Goal: Task Accomplishment & Management: Complete application form

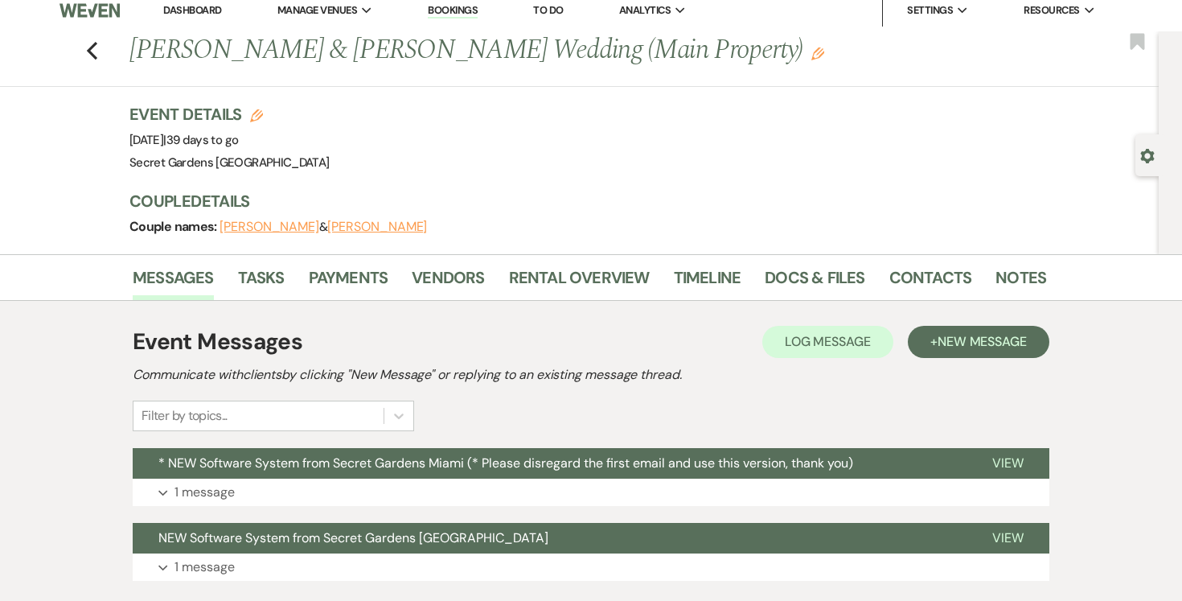
click at [189, 10] on link "Dashboard" at bounding box center [192, 10] width 58 height 14
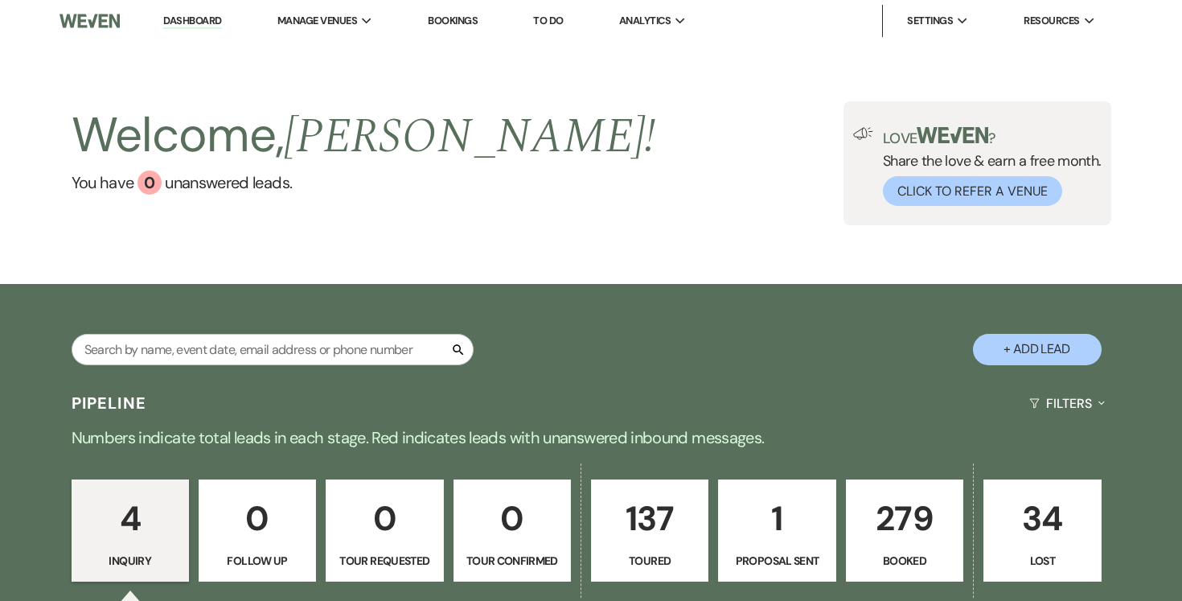
click at [1046, 351] on button "+ Add Lead" at bounding box center [1037, 349] width 129 height 31
select select "834"
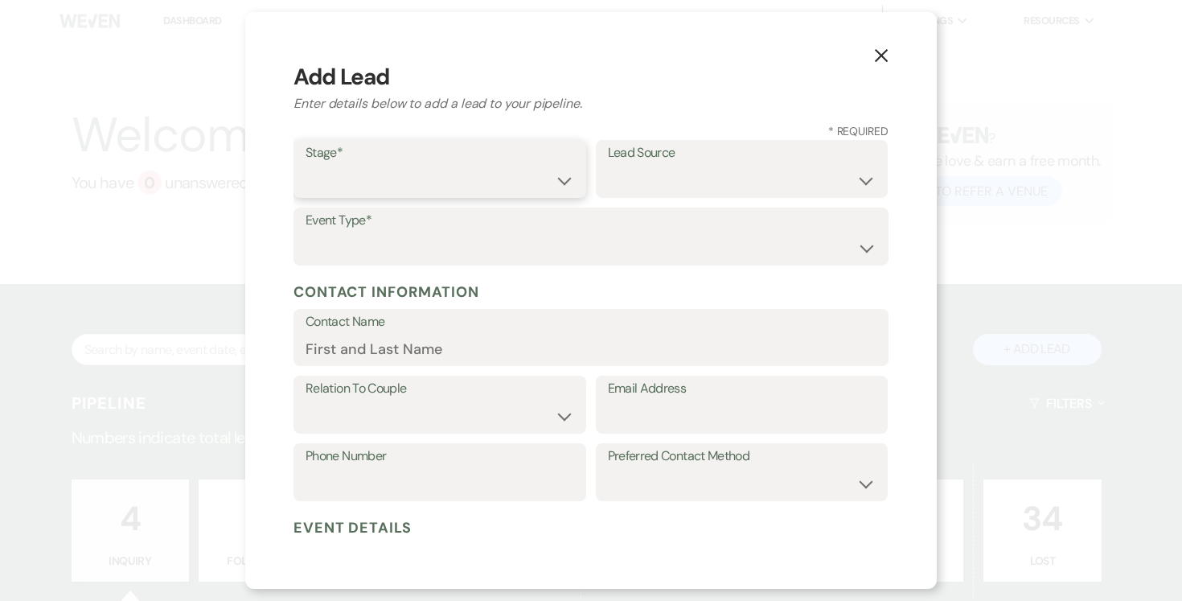
click at [559, 183] on select "Inquiry Follow Up Tour Requested Tour Confirmed Toured Proposal Sent Booked Lost" at bounding box center [440, 180] width 269 height 31
select select "5"
click at [306, 165] on select "Inquiry Follow Up Tour Requested Tour Confirmed Toured Proposal Sent Booked Lost" at bounding box center [440, 180] width 269 height 31
click at [869, 184] on select "Weven Venue Website Instagram Facebook Pinterest Google The Knot Wedding Wire H…" at bounding box center [742, 180] width 269 height 31
select select "2"
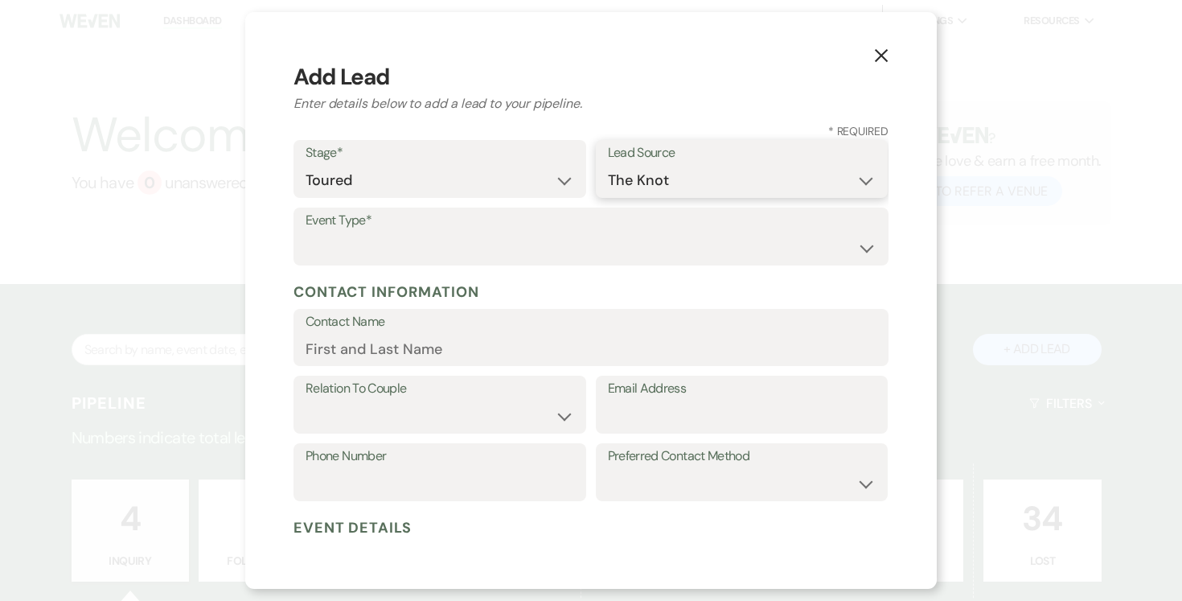
click at [608, 165] on select "Weven Venue Website Instagram Facebook Pinterest Google The Knot Wedding Wire H…" at bounding box center [742, 180] width 269 height 31
click at [602, 227] on label "Event Type*" at bounding box center [591, 220] width 571 height 23
click at [483, 254] on select "Wedding Anniversary Party Baby Shower Bachelorette / Bachelor Party Birthday Pa…" at bounding box center [591, 247] width 571 height 31
select select "1"
click at [306, 232] on select "Wedding Anniversary Party Baby Shower Bachelorette / Bachelor Party Birthday Pa…" at bounding box center [591, 247] width 571 height 31
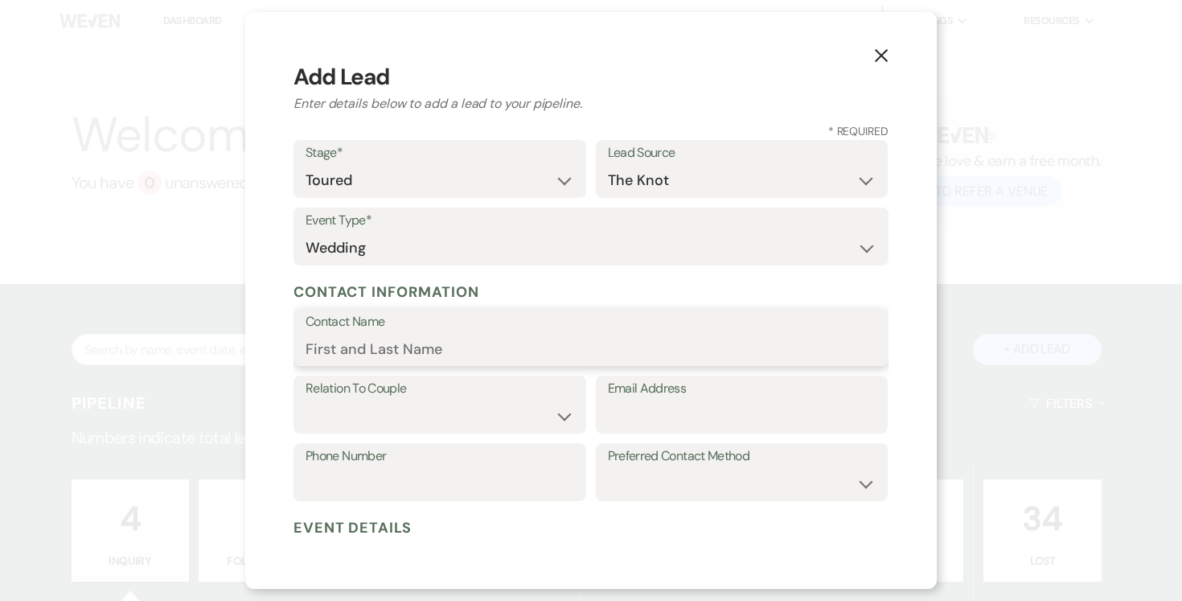
click at [409, 345] on input "Contact Name" at bounding box center [591, 348] width 571 height 31
type input "[PERSON_NAME]...."
click at [561, 417] on select "Couple Planner Parent of Couple Family Member Friend Other" at bounding box center [440, 416] width 269 height 31
select select "1"
click at [306, 401] on select "Couple Planner Parent of Couple Family Member Friend Other" at bounding box center [440, 416] width 269 height 31
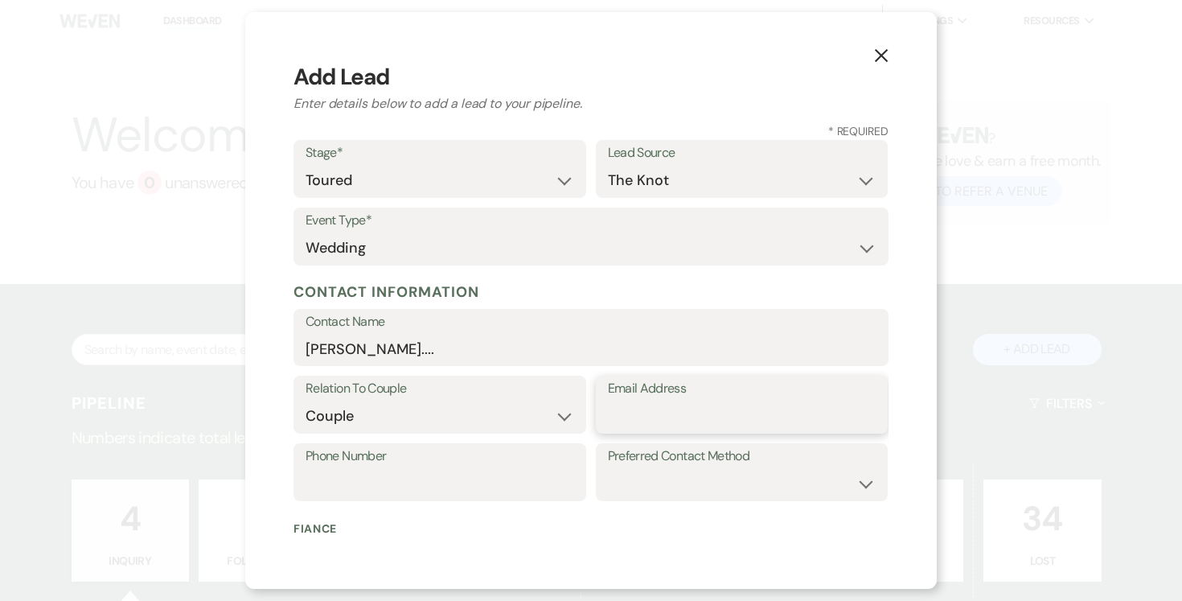
click at [690, 419] on input "Email Address" at bounding box center [742, 416] width 269 height 31
type input "[EMAIL_ADDRESS][DOMAIN_NAME]"
click at [360, 474] on input "Phone Number" at bounding box center [440, 483] width 269 height 31
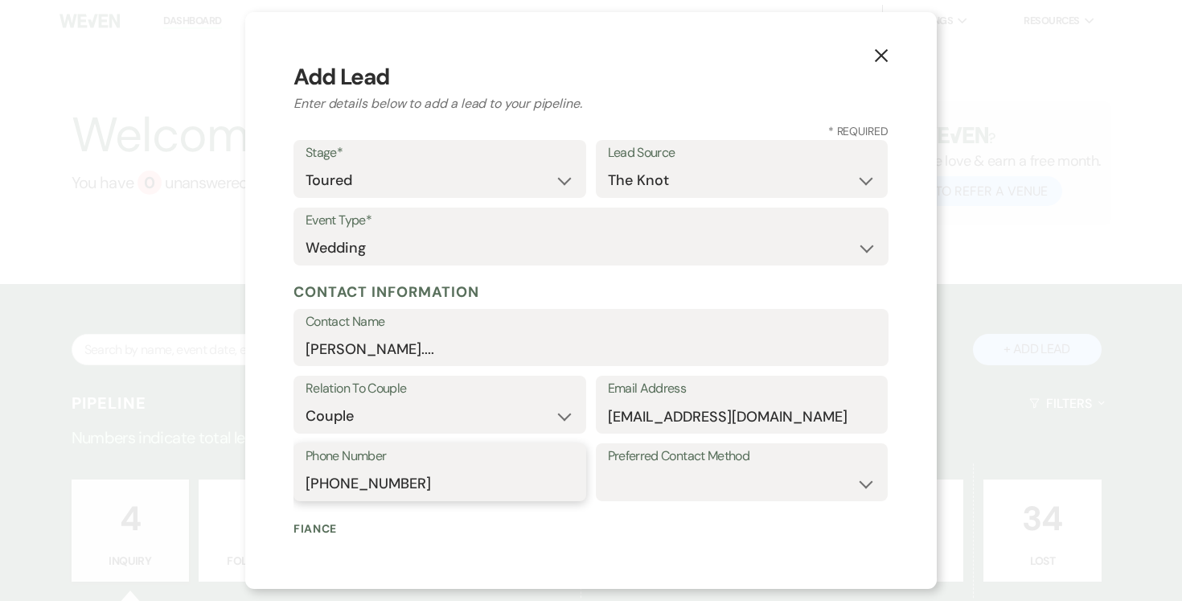
type input "[PHONE_NUMBER]"
click at [784, 453] on label "Preferred Contact Method" at bounding box center [742, 456] width 269 height 23
click at [857, 481] on select "Email Phone Text" at bounding box center [742, 483] width 269 height 31
select select "text"
click at [608, 468] on select "Email Phone Text" at bounding box center [742, 483] width 269 height 31
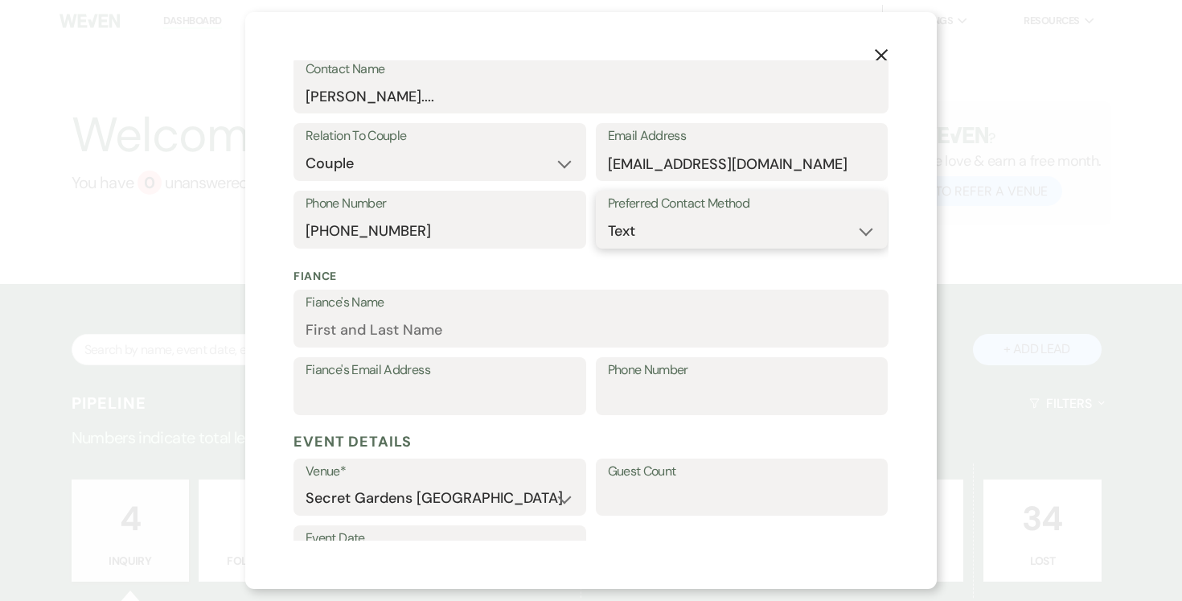
scroll to position [268, 0]
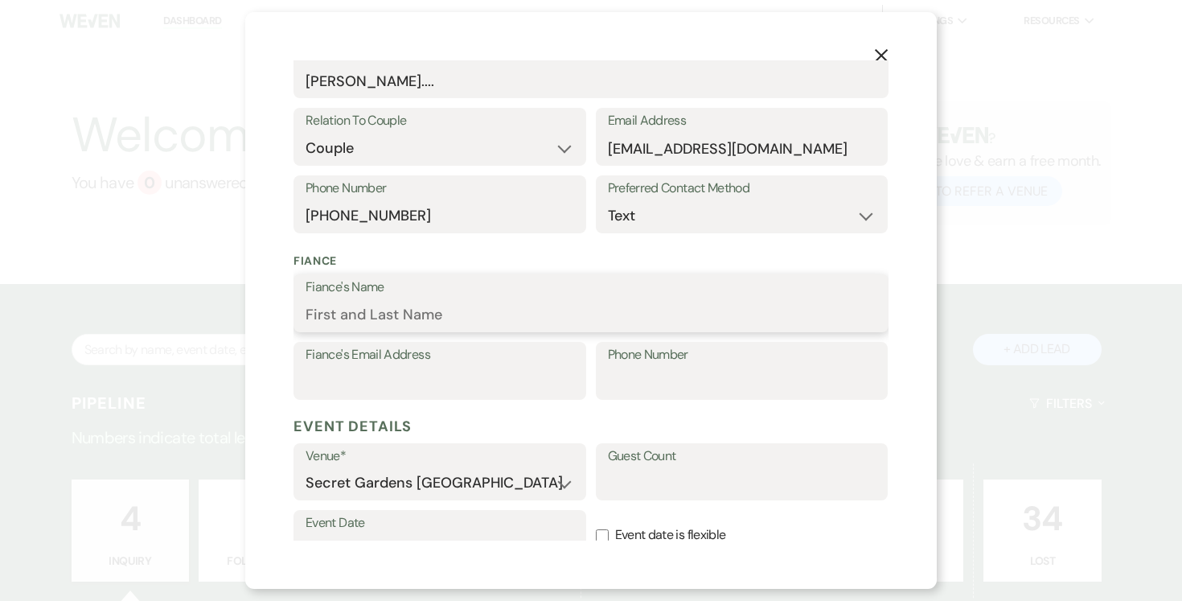
click at [458, 310] on input "Fiance's Name" at bounding box center [591, 314] width 571 height 31
type input "[PERSON_NAME]"
click at [407, 378] on input "Fiance's Email Address" at bounding box center [440, 382] width 269 height 31
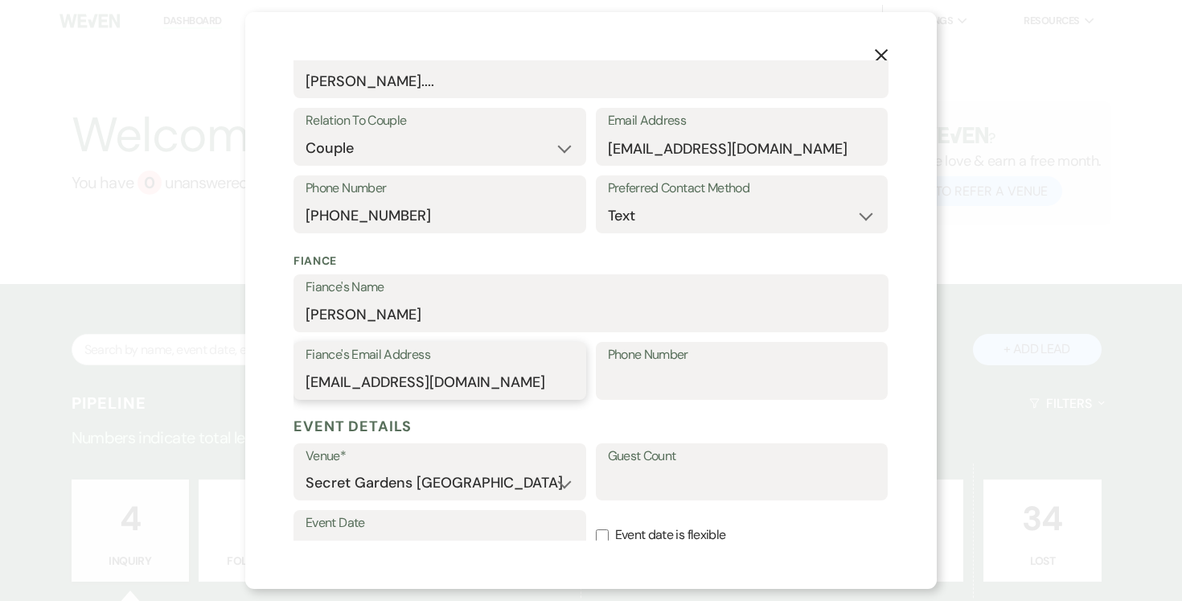
type input "[EMAIL_ADDRESS][DOMAIN_NAME]"
click at [668, 373] on input "Phone Number" at bounding box center [742, 382] width 269 height 31
type input "[PHONE_NUMBER]"
click at [669, 488] on input "Guest Count" at bounding box center [742, 482] width 269 height 31
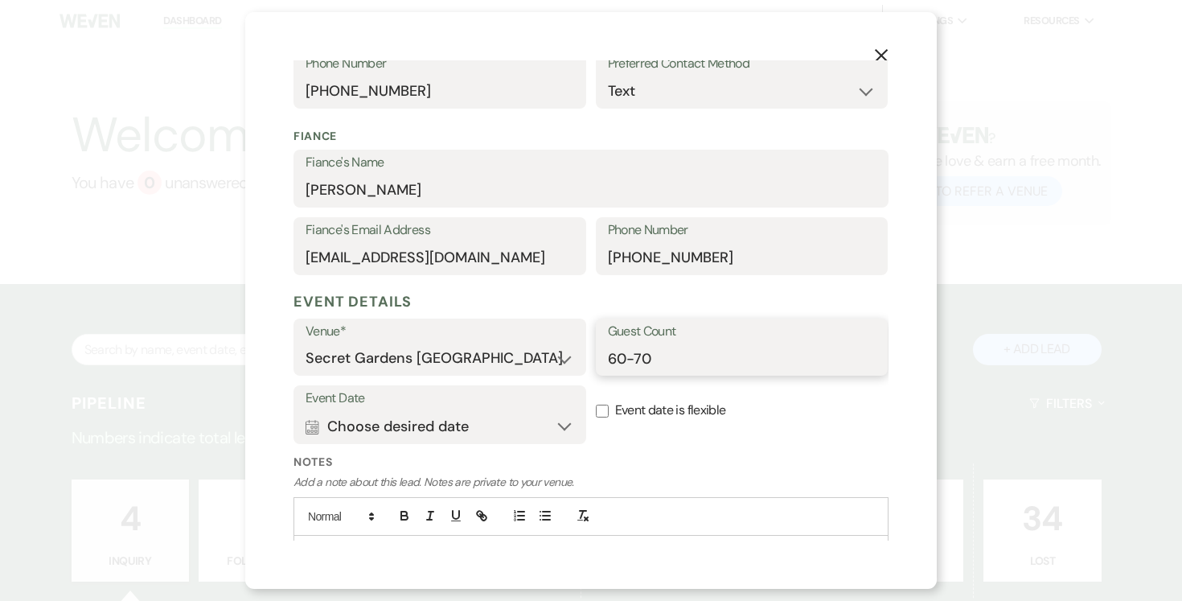
scroll to position [397, 0]
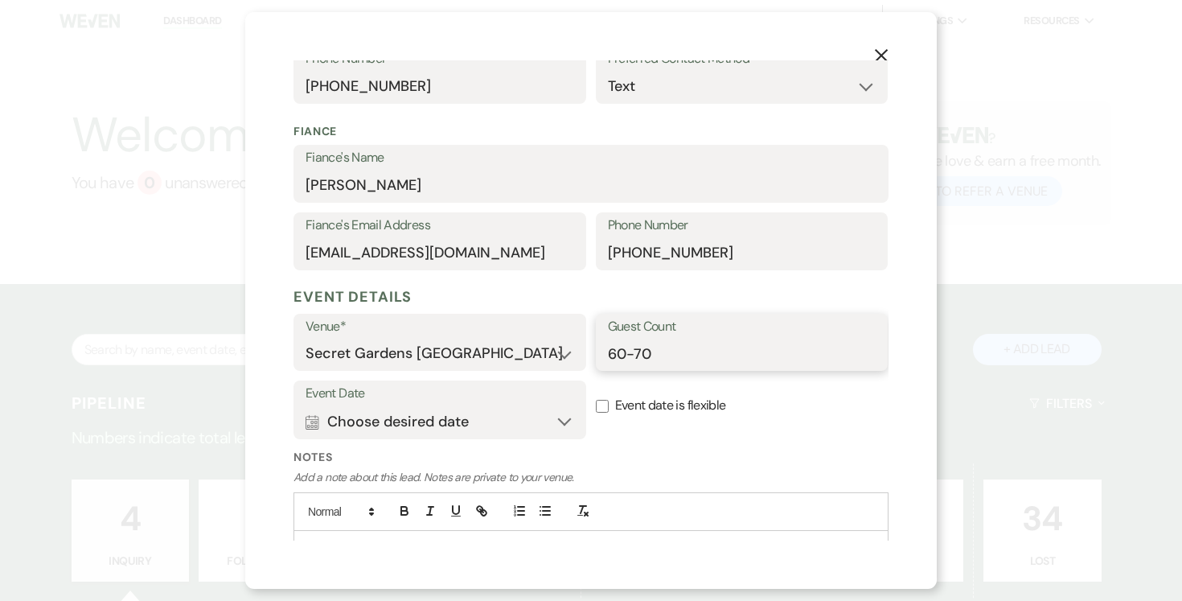
type input "60-70"
click at [559, 421] on button "Calendar Choose desired date Expand" at bounding box center [440, 421] width 269 height 32
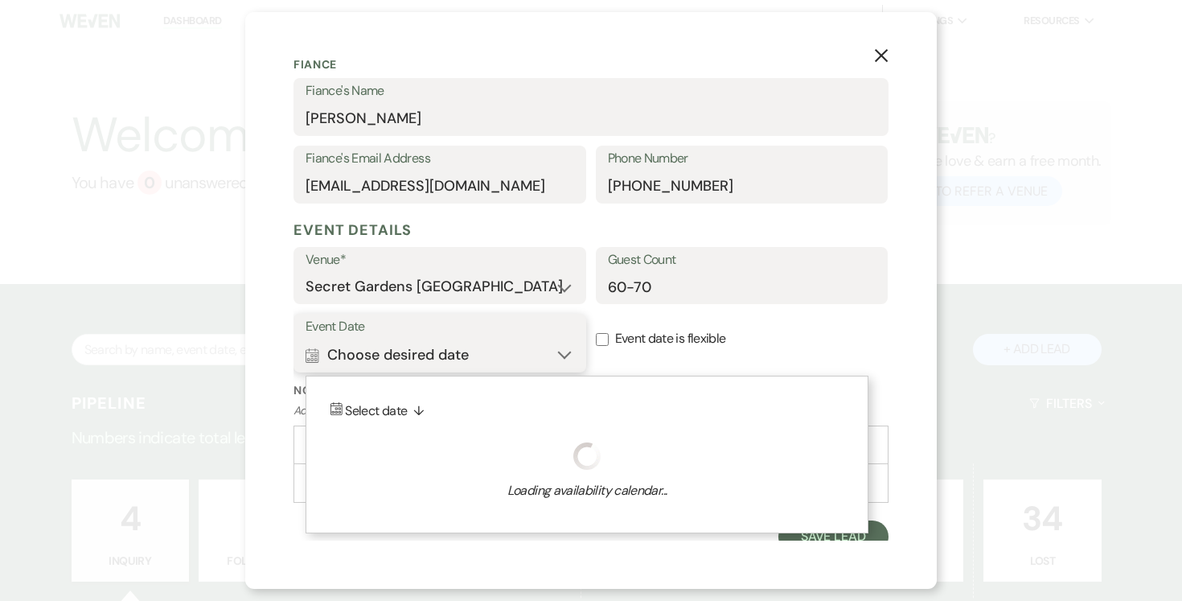
scroll to position [475, 0]
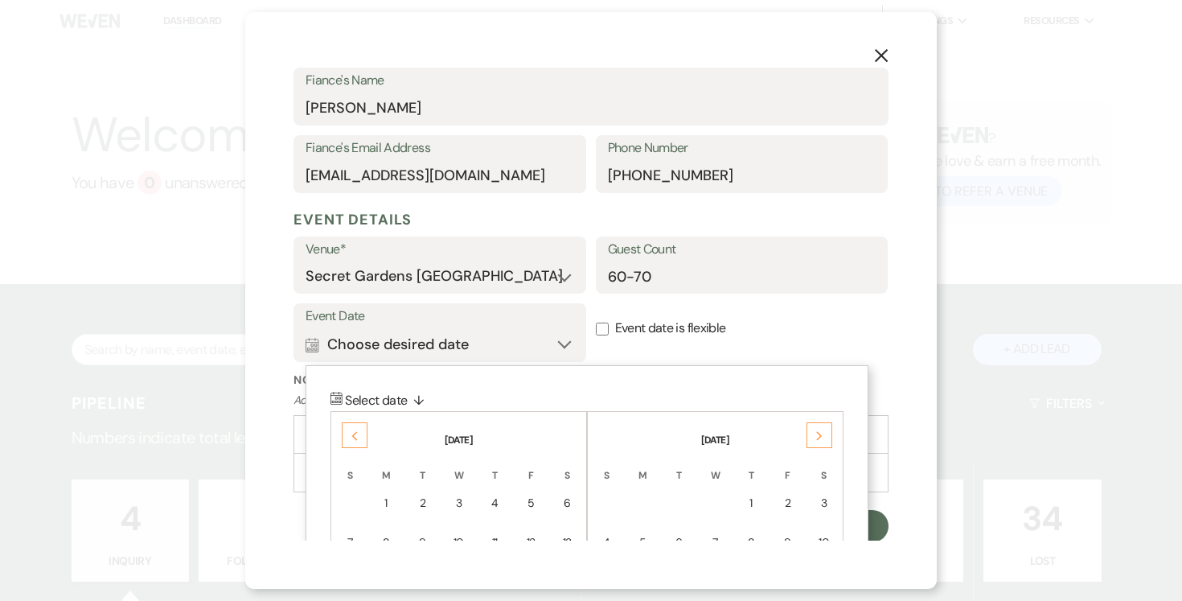
click at [347, 434] on div "Previous" at bounding box center [355, 435] width 26 height 26
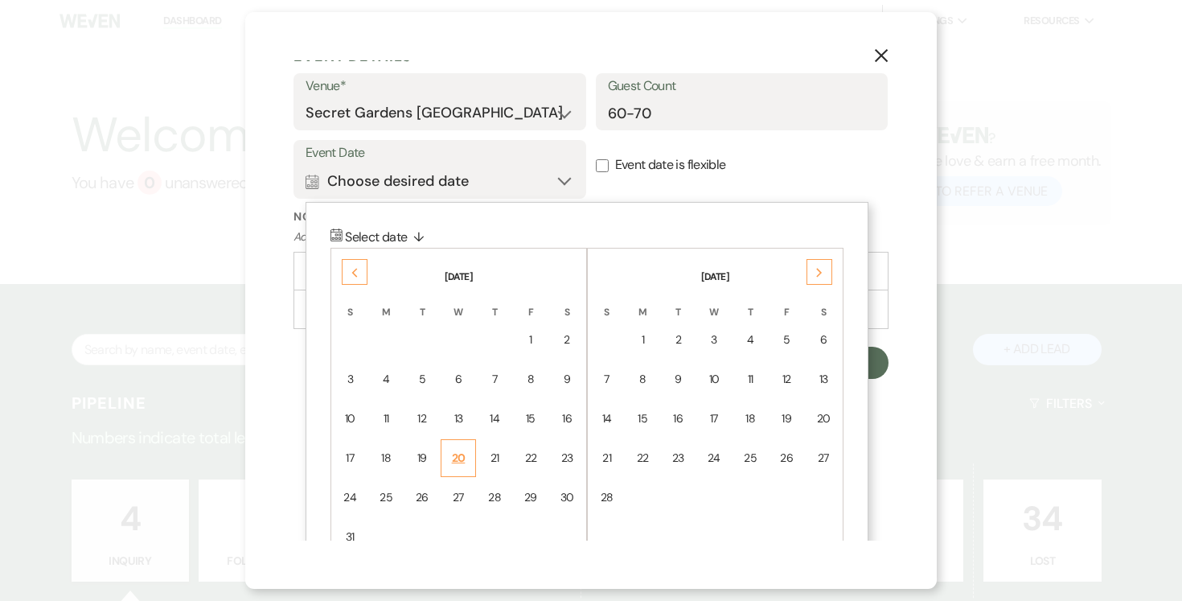
scroll to position [647, 0]
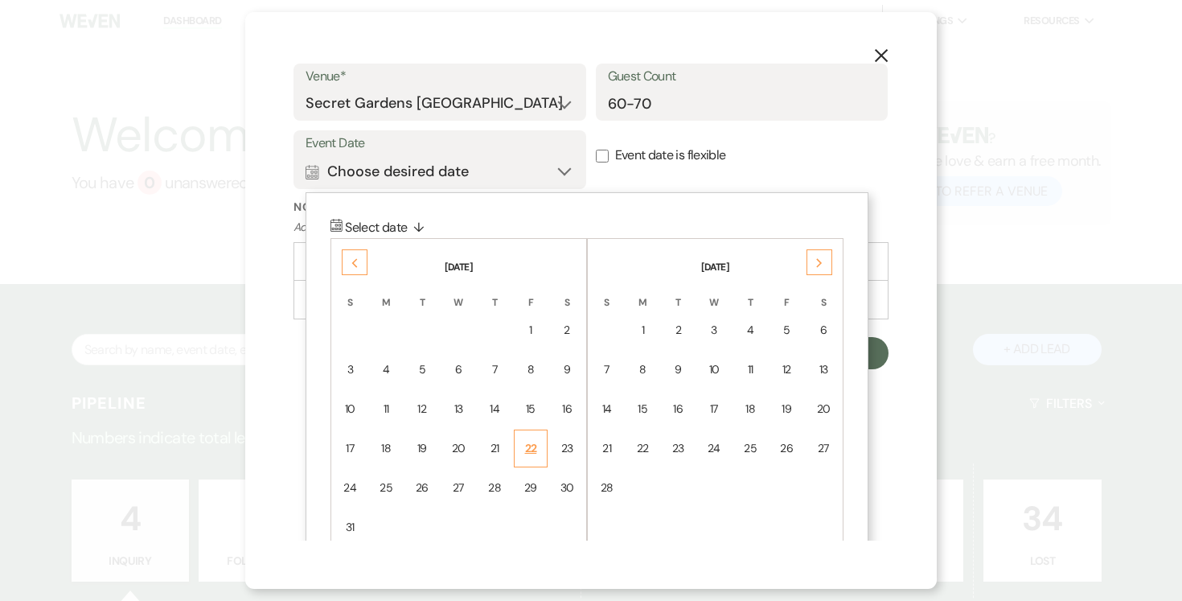
click at [524, 452] on div "22" at bounding box center [531, 448] width 14 height 17
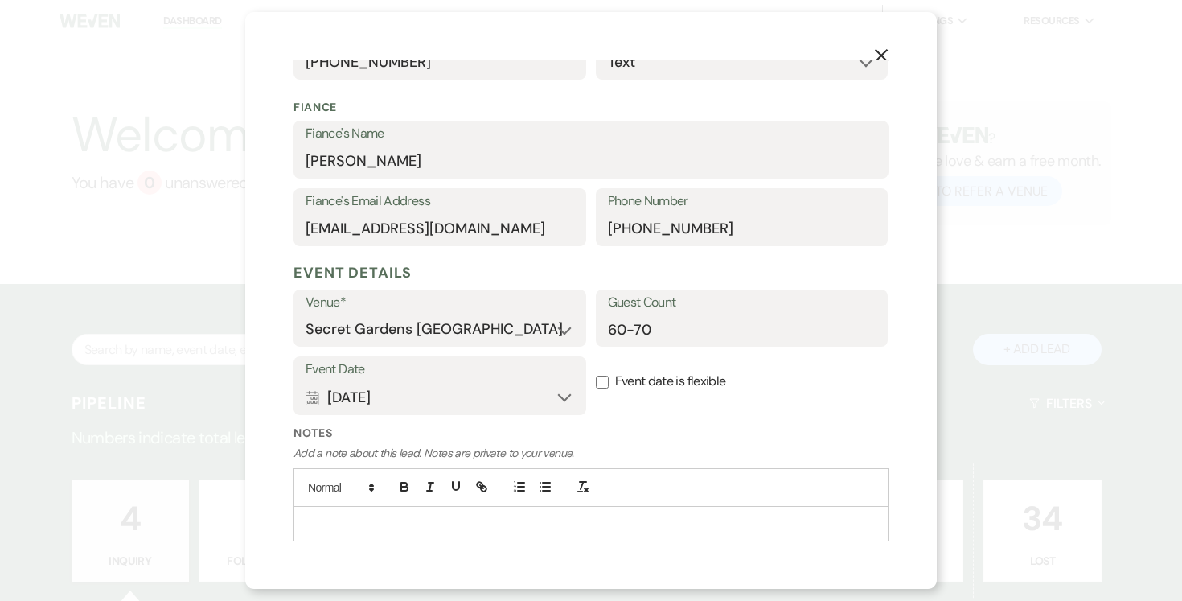
scroll to position [475, 0]
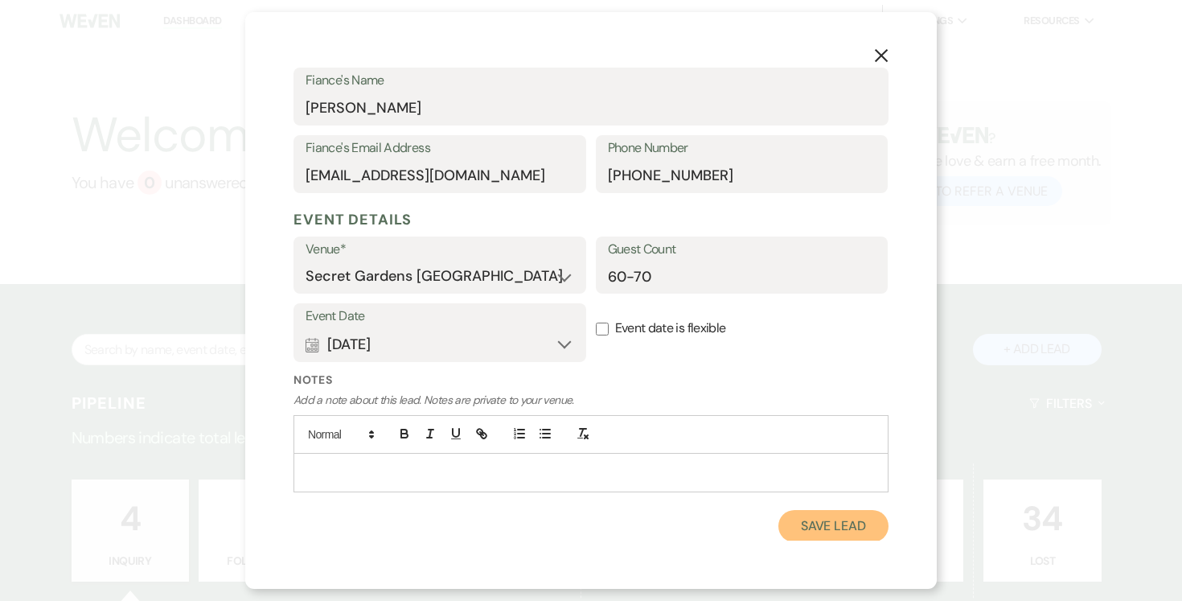
click at [837, 515] on button "Save Lead" at bounding box center [834, 526] width 110 height 32
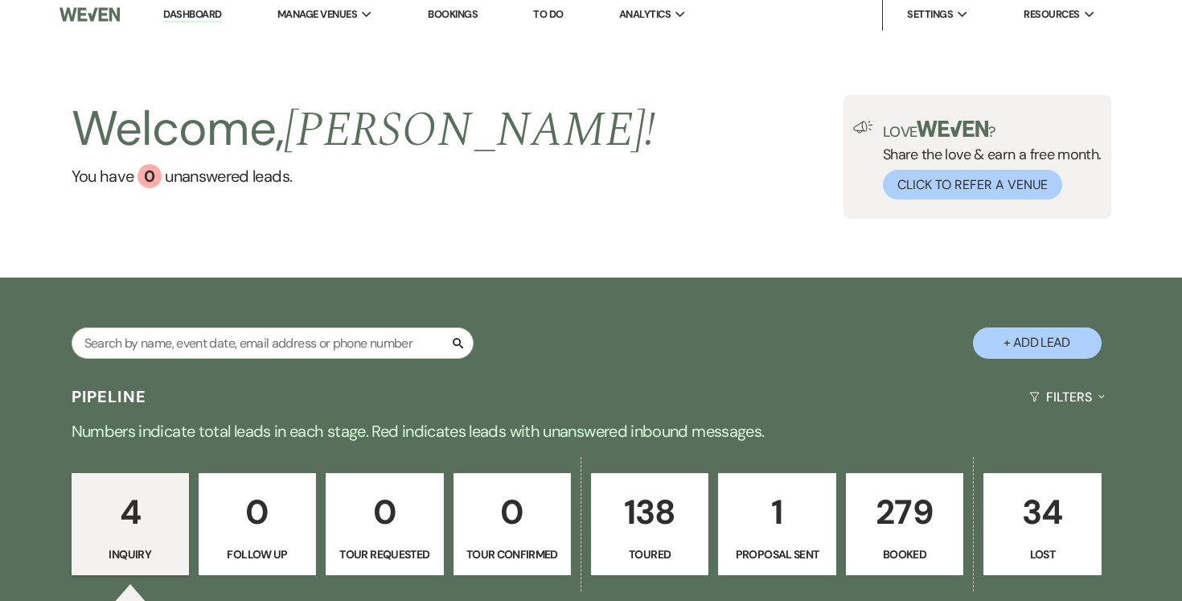
click at [636, 501] on p "138" at bounding box center [650, 512] width 97 height 54
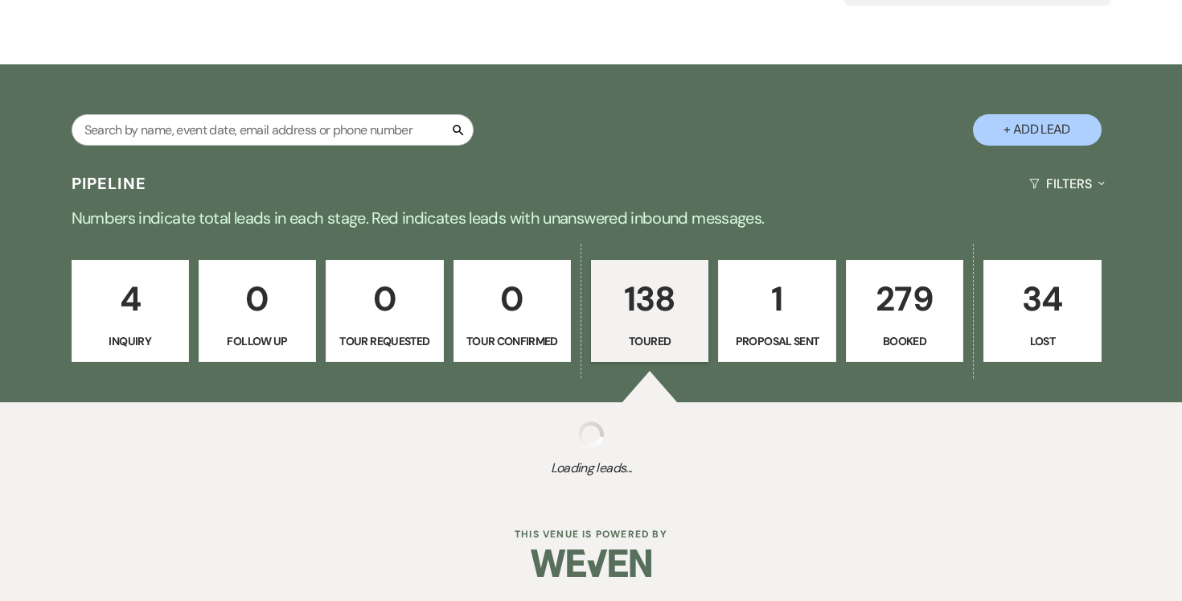
select select "5"
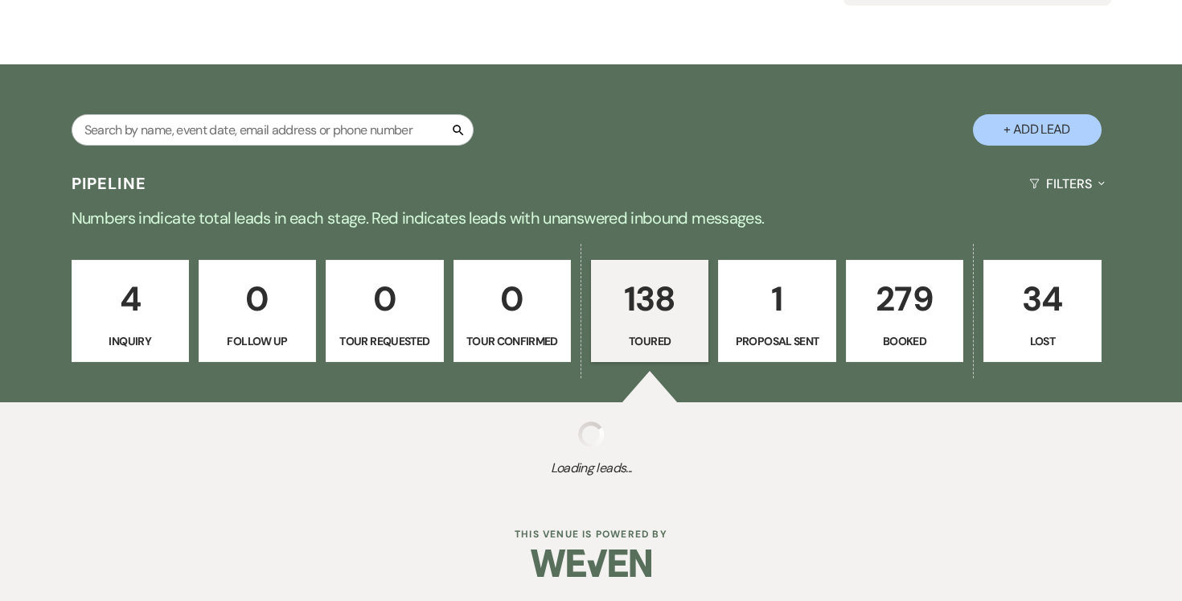
select select "5"
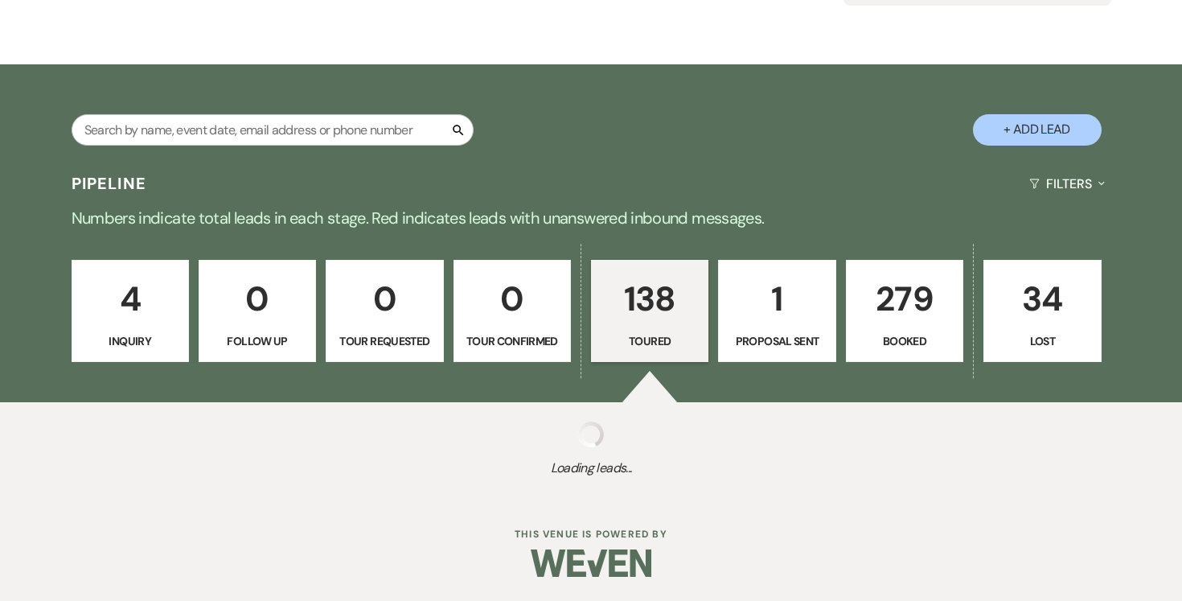
select select "5"
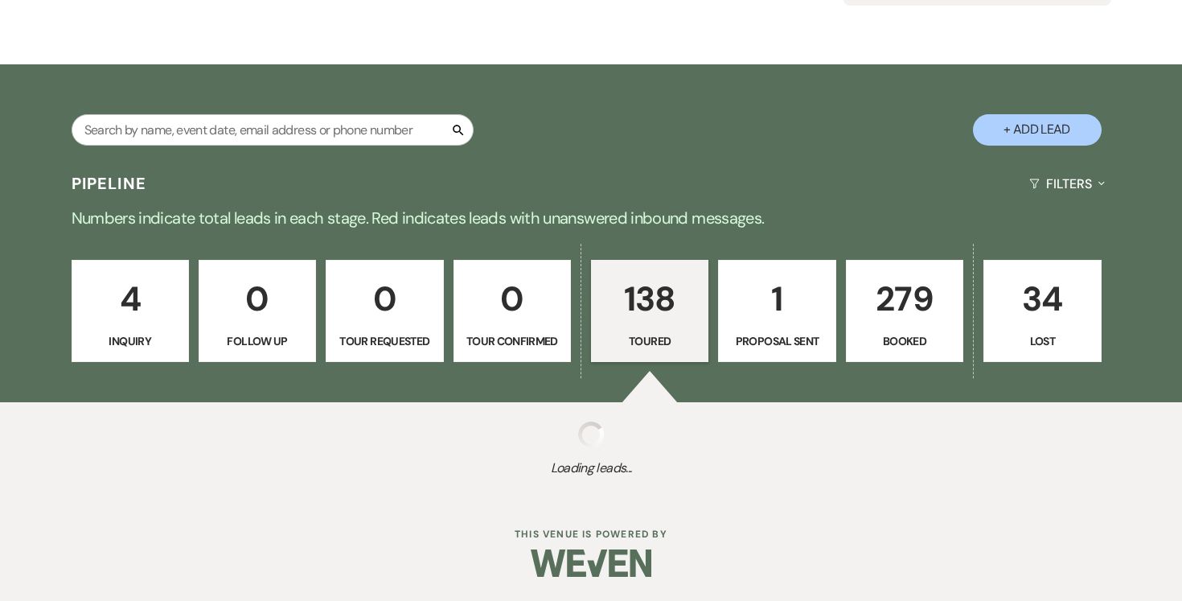
select select "5"
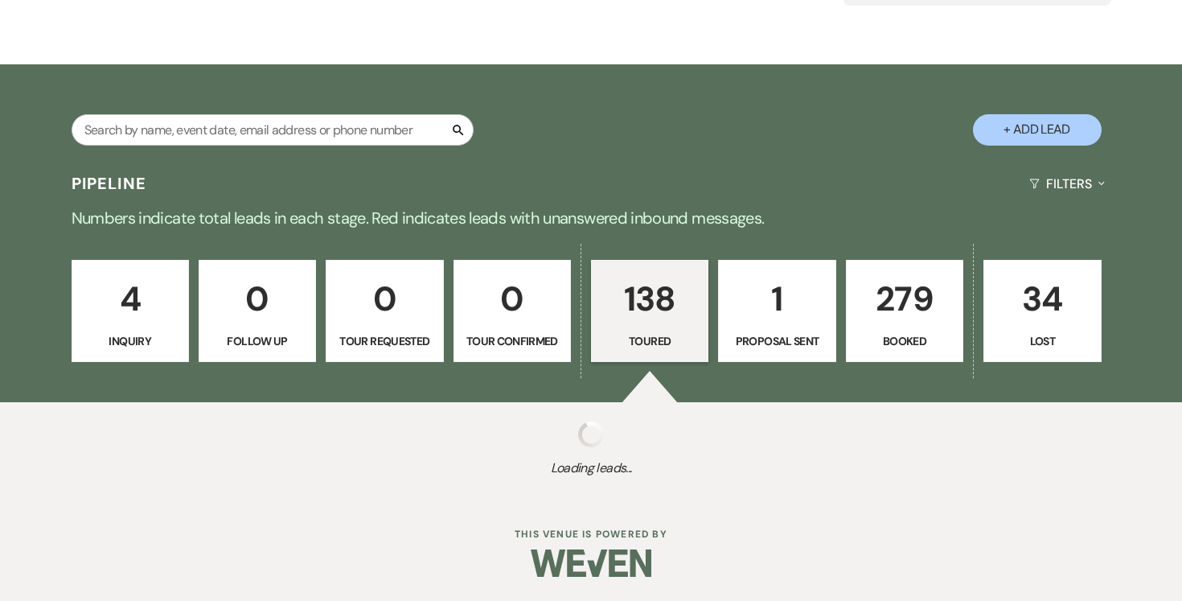
select select "5"
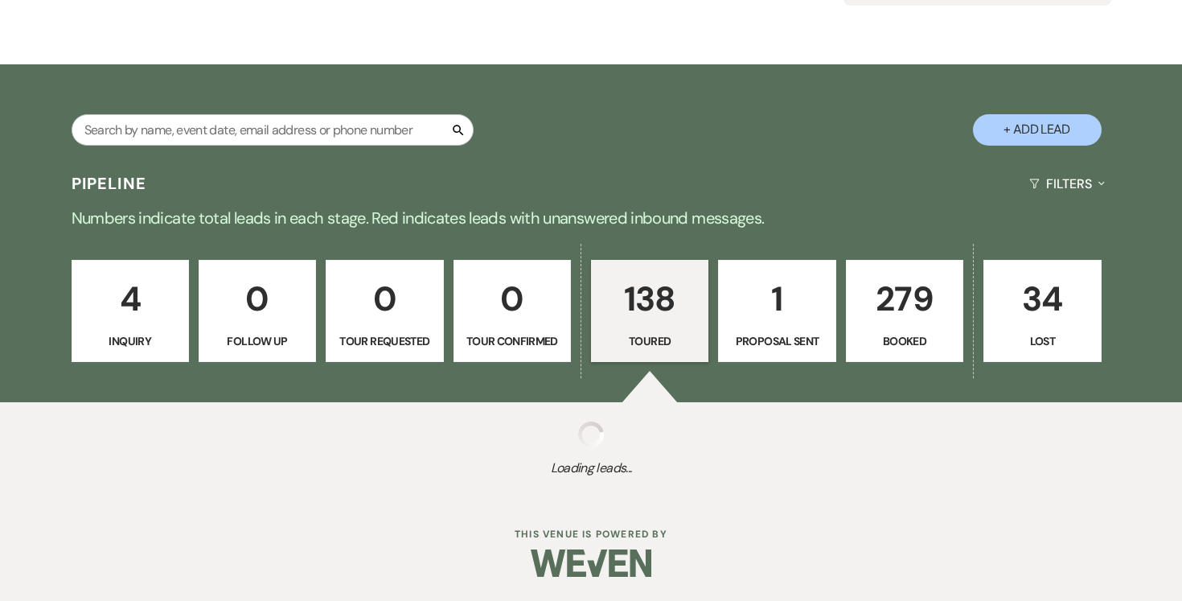
select select "5"
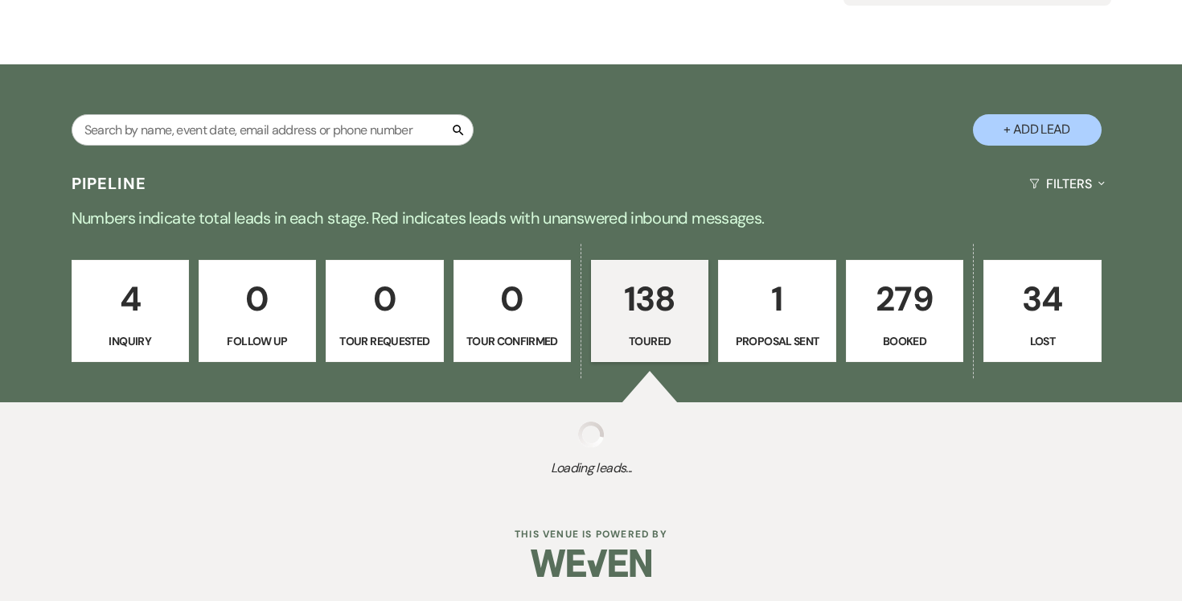
select select "5"
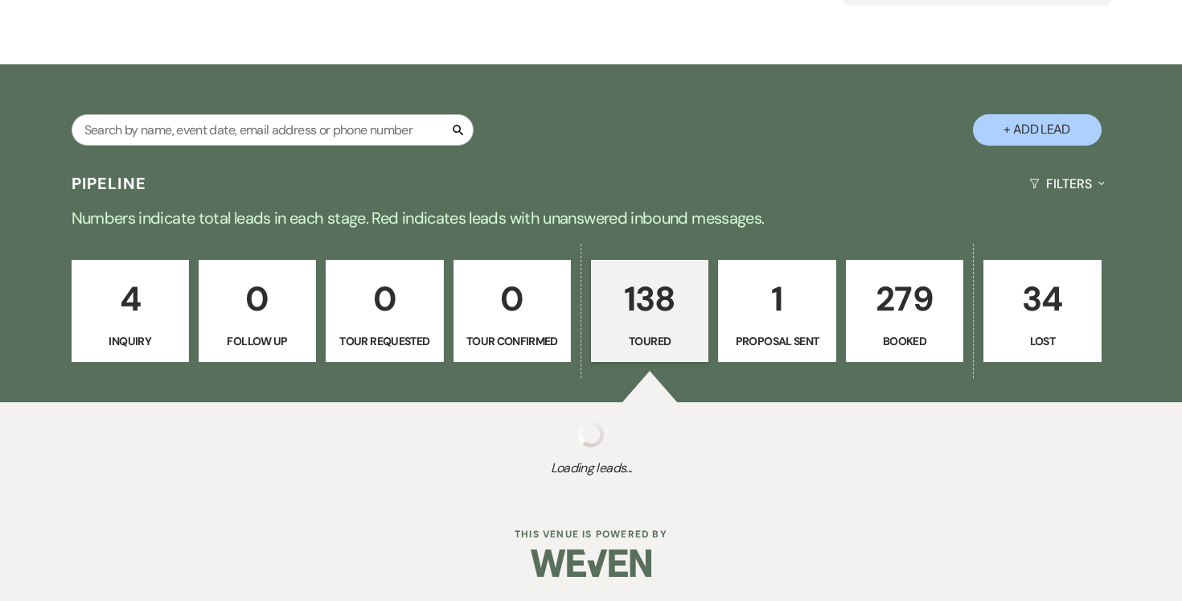
select select "5"
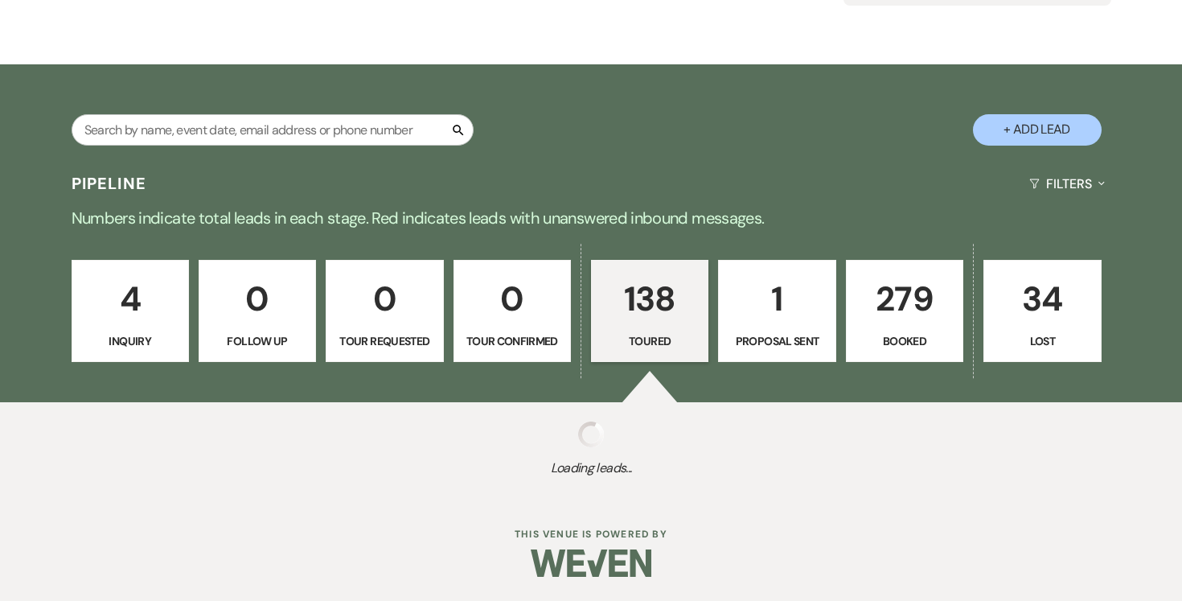
select select "5"
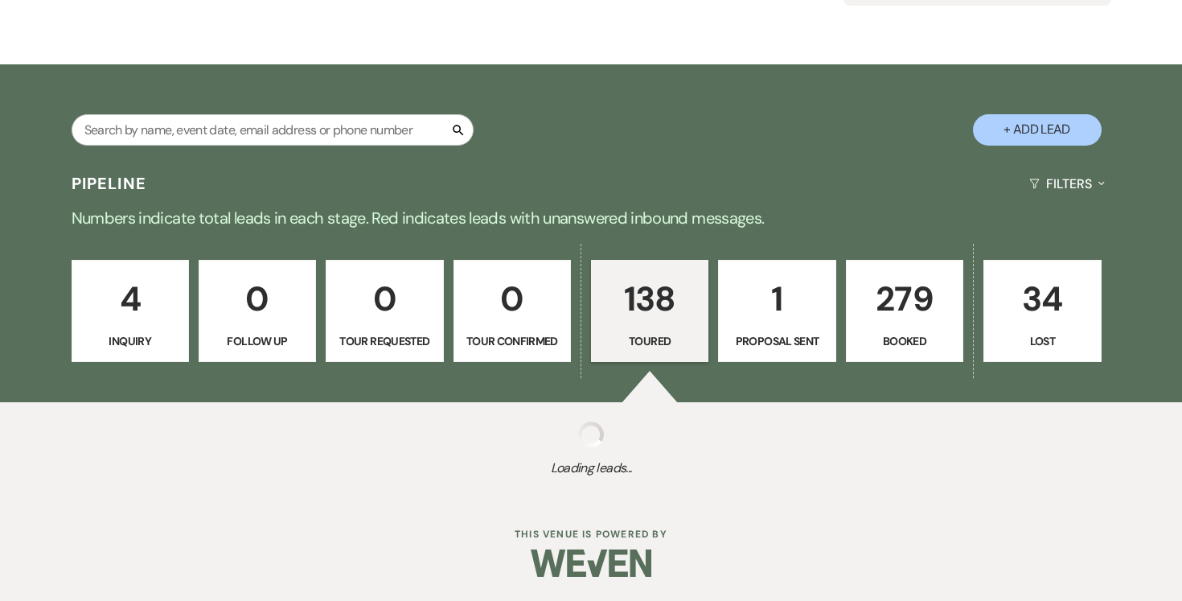
select select "5"
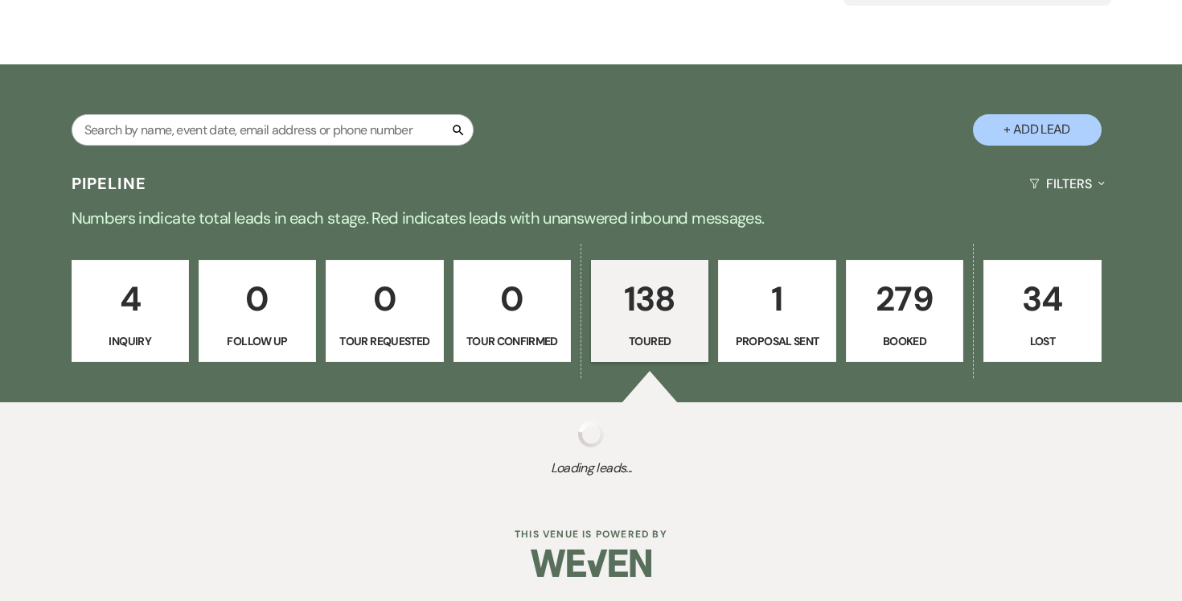
select select "5"
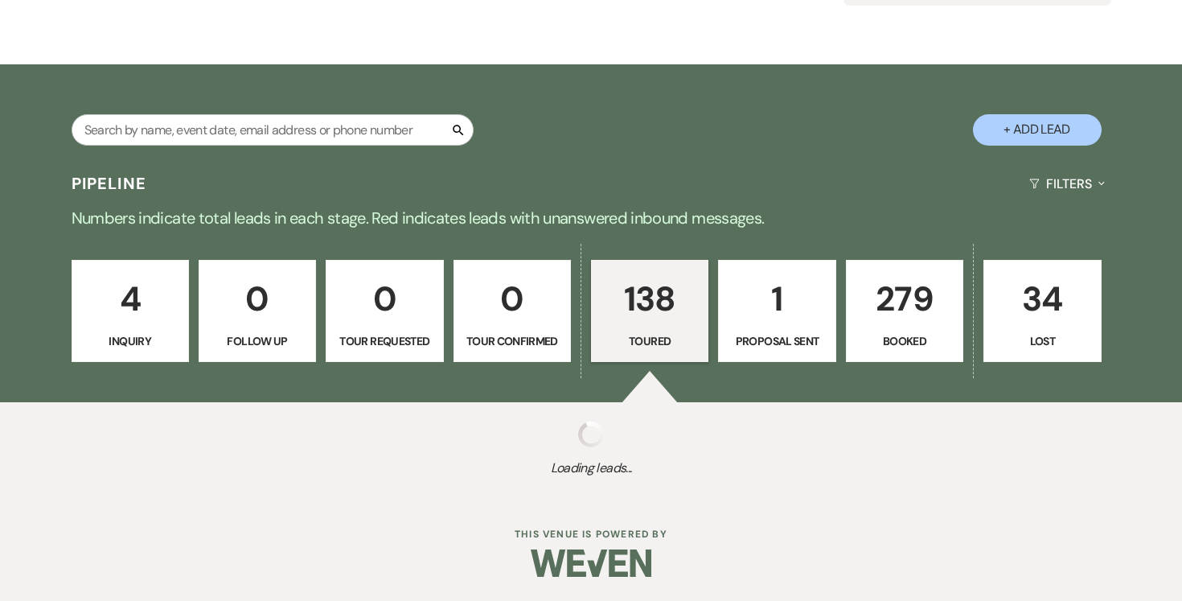
select select "5"
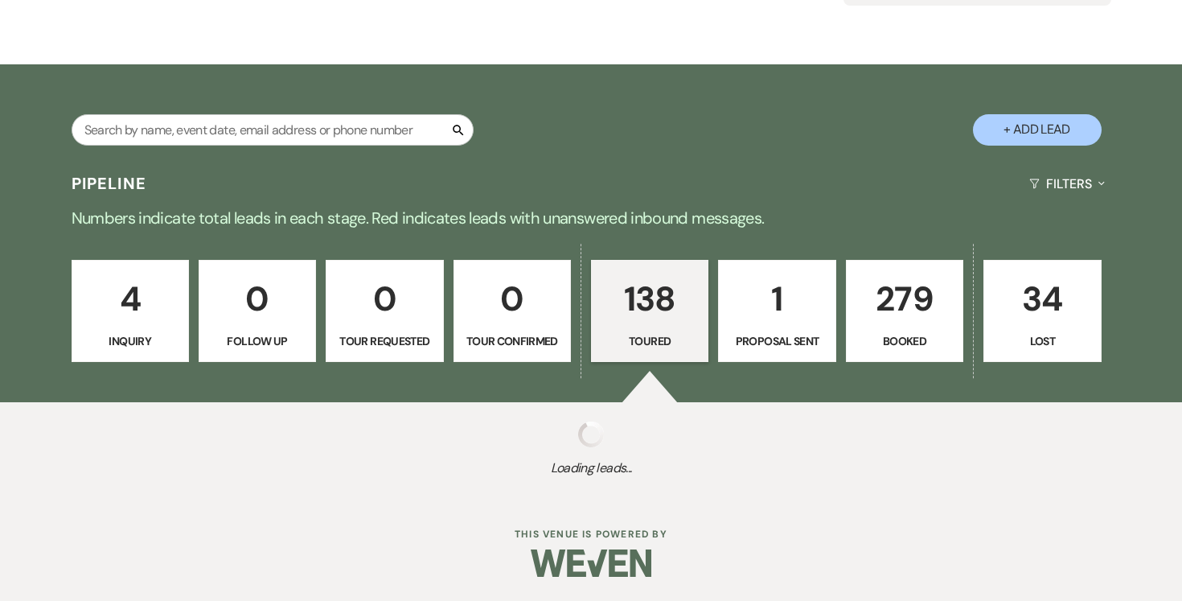
select select "5"
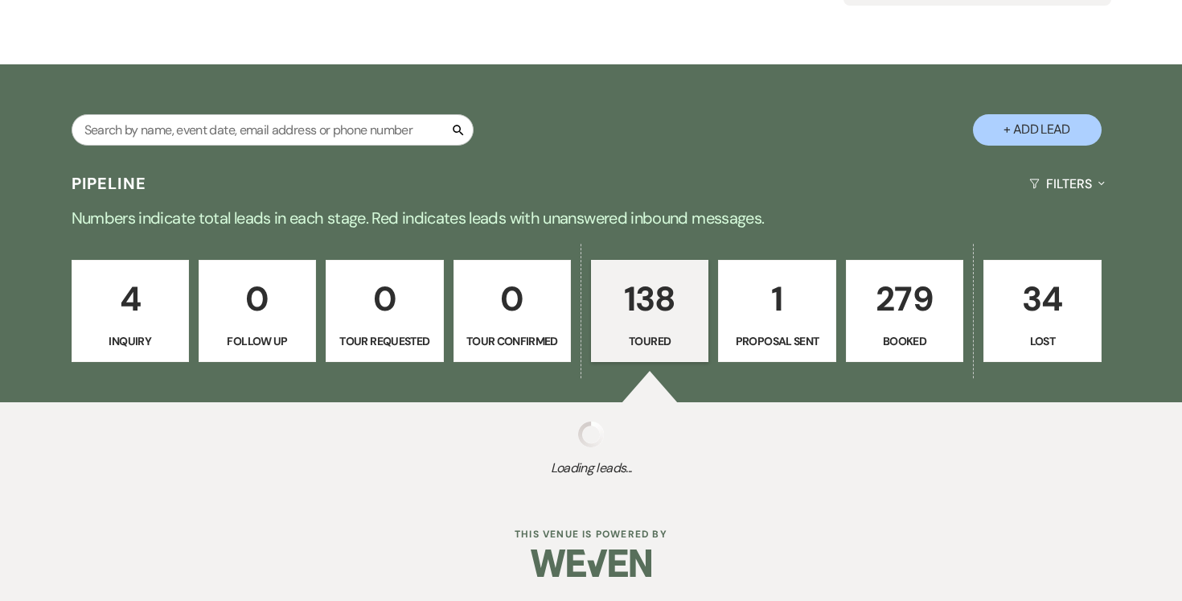
select select "5"
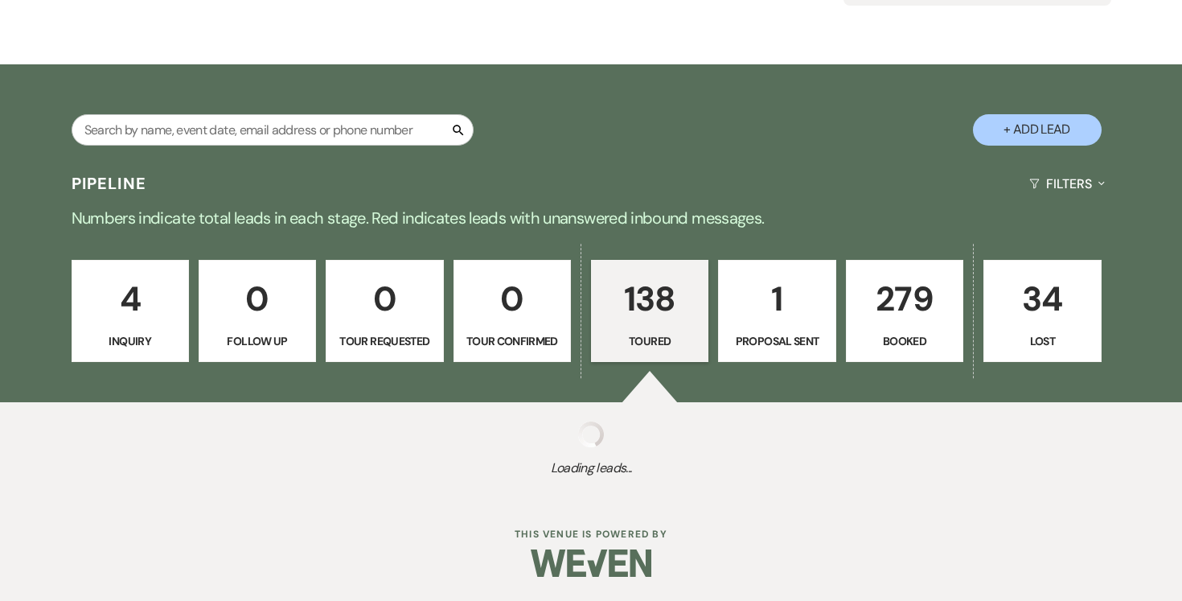
select select "5"
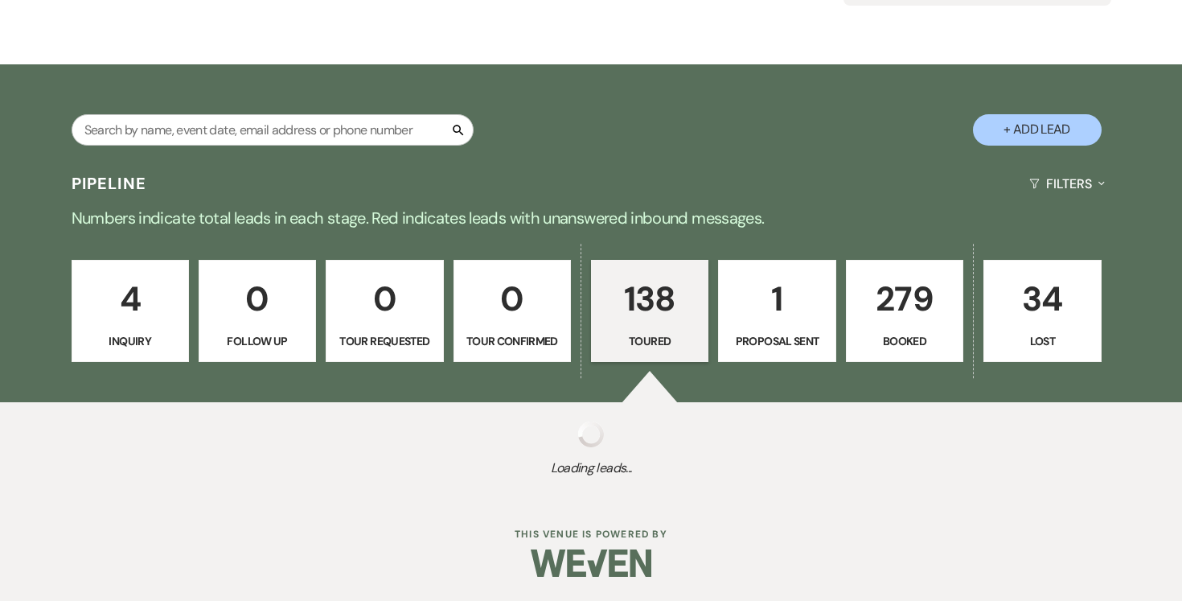
select select "5"
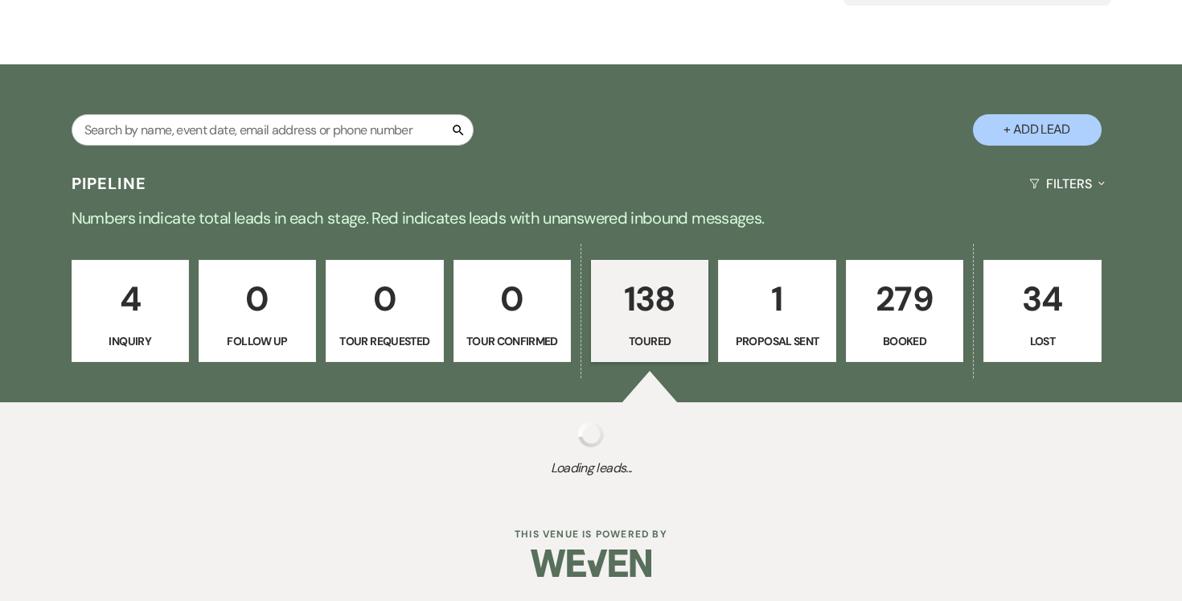
select select "5"
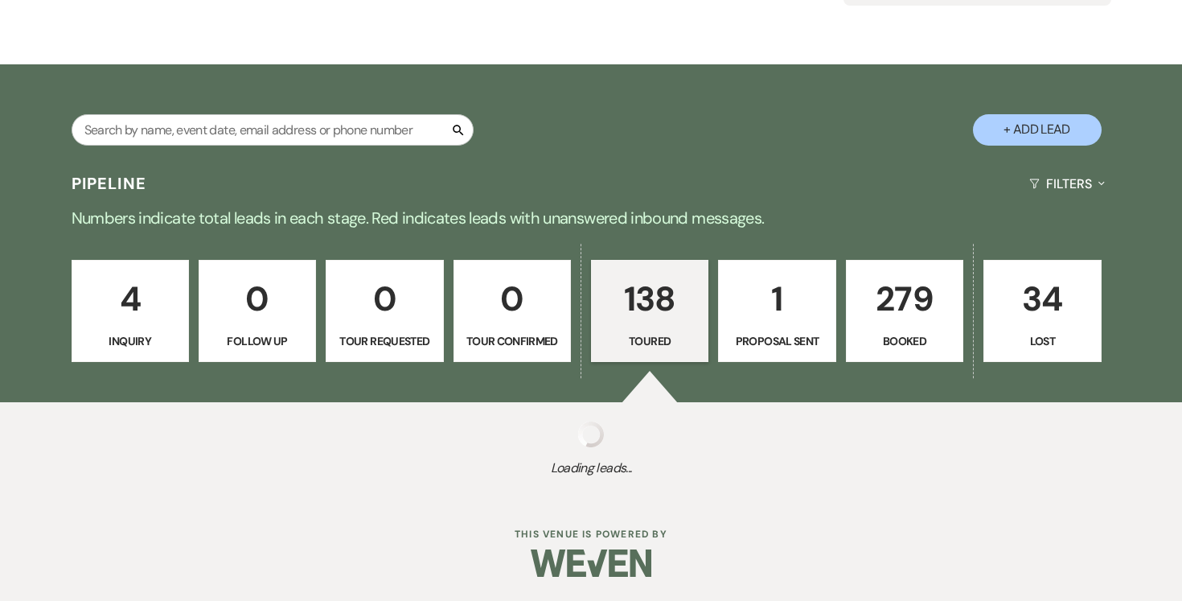
select select "5"
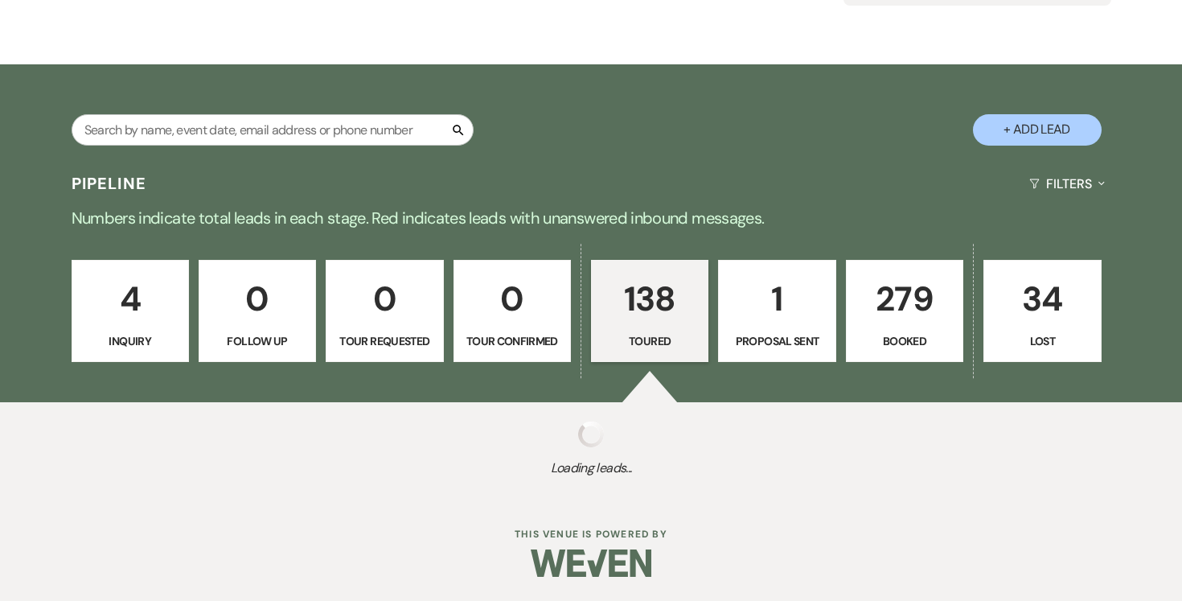
select select "5"
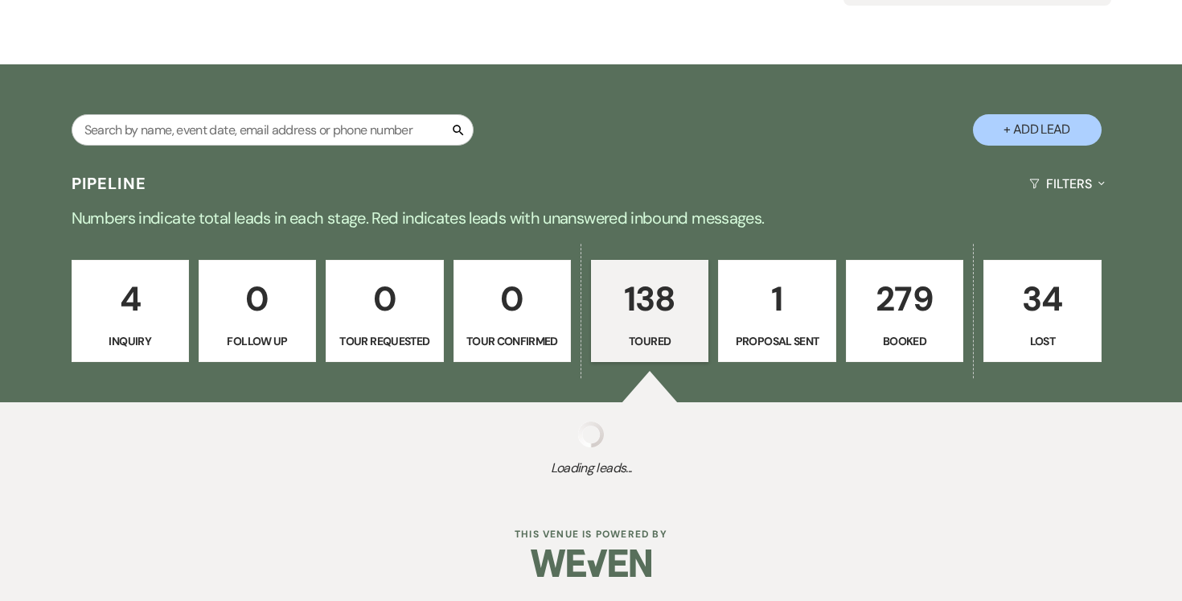
select select "5"
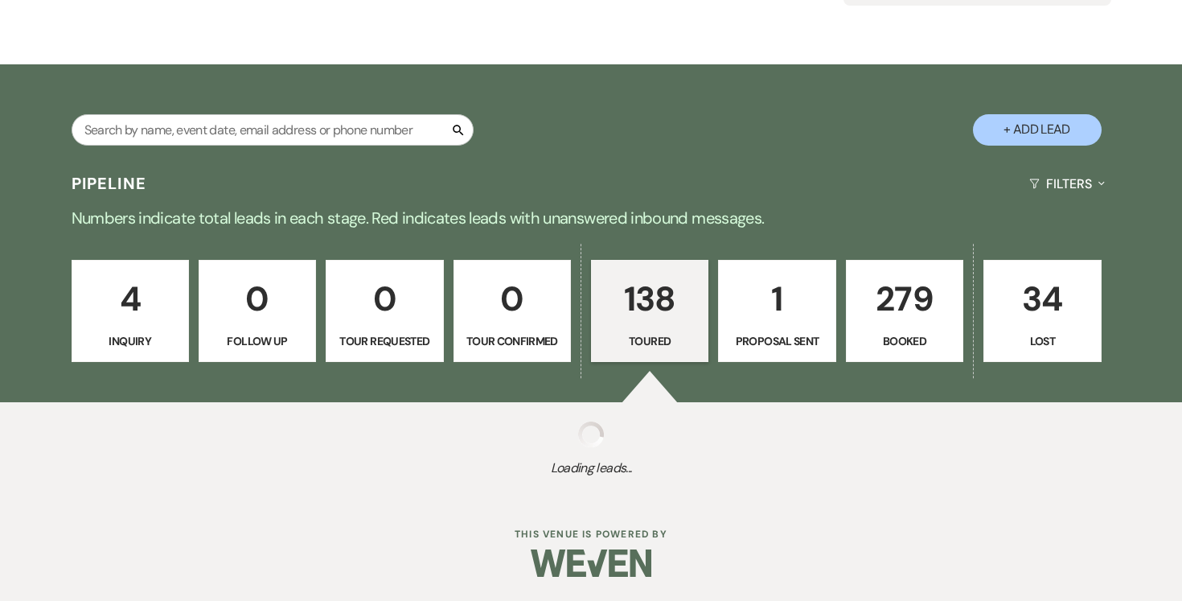
select select "5"
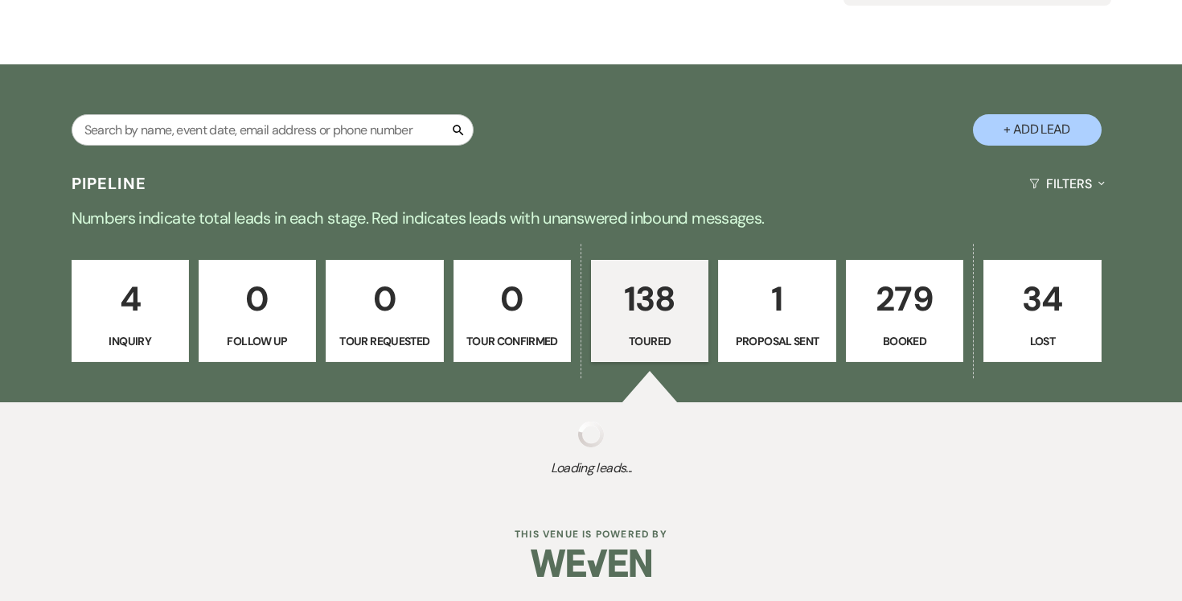
select select "5"
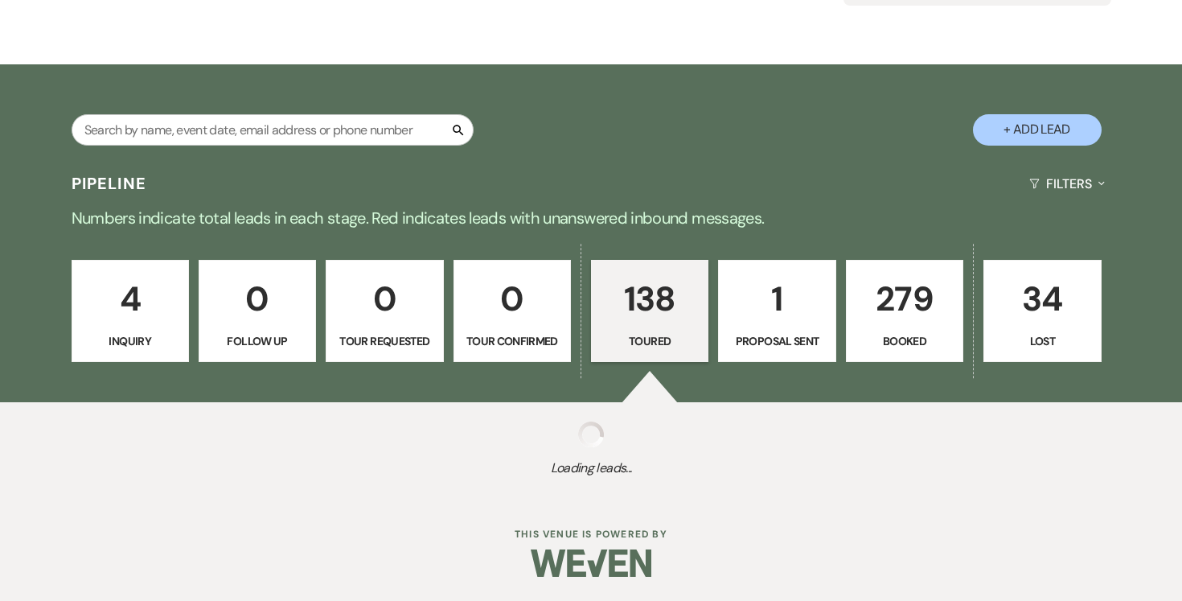
select select "5"
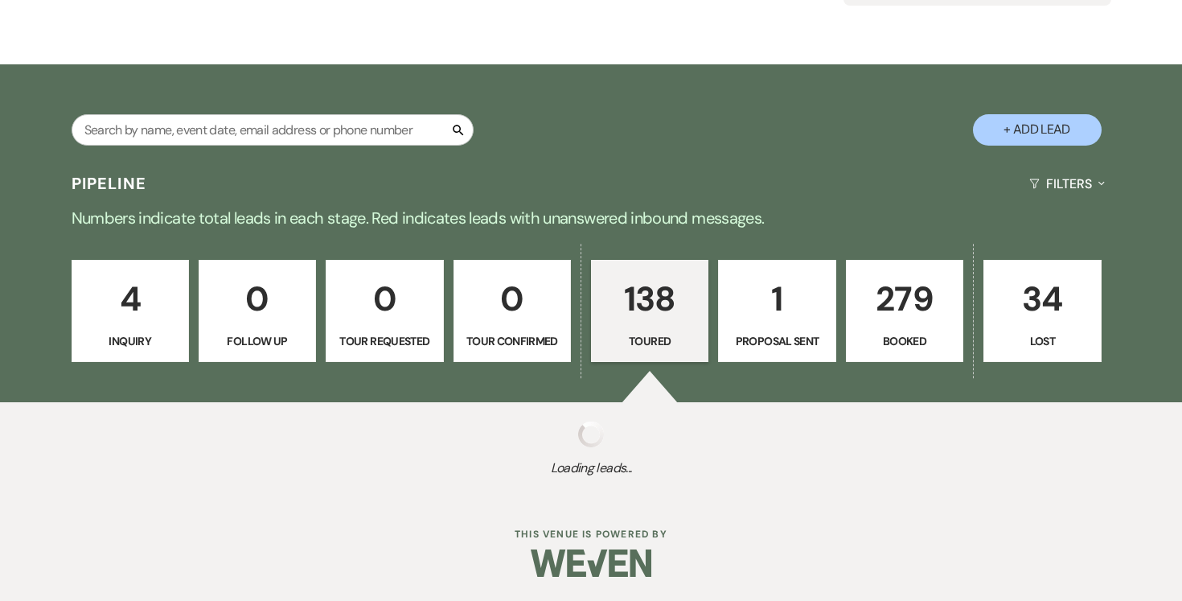
select select "5"
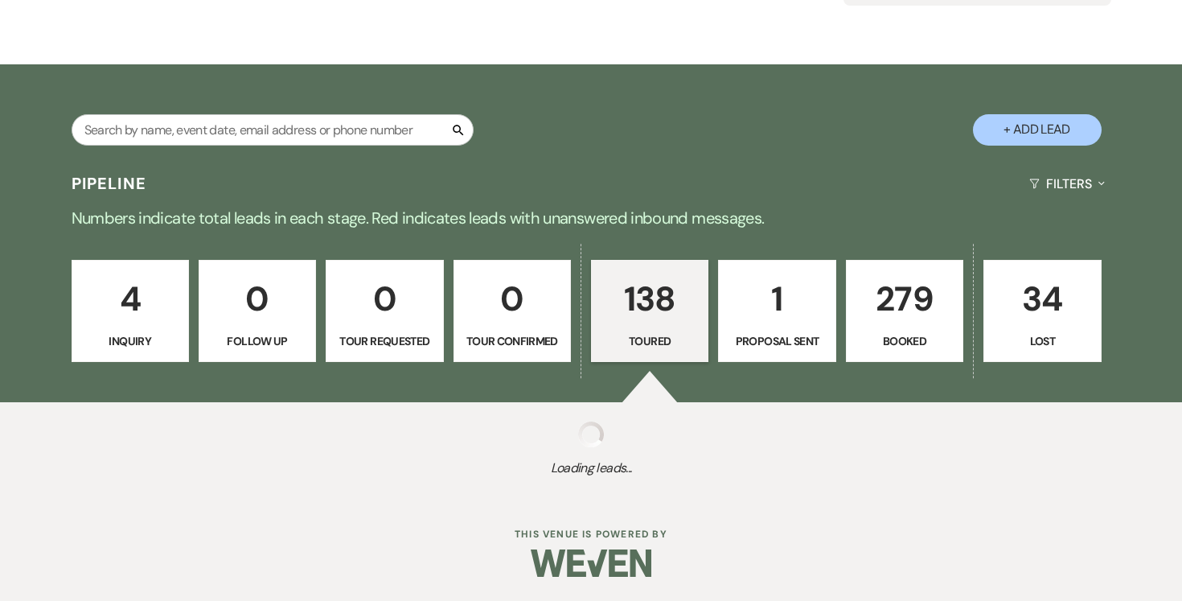
select select "5"
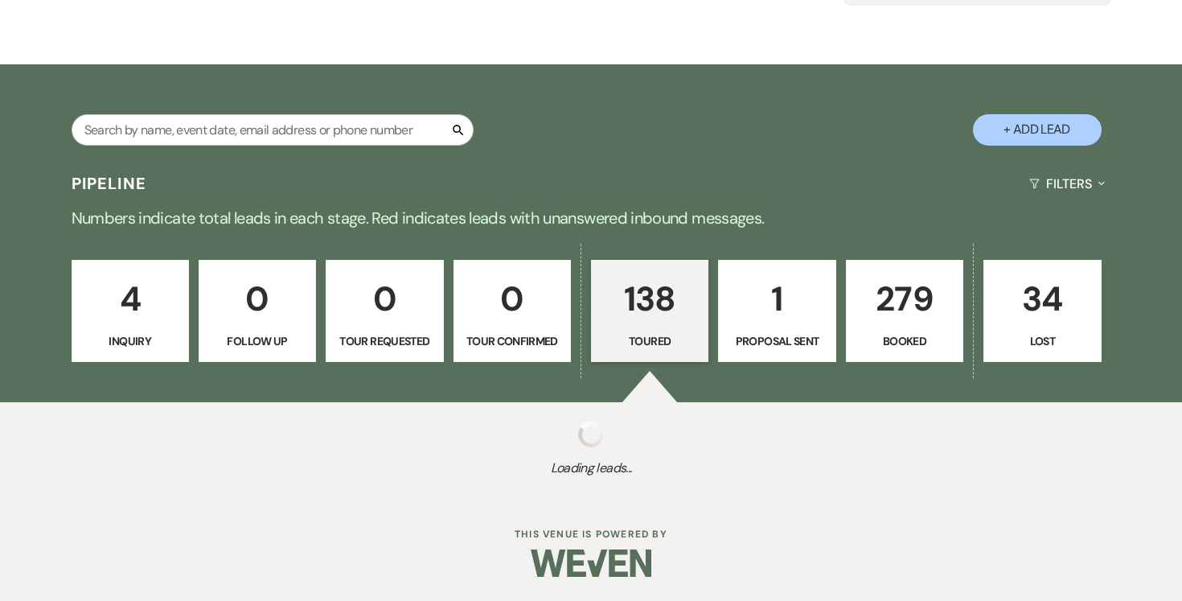
select select "5"
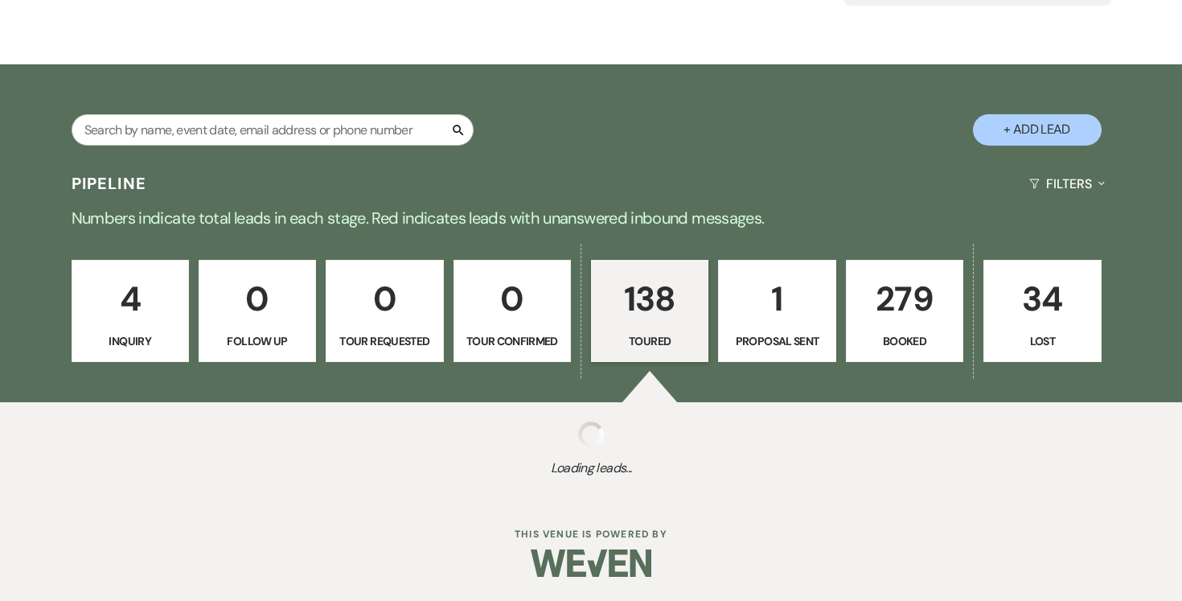
select select "5"
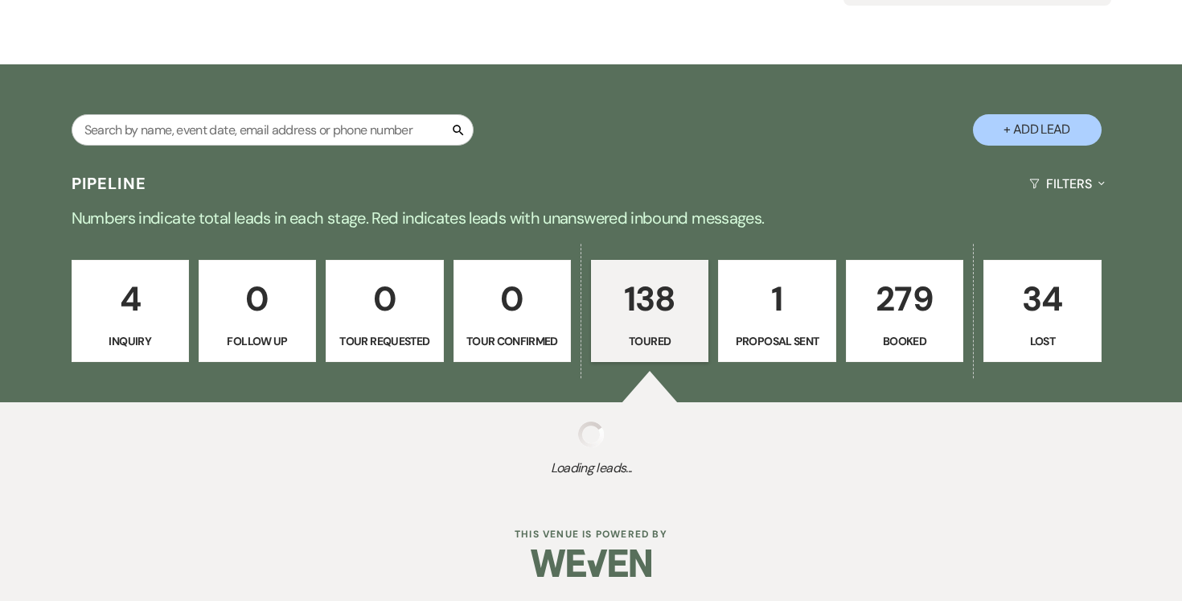
select select "5"
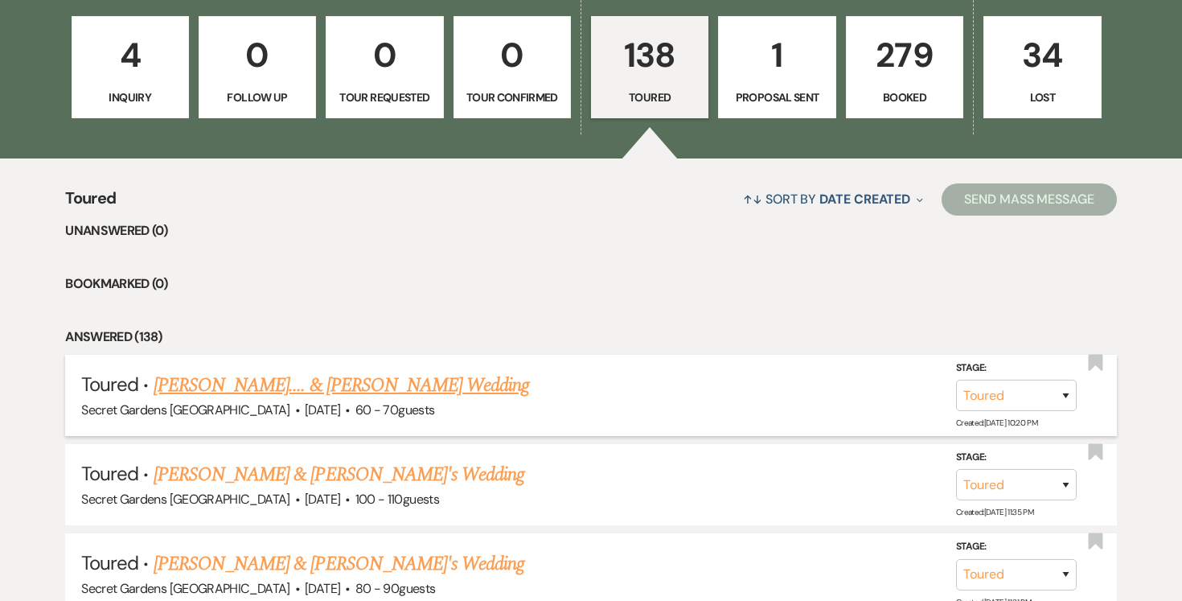
scroll to position [466, 0]
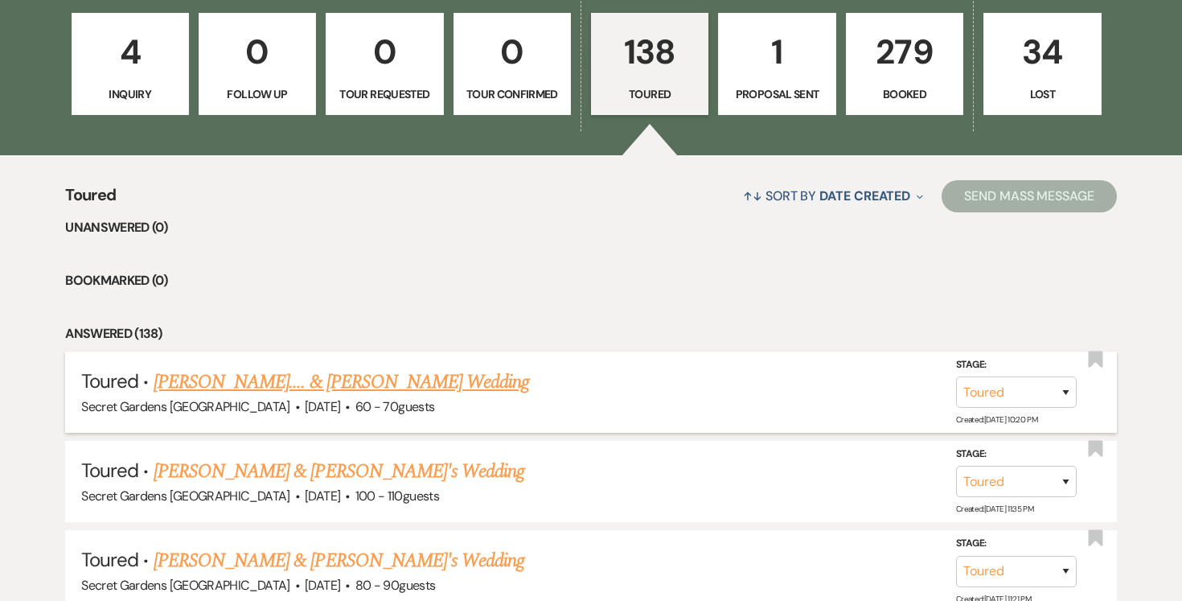
click at [368, 379] on link "[PERSON_NAME].... & [PERSON_NAME] Wedding" at bounding box center [342, 382] width 376 height 29
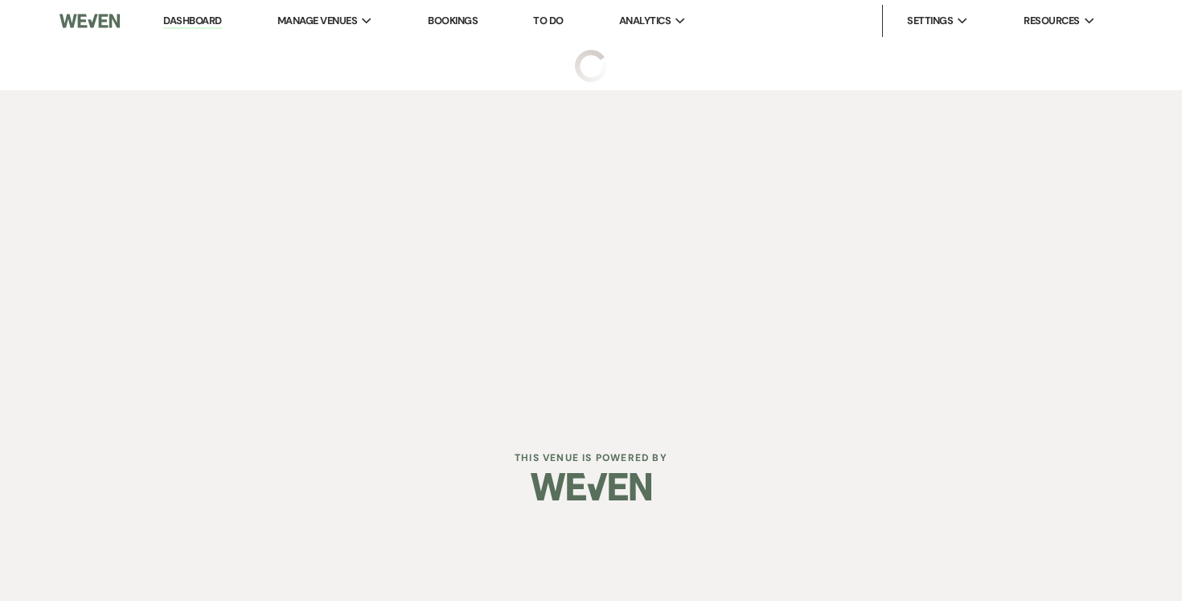
select select "5"
select select "2"
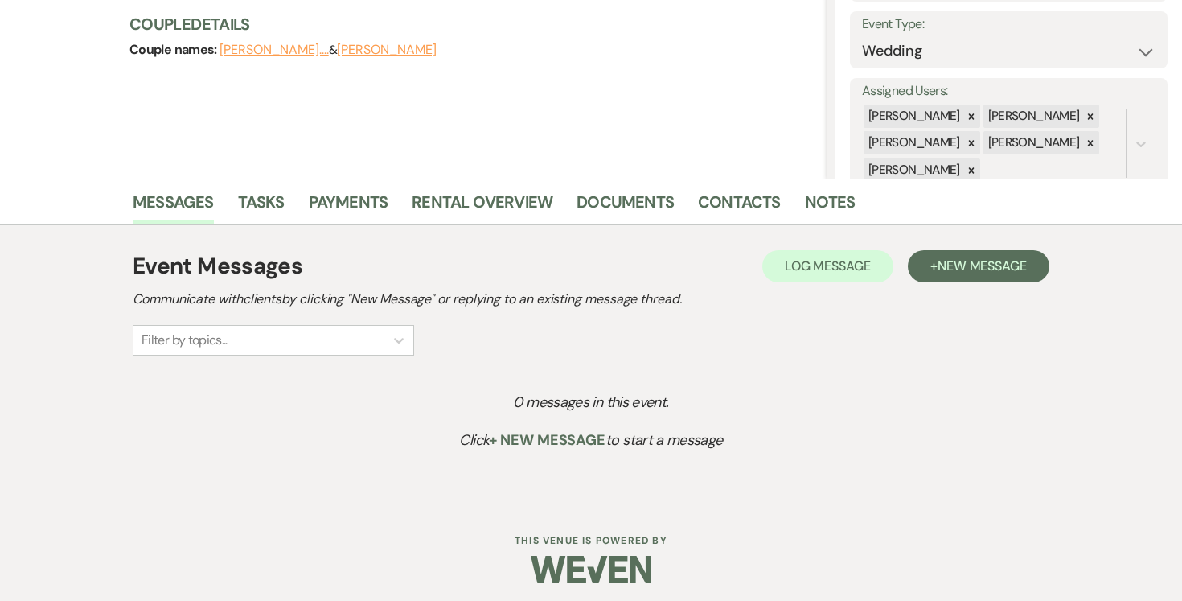
scroll to position [232, 0]
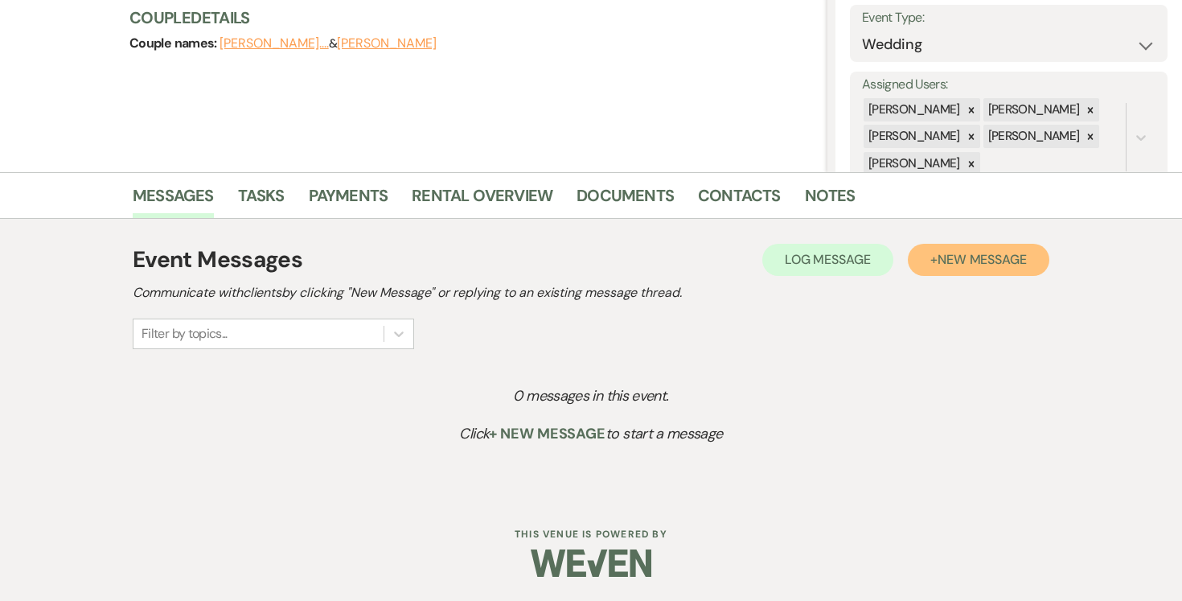
click at [984, 252] on span "New Message" at bounding box center [982, 259] width 89 height 17
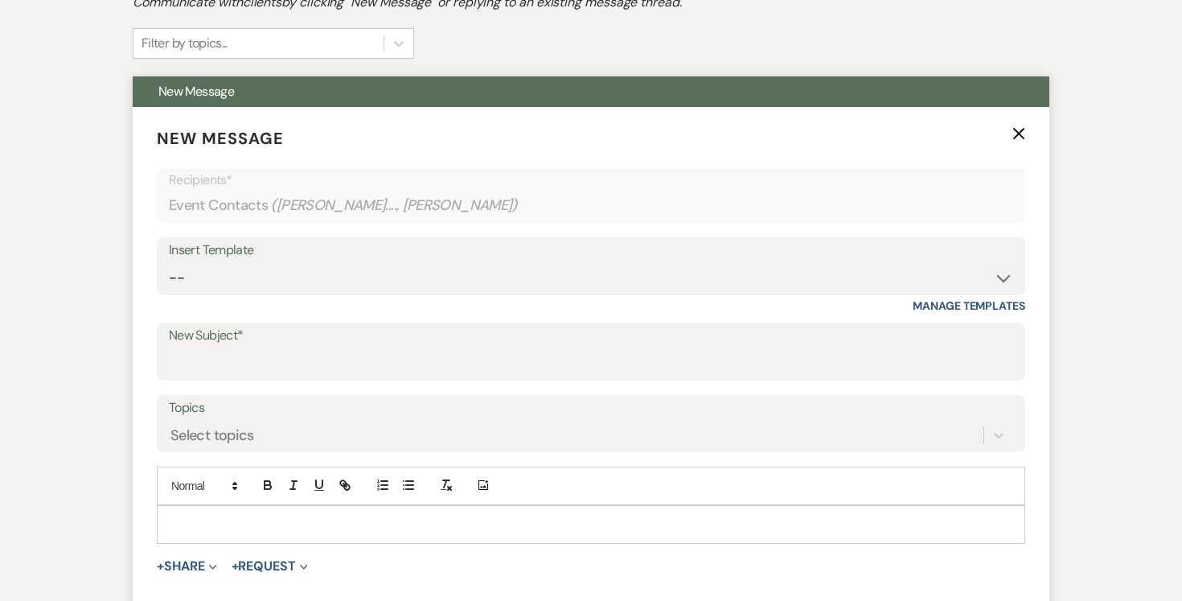
scroll to position [524, 0]
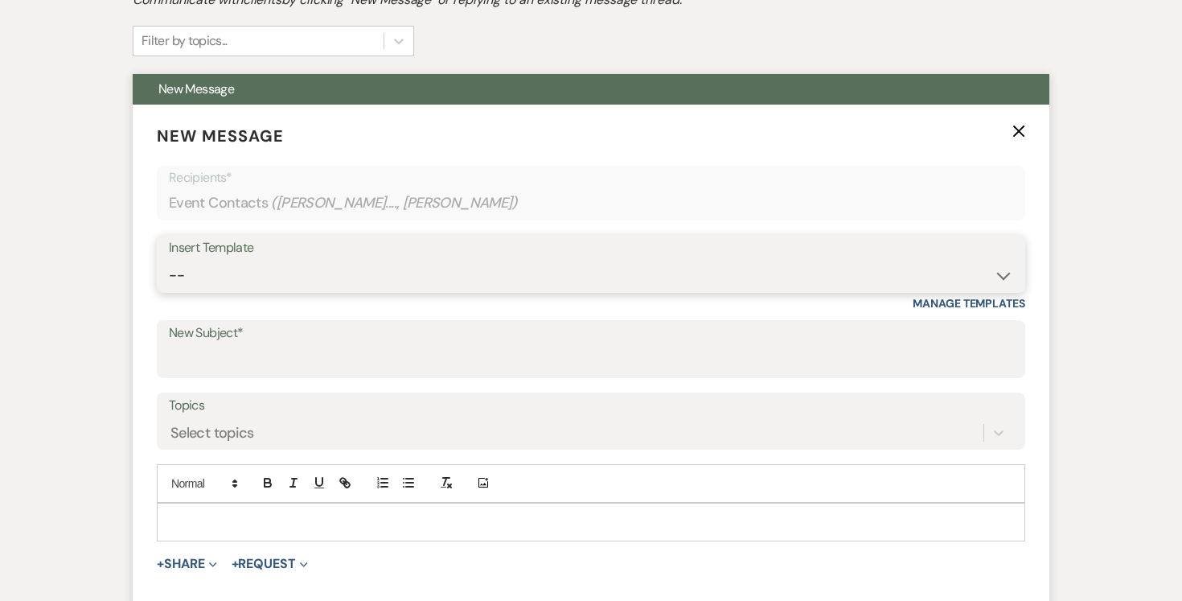
click at [1001, 277] on select "-- Weven Planning Portal Introduction (Booked Events) Tour Request Response Fol…" at bounding box center [591, 275] width 844 height 31
select select "5733"
click at [169, 260] on select "-- Weven Planning Portal Introduction (Booked Events) Tour Request Response Fol…" at bounding box center [591, 275] width 844 height 31
type input "Venue Tour Follow Up"
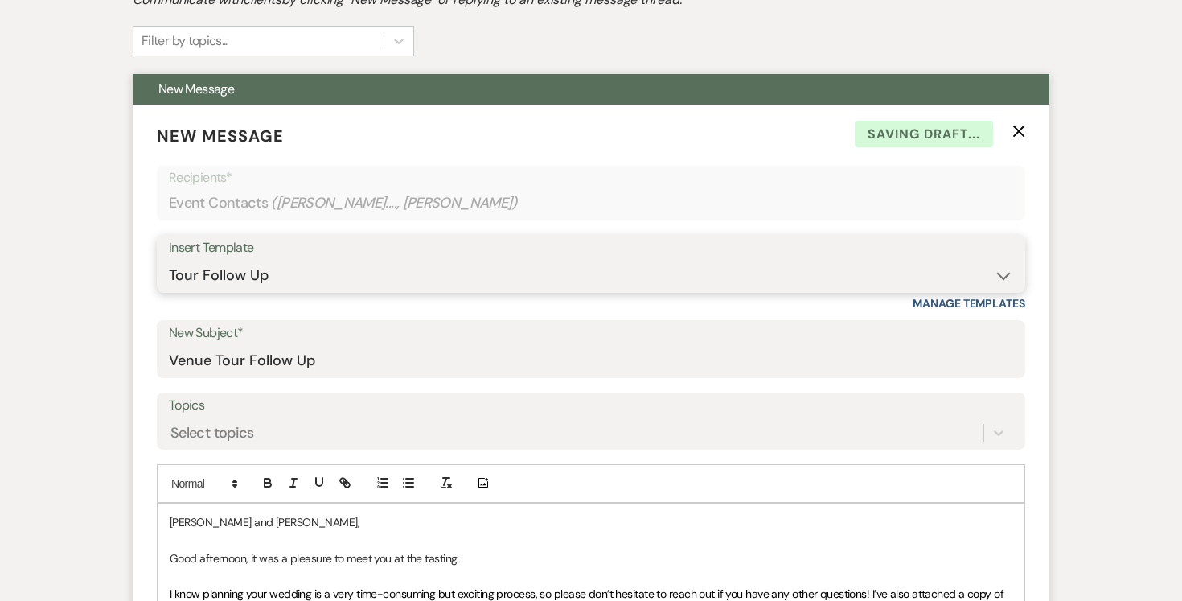
scroll to position [536, 0]
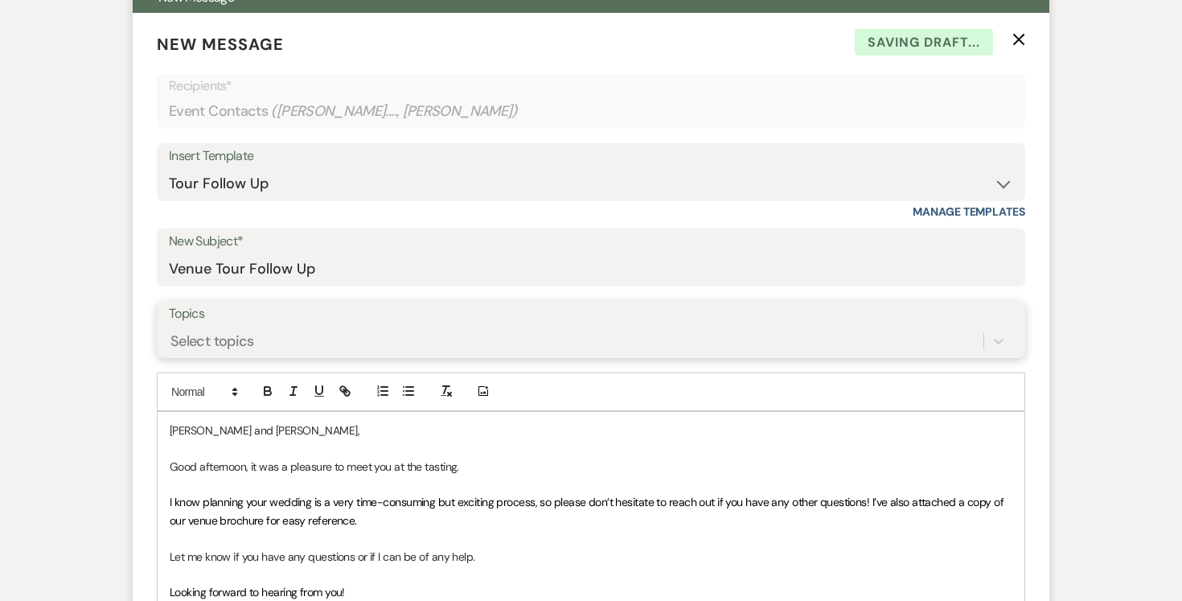
click at [610, 356] on div "Select topics" at bounding box center [591, 341] width 844 height 31
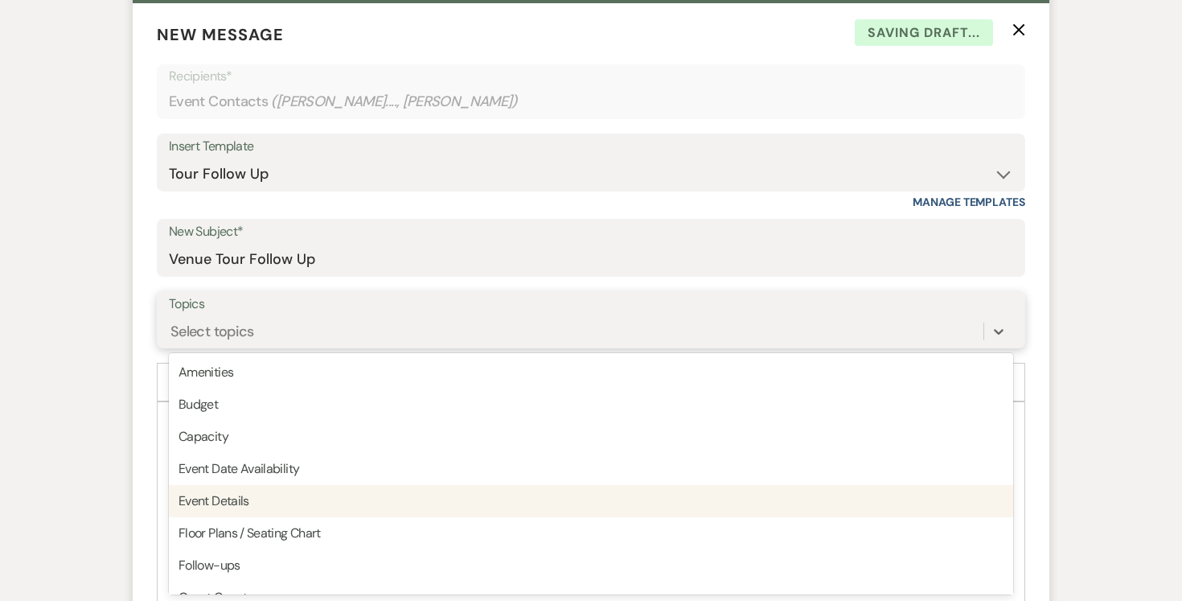
scroll to position [42, 0]
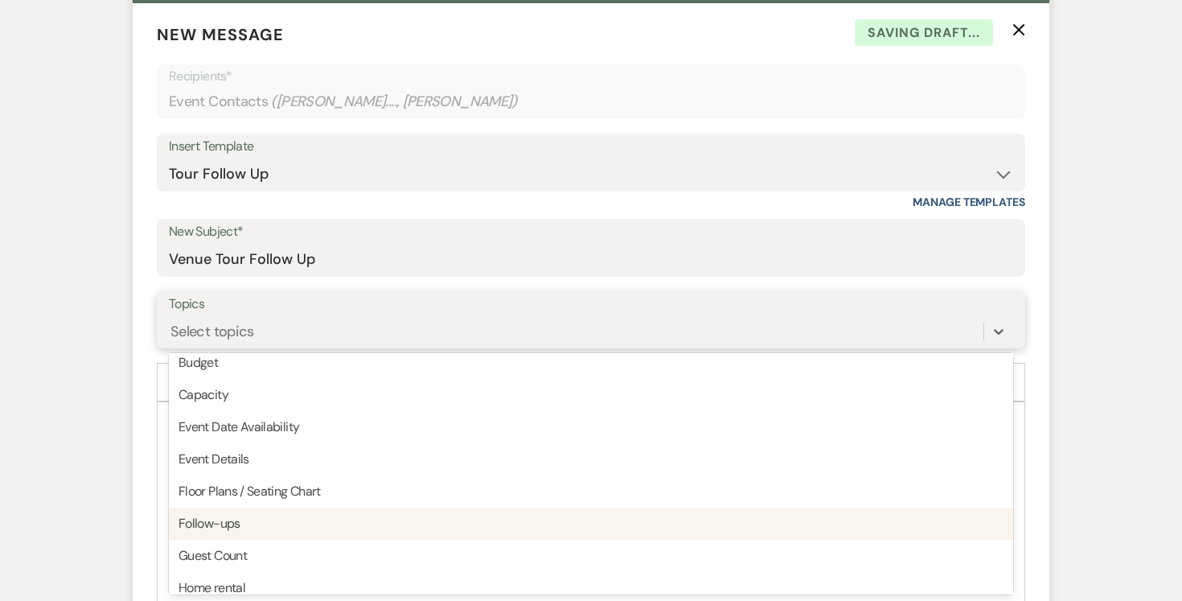
click at [623, 524] on div "Follow-ups" at bounding box center [591, 523] width 844 height 32
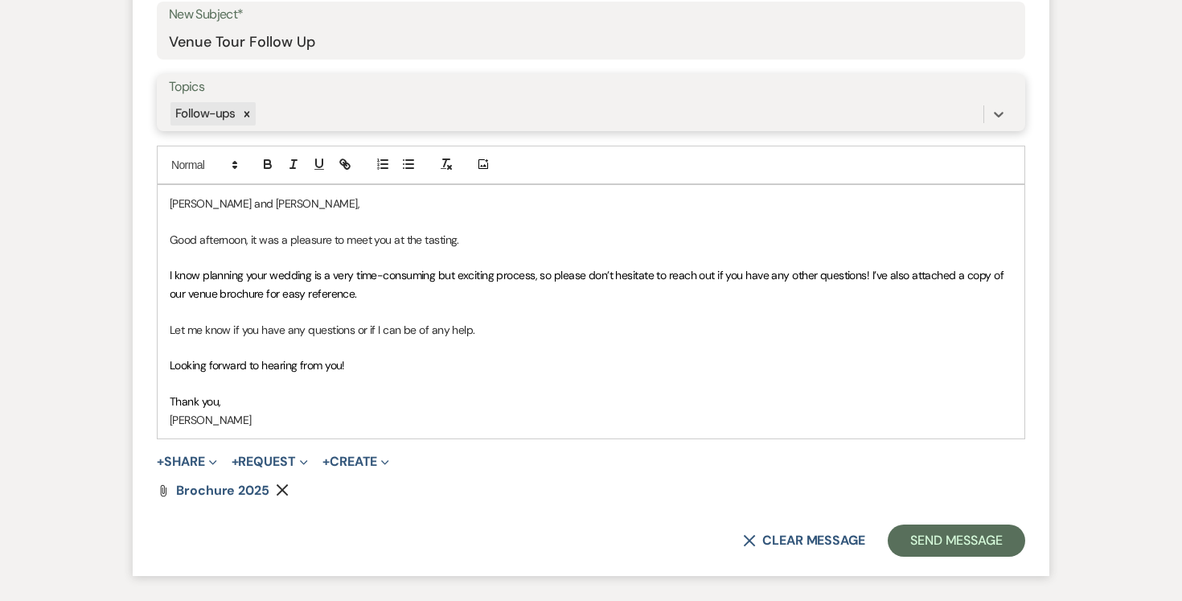
scroll to position [851, 0]
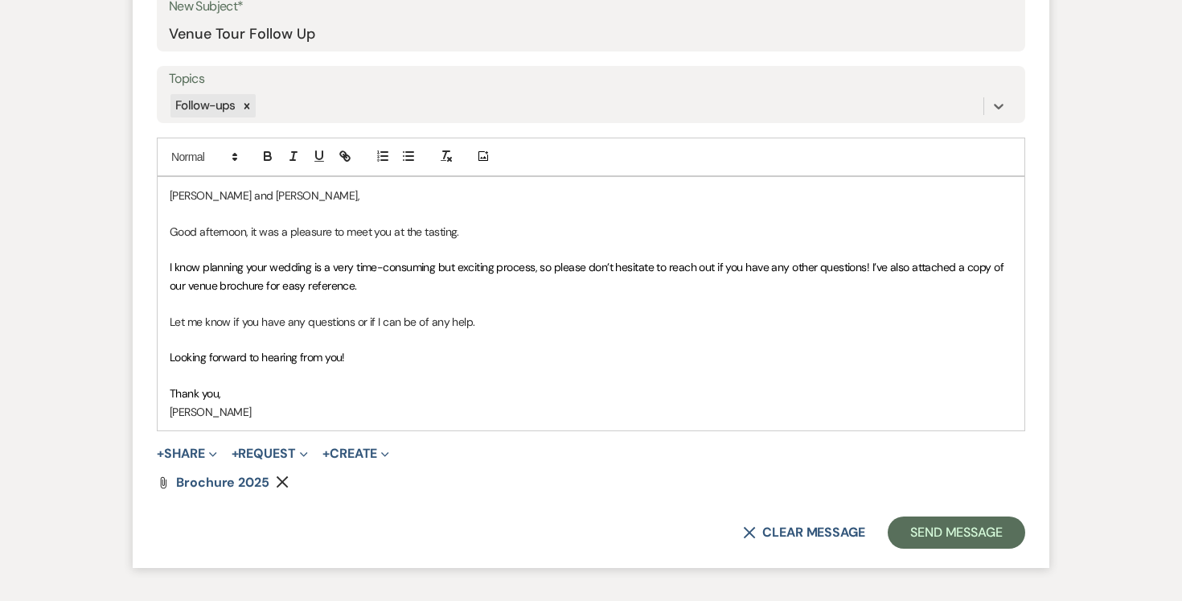
click at [245, 228] on p "Good afternoon, it was a pleasure to meet you at the tasting." at bounding box center [591, 232] width 843 height 18
click at [309, 393] on p "Thank you," at bounding box center [591, 393] width 843 height 18
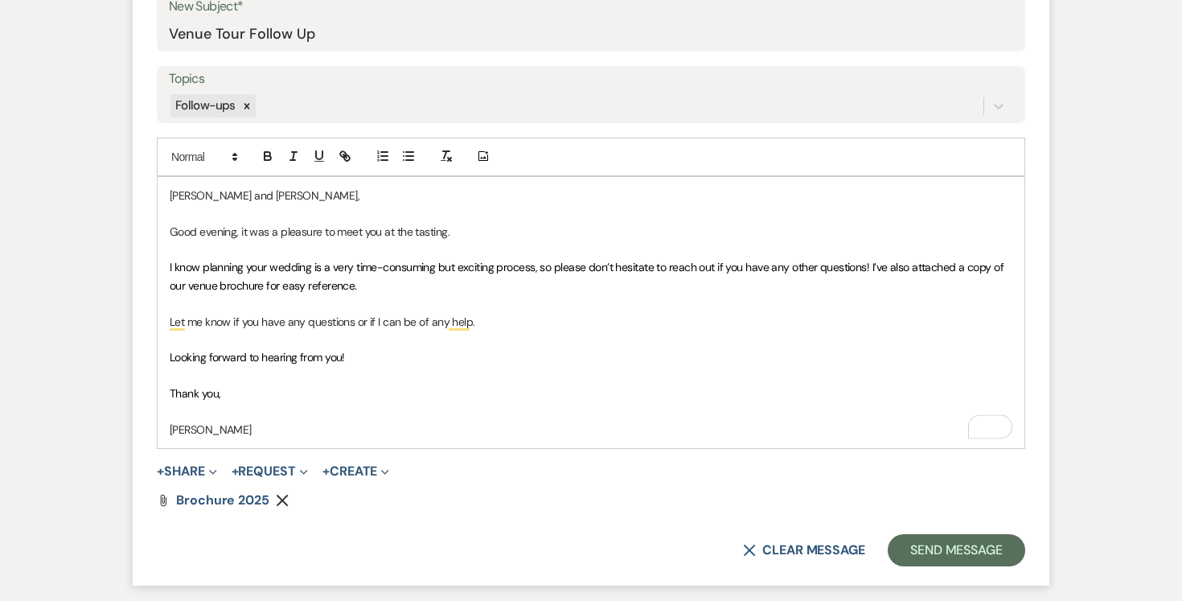
click at [273, 434] on p "[PERSON_NAME]" at bounding box center [591, 430] width 843 height 18
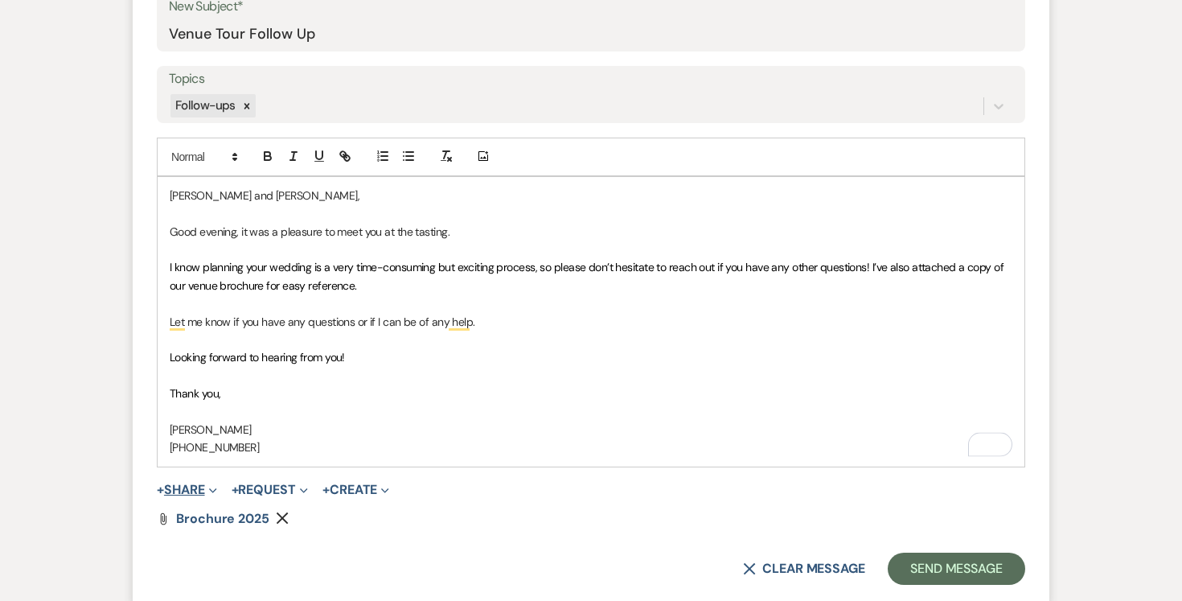
click at [172, 483] on button "+ Share Expand" at bounding box center [187, 489] width 60 height 13
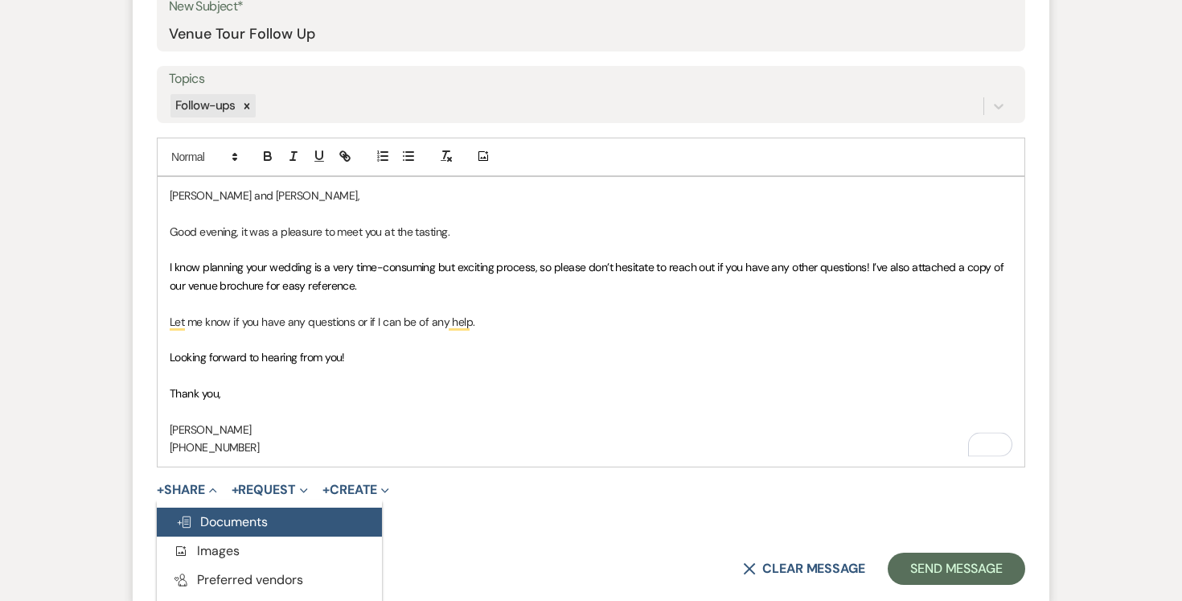
scroll to position [852, 0]
click at [295, 521] on button "Doc Upload Documents" at bounding box center [269, 521] width 225 height 29
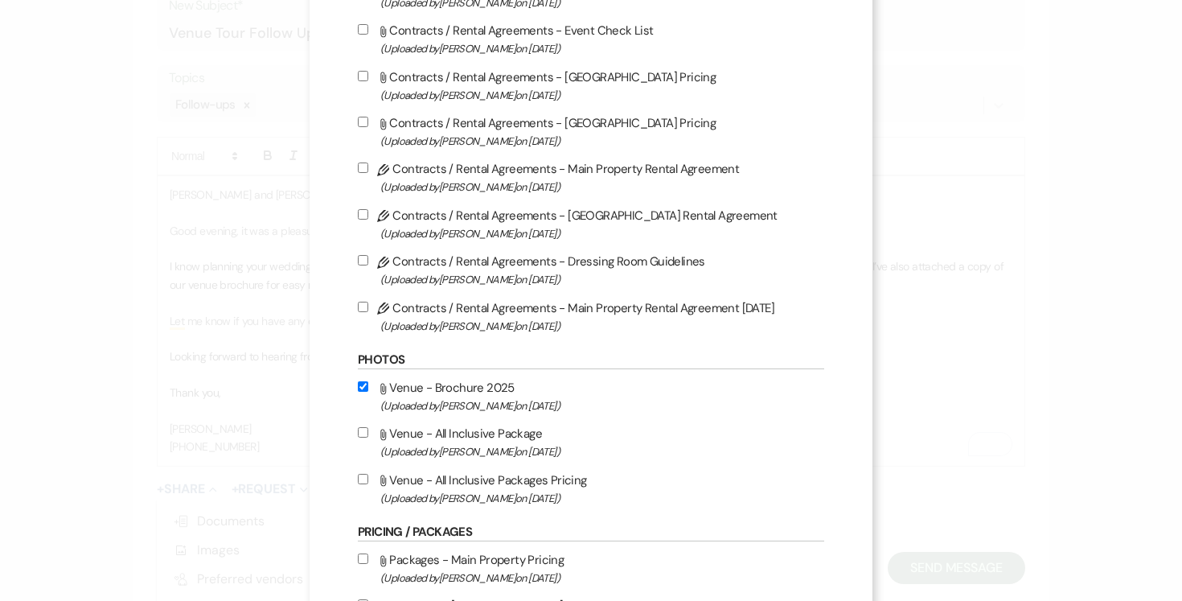
scroll to position [212, 0]
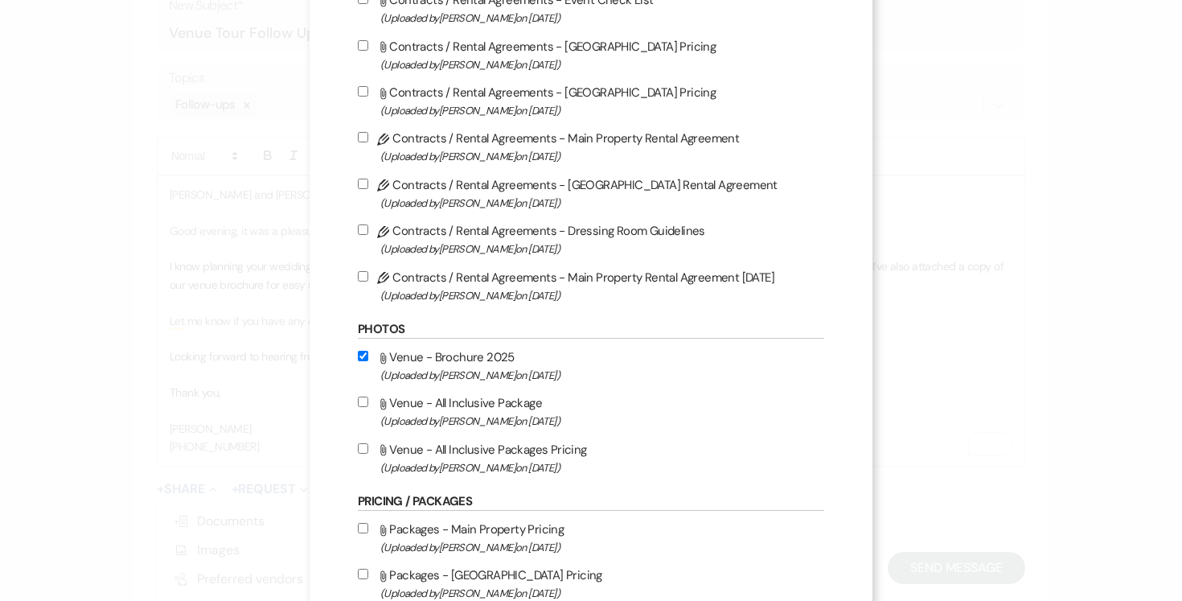
click at [361, 450] on input "Attach File Venue - All Inclusive Packages Pricing (Uploaded by [PERSON_NAME] o…" at bounding box center [363, 448] width 10 height 10
checkbox input "true"
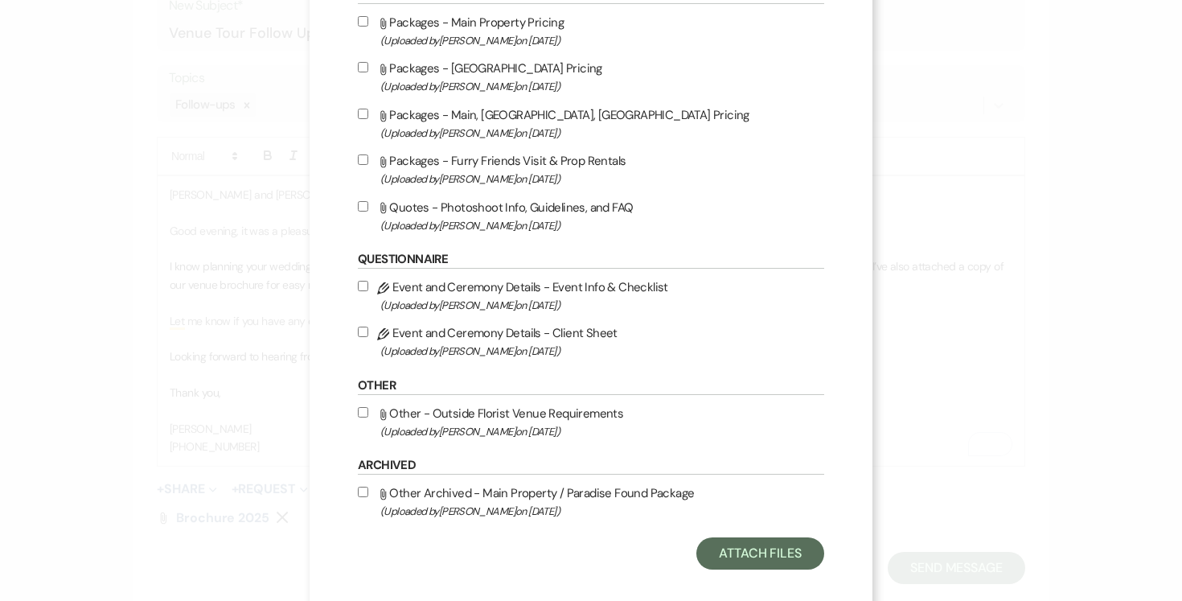
scroll to position [742, 0]
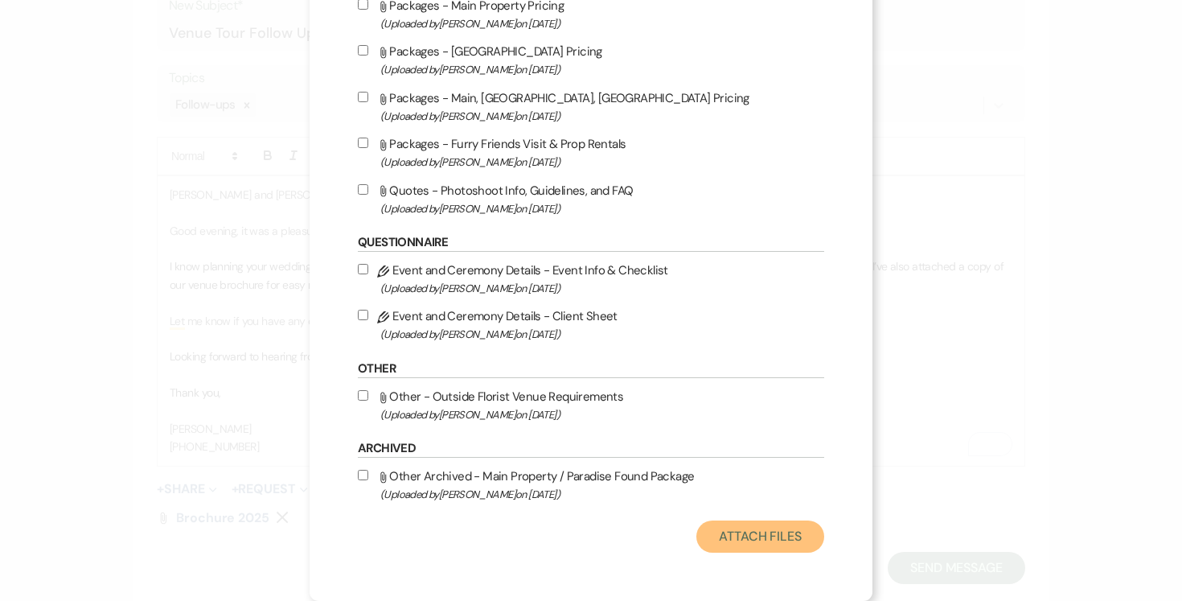
click at [761, 528] on button "Attach Files" at bounding box center [760, 536] width 128 height 32
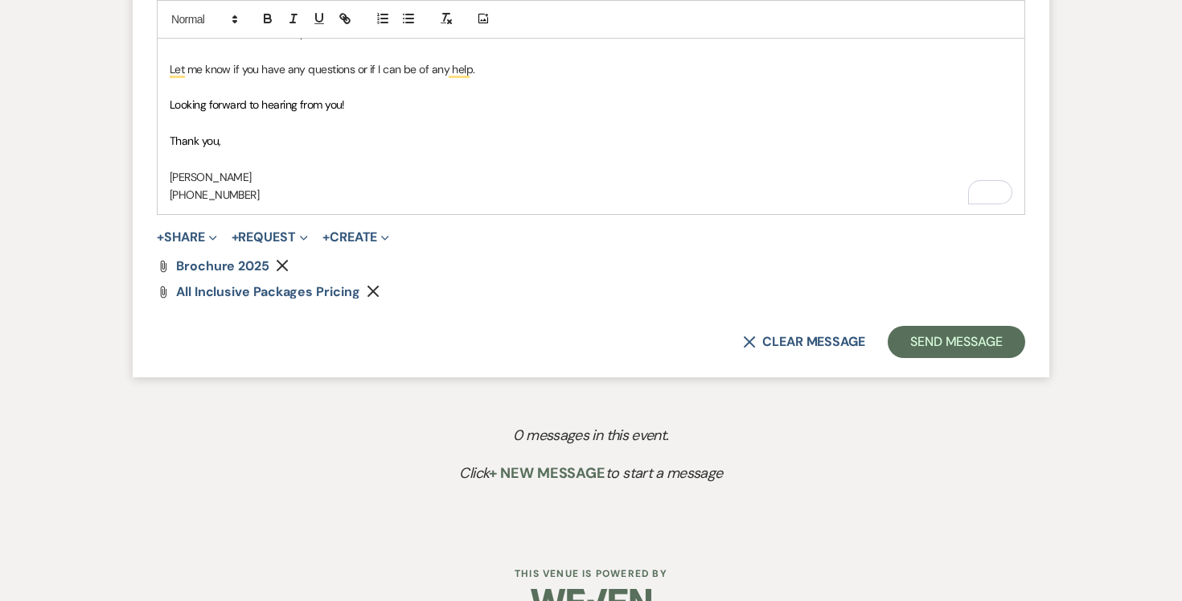
scroll to position [1108, 0]
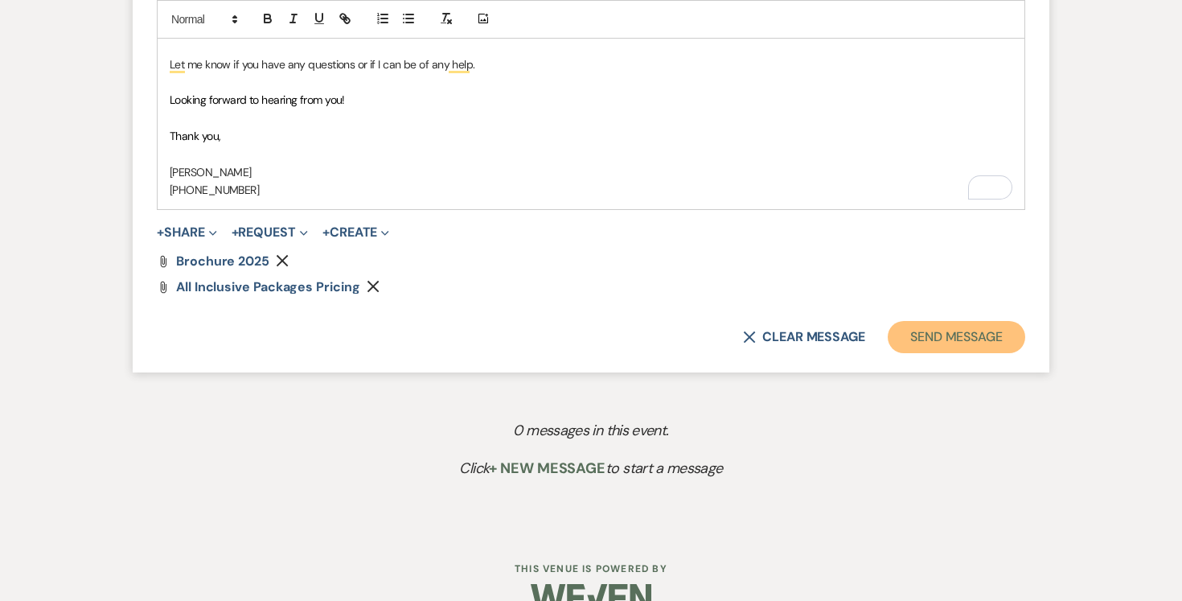
click at [965, 331] on button "Send Message" at bounding box center [957, 337] width 138 height 32
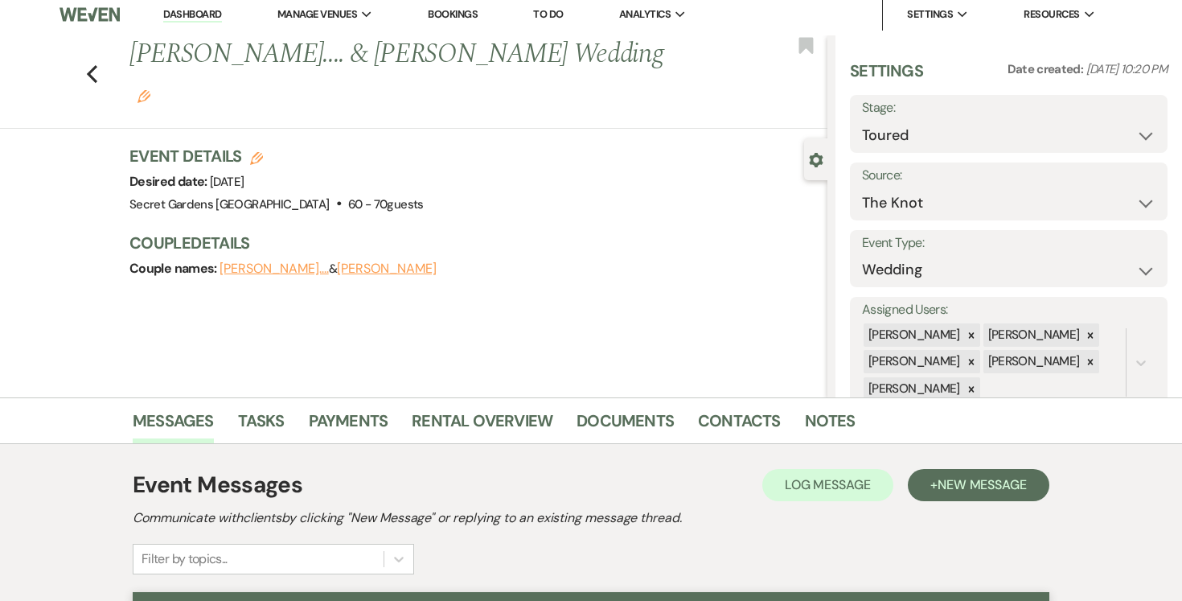
scroll to position [0, 0]
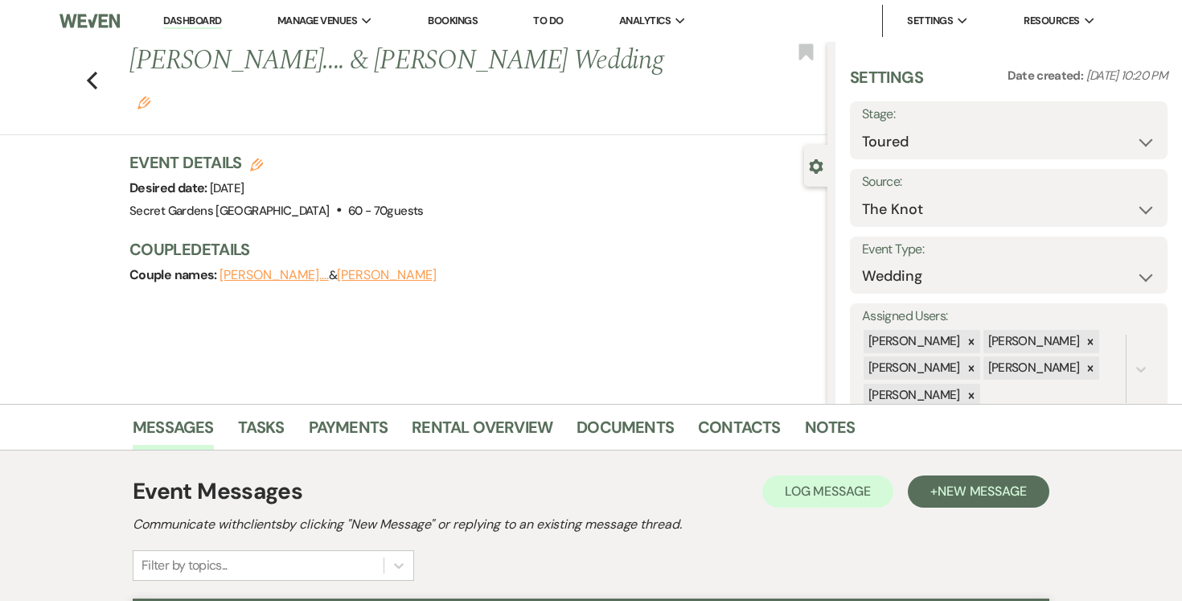
click at [191, 19] on link "Dashboard" at bounding box center [192, 21] width 58 height 15
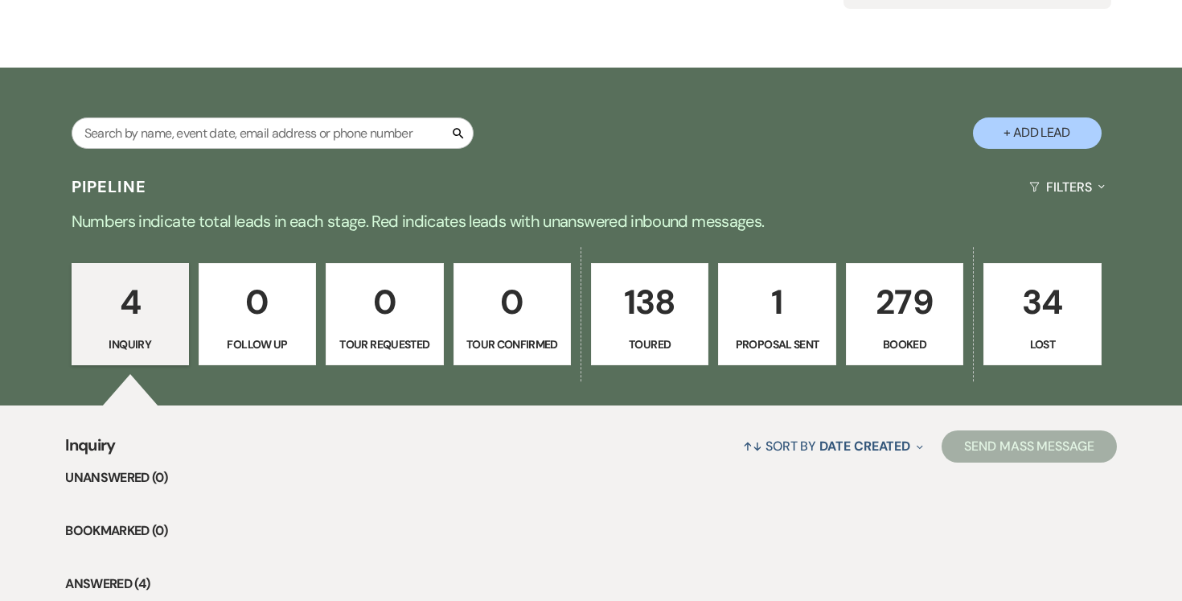
scroll to position [233, 0]
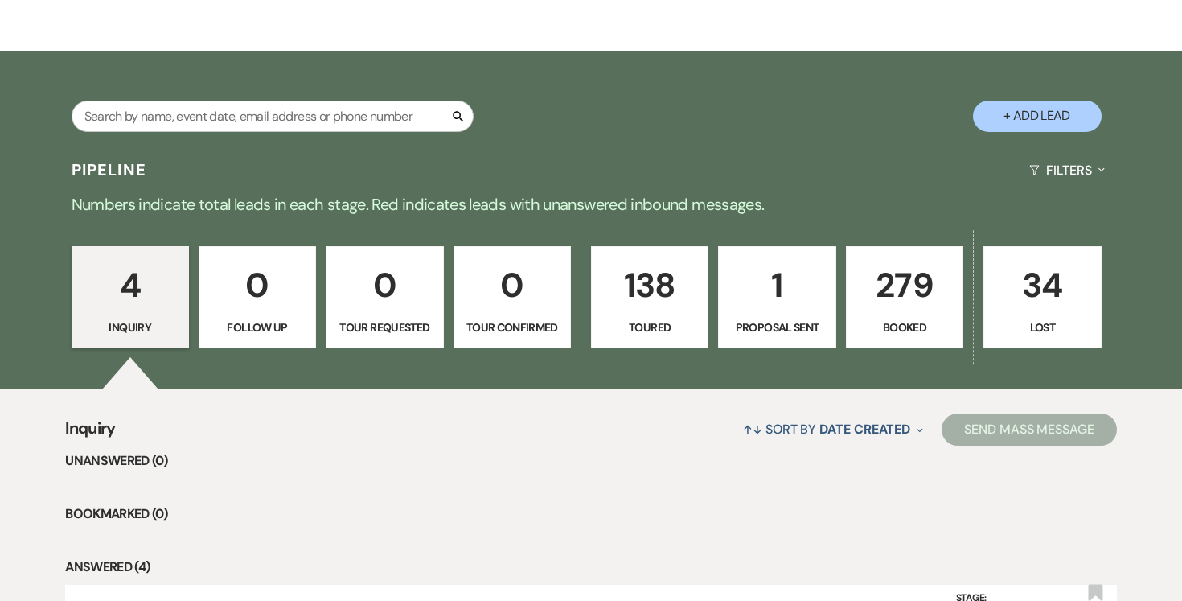
click at [770, 282] on p "1" at bounding box center [777, 285] width 97 height 54
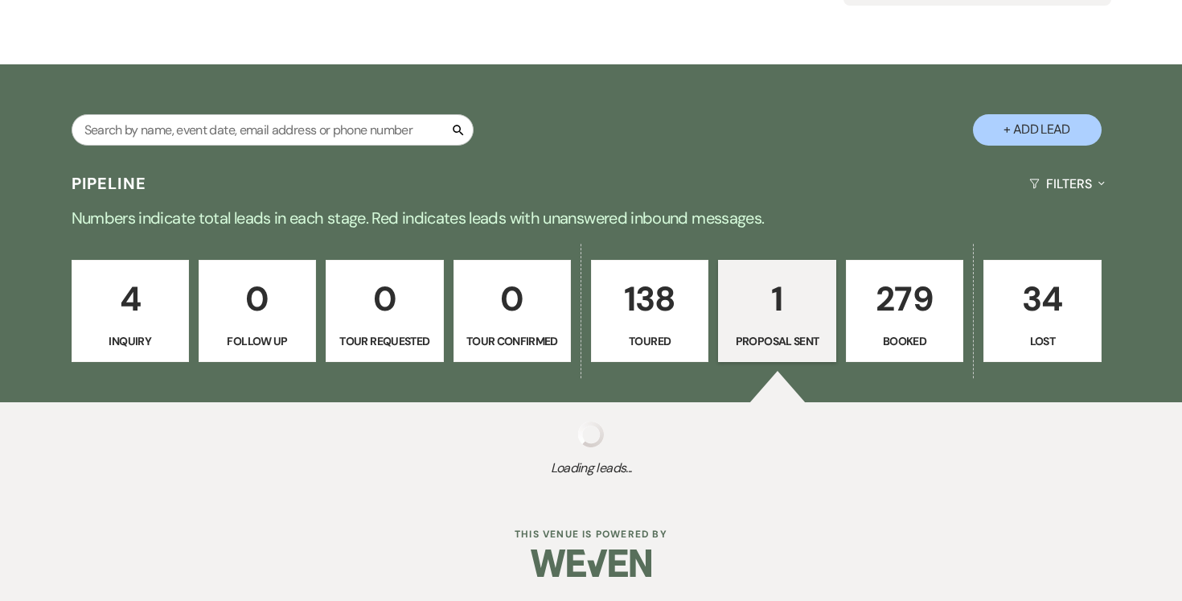
select select "6"
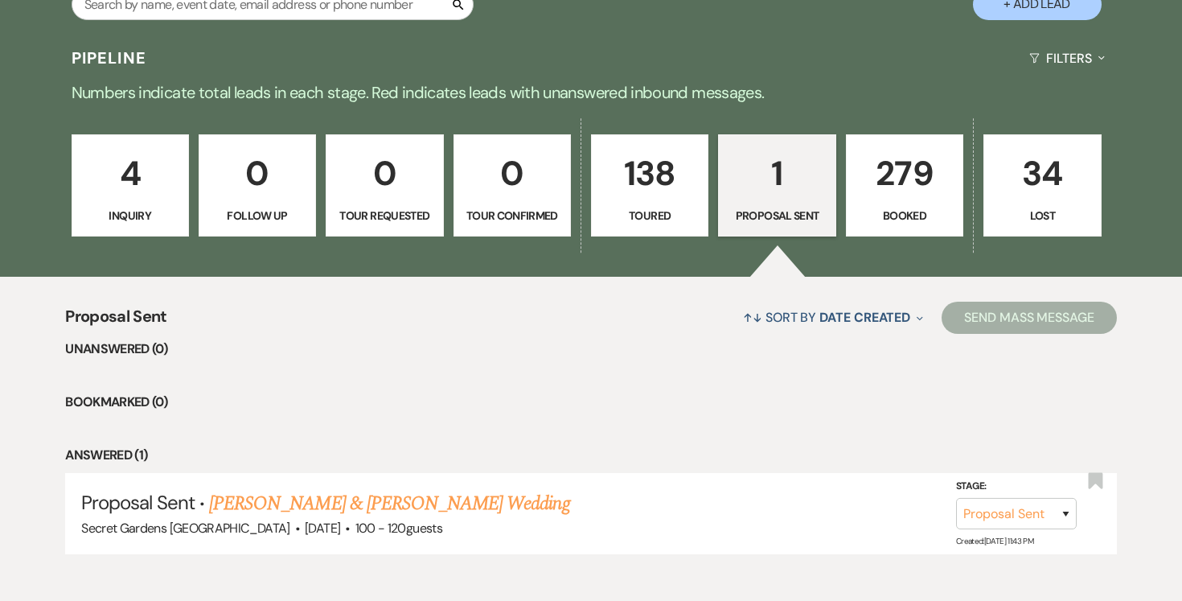
scroll to position [429, 0]
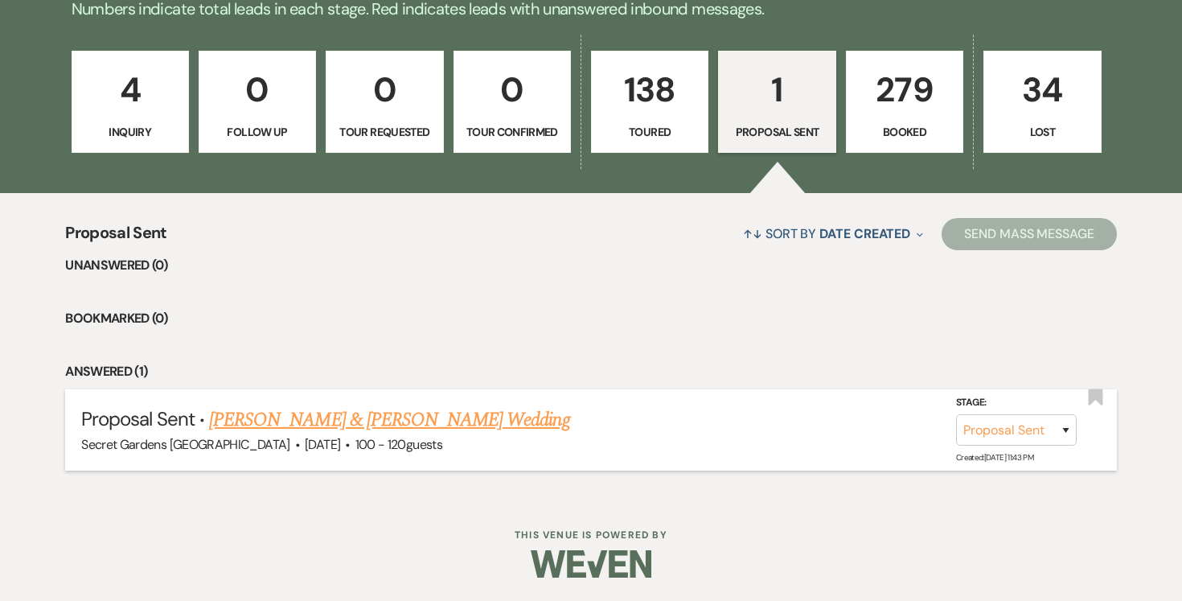
click at [497, 419] on link "[PERSON_NAME] & [PERSON_NAME] Wedding" at bounding box center [389, 419] width 360 height 29
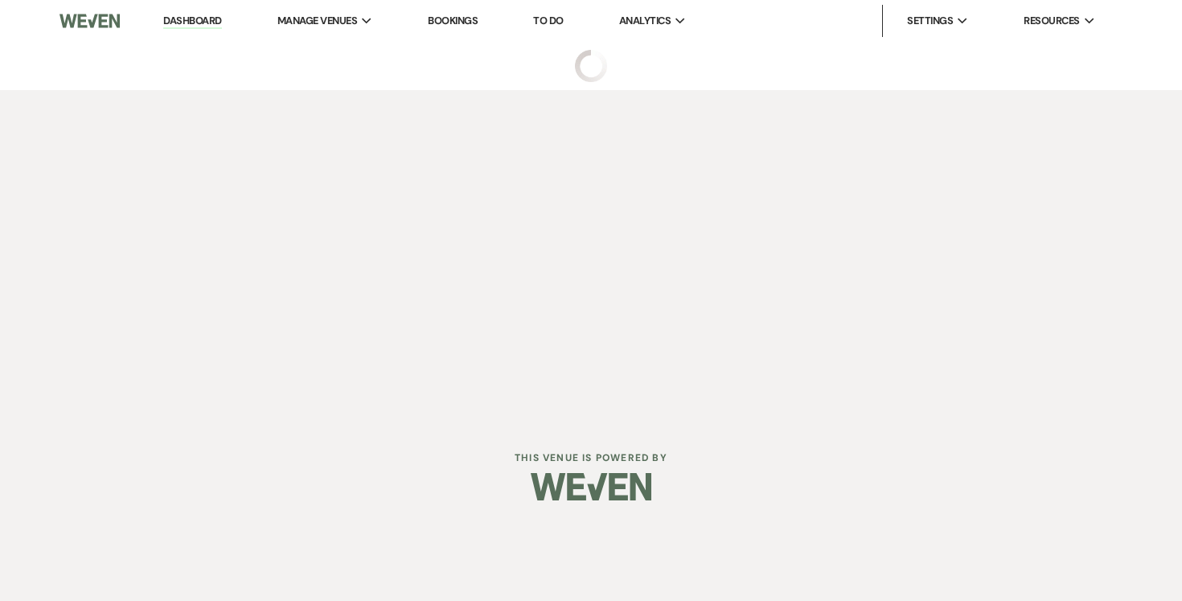
select select "6"
select select "2"
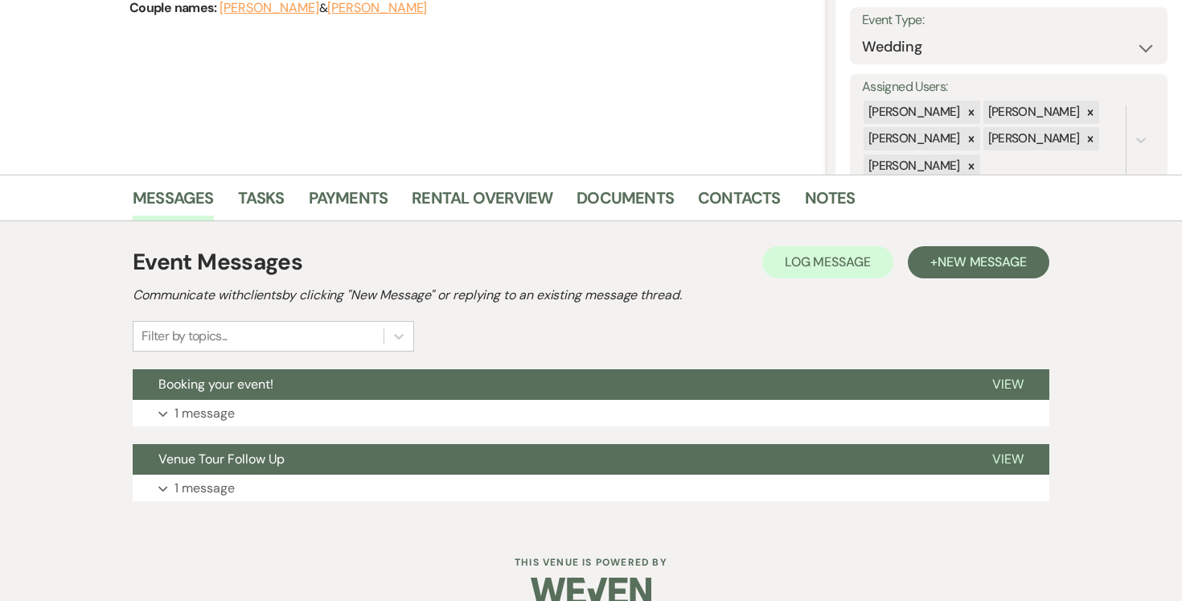
scroll to position [257, 0]
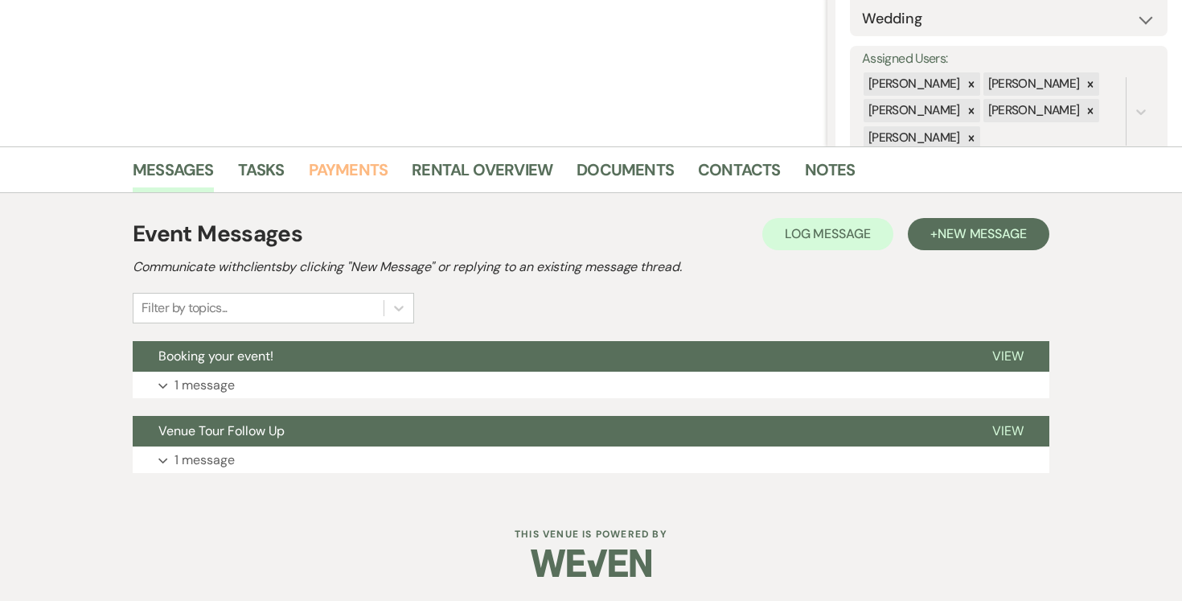
click at [350, 171] on link "Payments" at bounding box center [349, 174] width 80 height 35
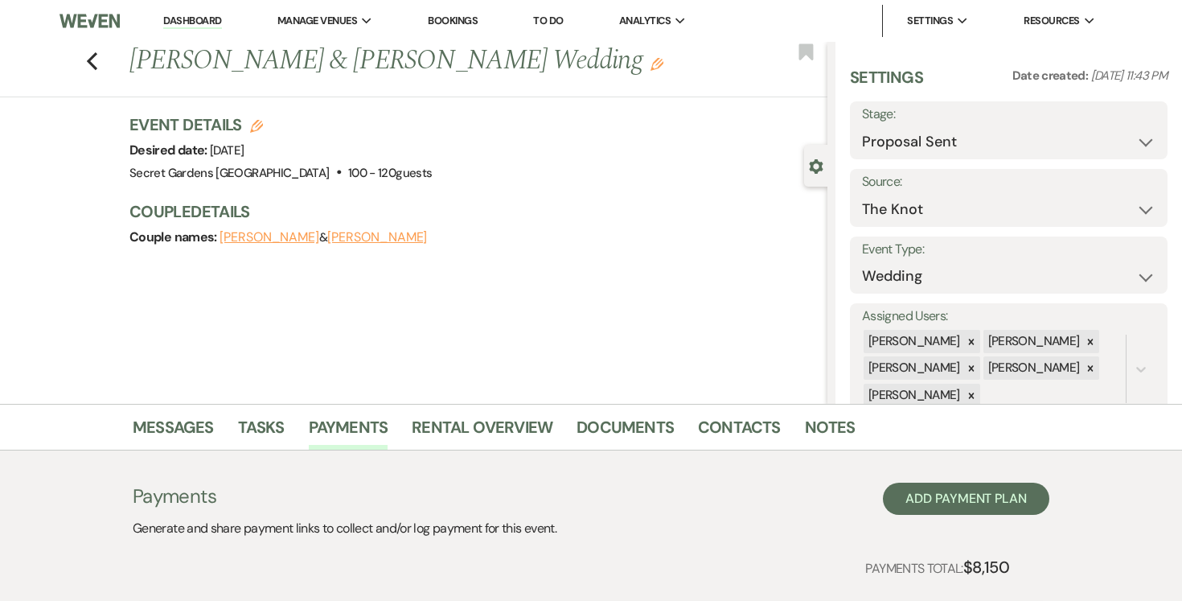
click at [188, 15] on link "Dashboard" at bounding box center [192, 21] width 58 height 15
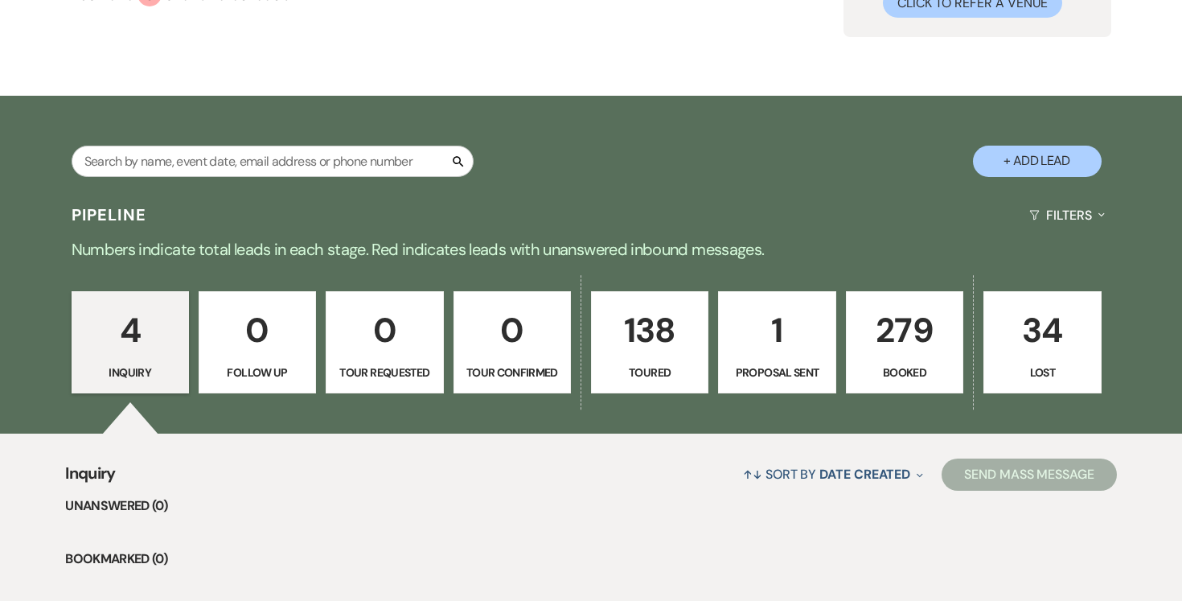
scroll to position [187, 0]
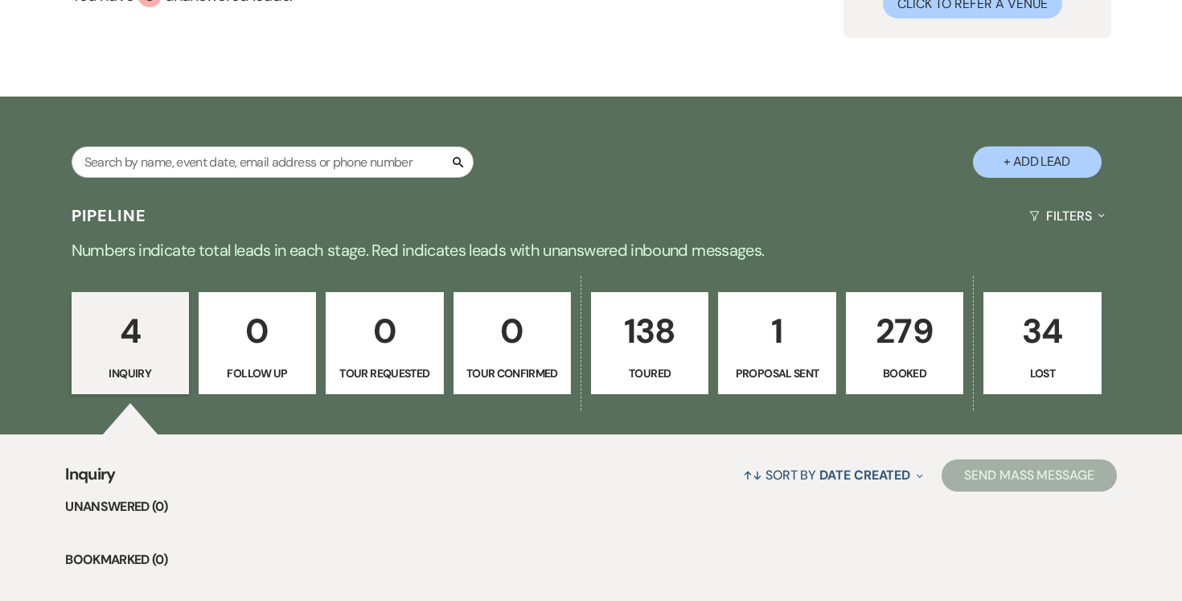
click at [743, 350] on p "1" at bounding box center [777, 331] width 97 height 54
select select "6"
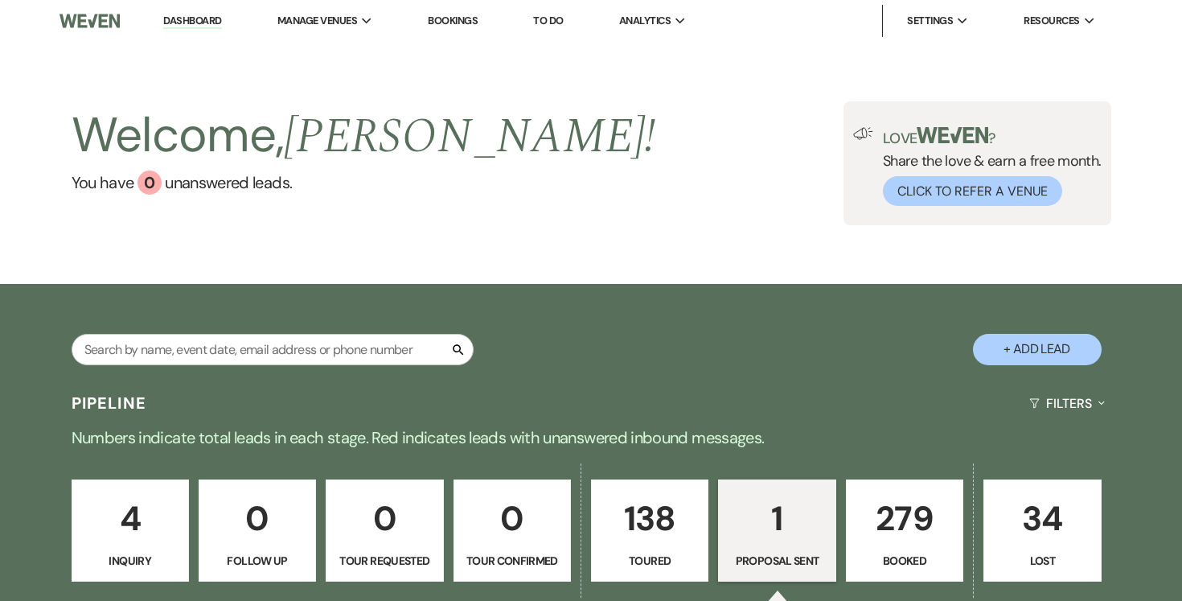
click at [182, 22] on link "Dashboard" at bounding box center [192, 21] width 58 height 15
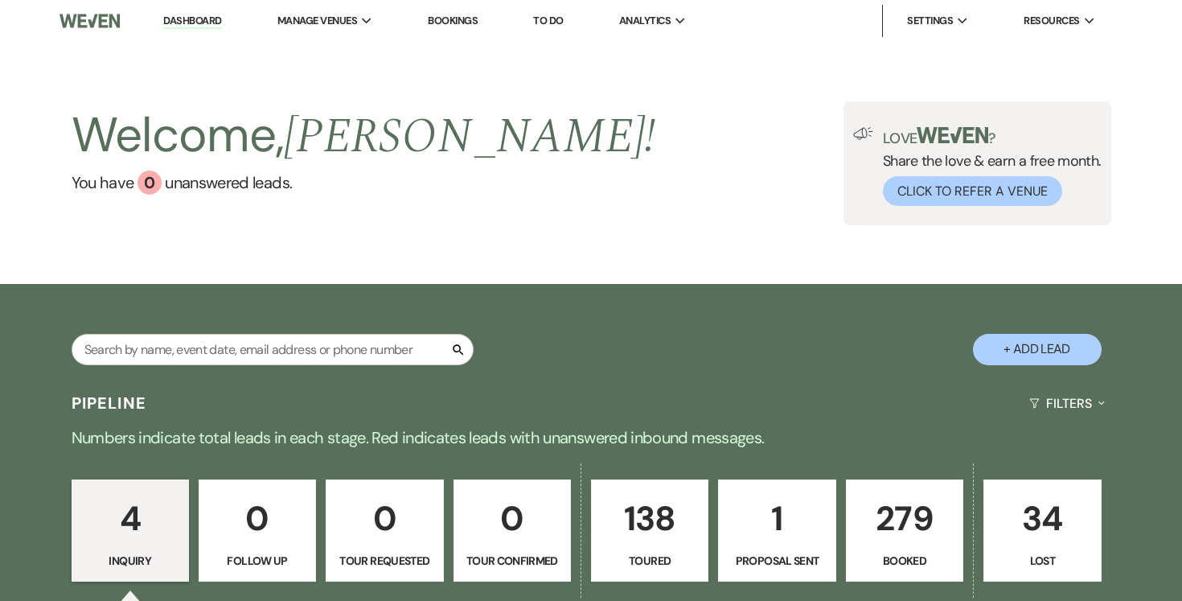
click at [1050, 347] on button "+ Add Lead" at bounding box center [1037, 349] width 129 height 31
select select "834"
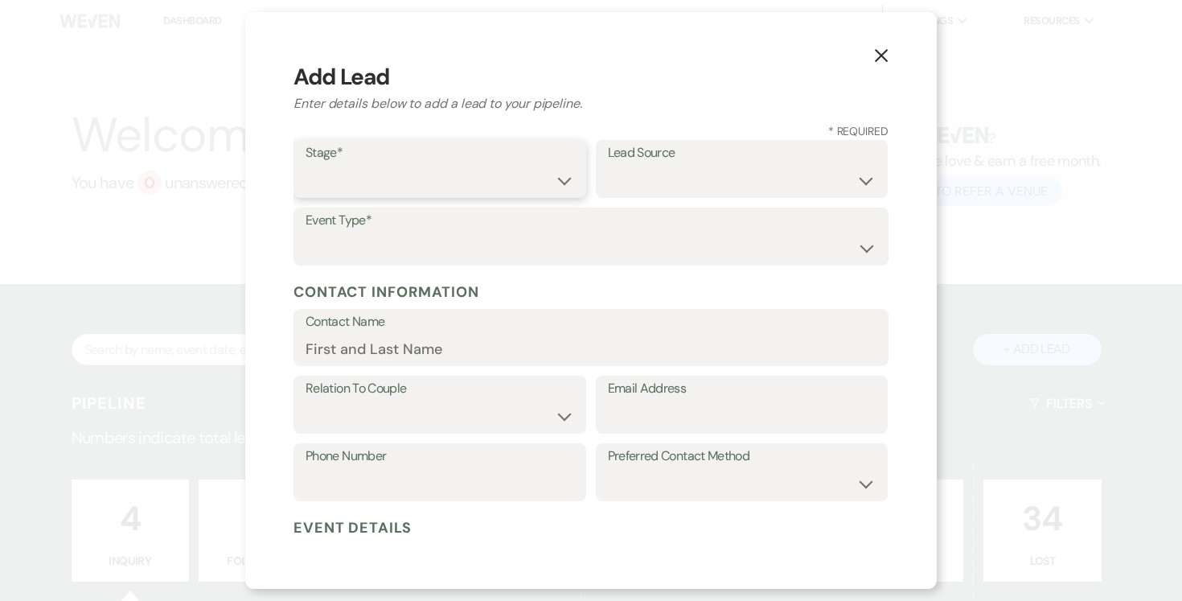
click at [565, 178] on select "Inquiry Follow Up Tour Requested Tour Confirmed Toured Proposal Sent Booked Lost" at bounding box center [440, 180] width 269 height 31
select select "5"
click at [306, 165] on select "Inquiry Follow Up Tour Requested Tour Confirmed Toured Proposal Sent Booked Lost" at bounding box center [440, 180] width 269 height 31
click at [830, 173] on select "Weven Venue Website Instagram Facebook Pinterest Google The Knot Wedding Wire H…" at bounding box center [742, 180] width 269 height 31
select select "7"
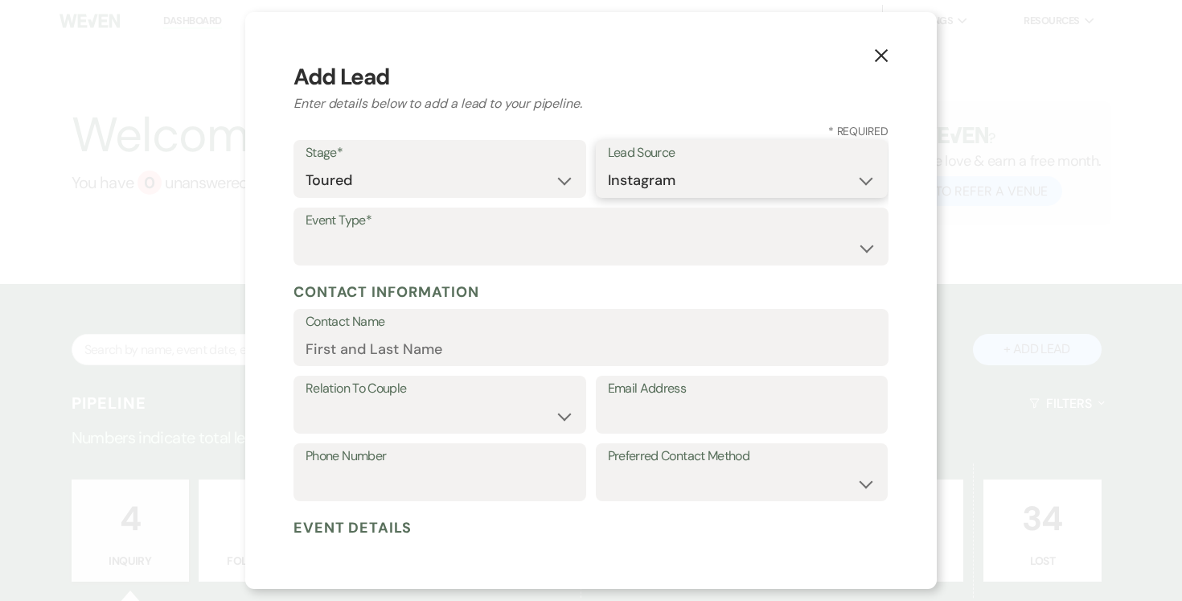
click at [608, 165] on select "Weven Venue Website Instagram Facebook Pinterest Google The Knot Wedding Wire H…" at bounding box center [742, 180] width 269 height 31
click at [668, 248] on select "Wedding Anniversary Party Baby Shower Bachelorette / Bachelor Party Birthday Pa…" at bounding box center [591, 247] width 571 height 31
select select "1"
click at [306, 232] on select "Wedding Anniversary Party Baby Shower Bachelorette / Bachelor Party Birthday Pa…" at bounding box center [591, 247] width 571 height 31
click at [571, 339] on input "Contact Name" at bounding box center [591, 348] width 571 height 31
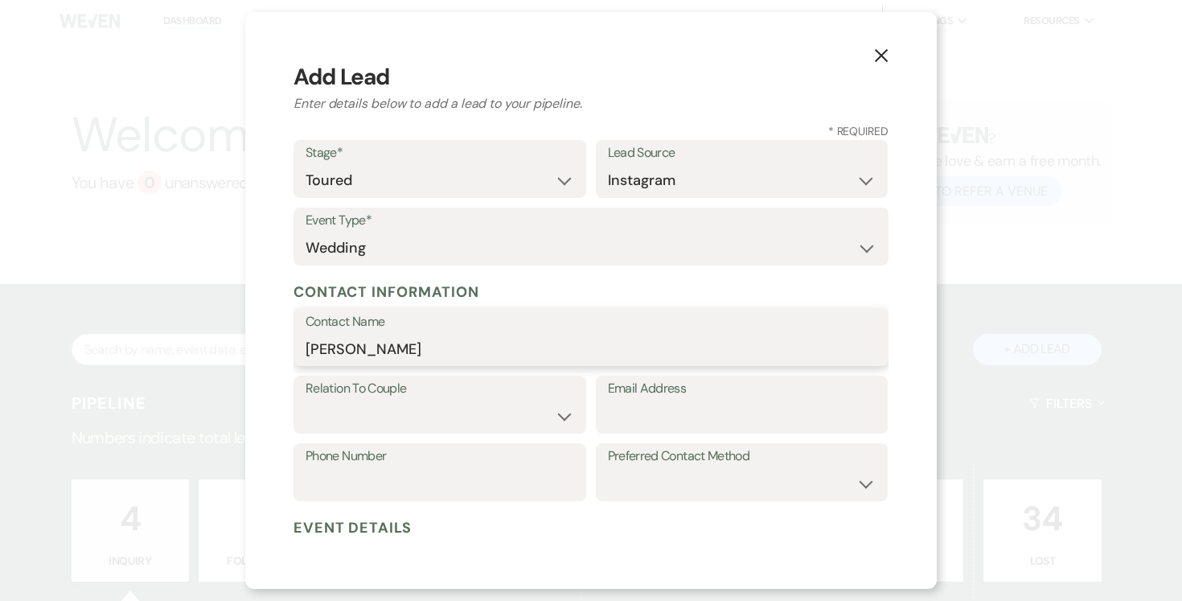
type input "[PERSON_NAME]"
click at [524, 405] on select "Couple Planner Parent of Couple Family Member Friend Other" at bounding box center [440, 416] width 269 height 31
select select "1"
click at [306, 401] on select "Couple Planner Parent of Couple Family Member Friend Other" at bounding box center [440, 416] width 269 height 31
click at [661, 414] on input "Email Address" at bounding box center [742, 416] width 269 height 31
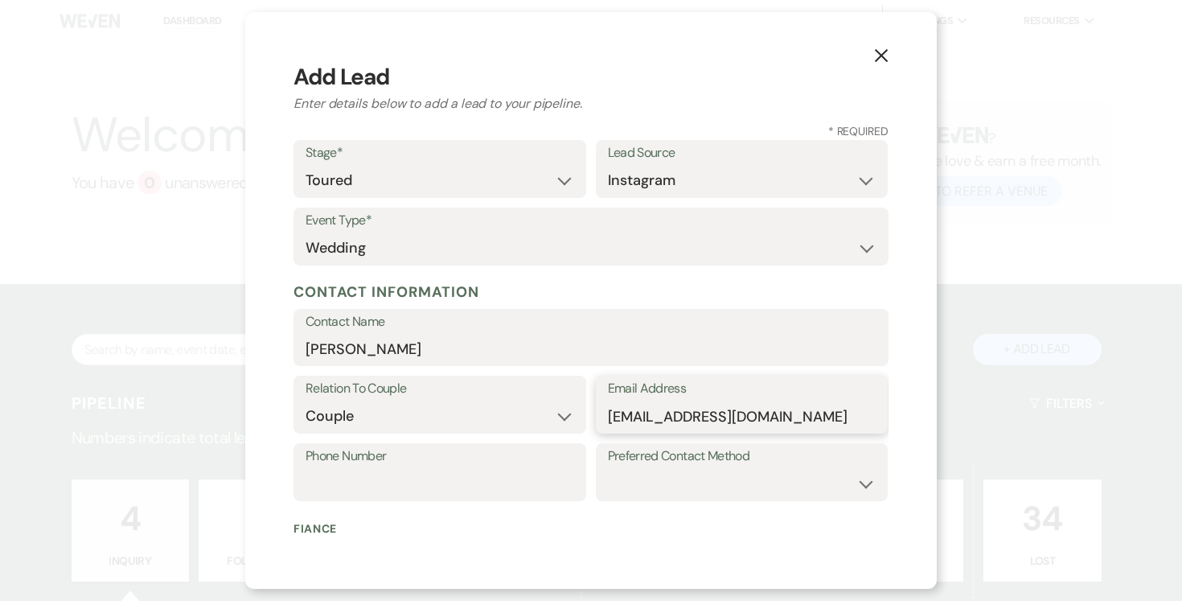
type input "[EMAIL_ADDRESS][DOMAIN_NAME]"
click at [495, 483] on input "Phone Number" at bounding box center [440, 483] width 269 height 31
type input "[PHONE_NUMBER]"
click at [776, 480] on select "Email Phone Text" at bounding box center [742, 483] width 269 height 31
select select "text"
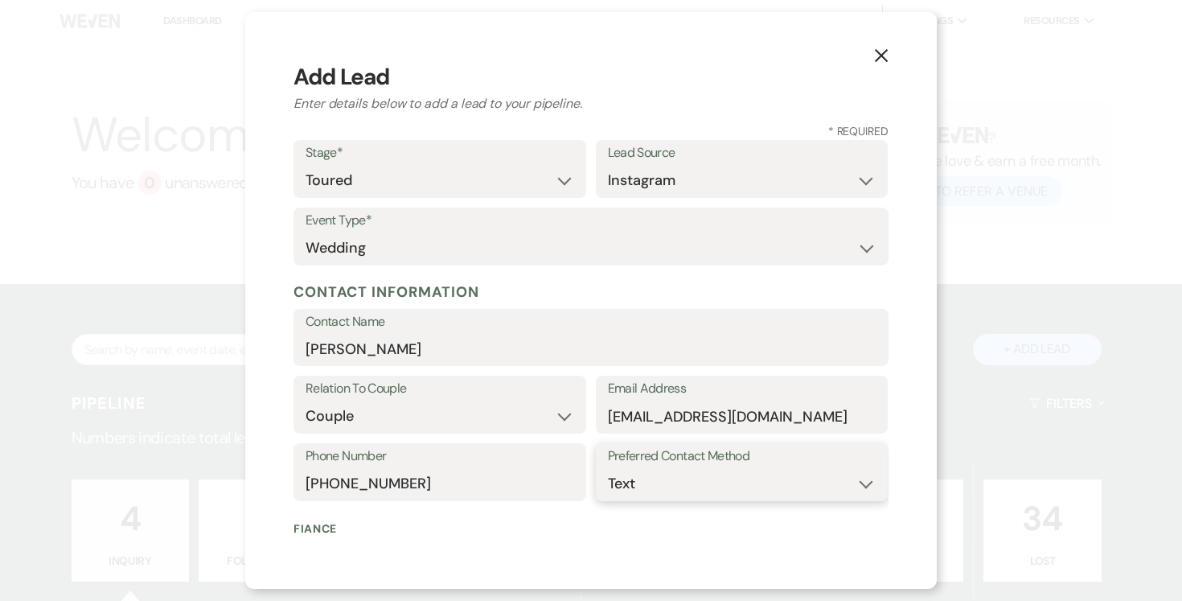
click at [608, 468] on select "Email Phone Text" at bounding box center [742, 483] width 269 height 31
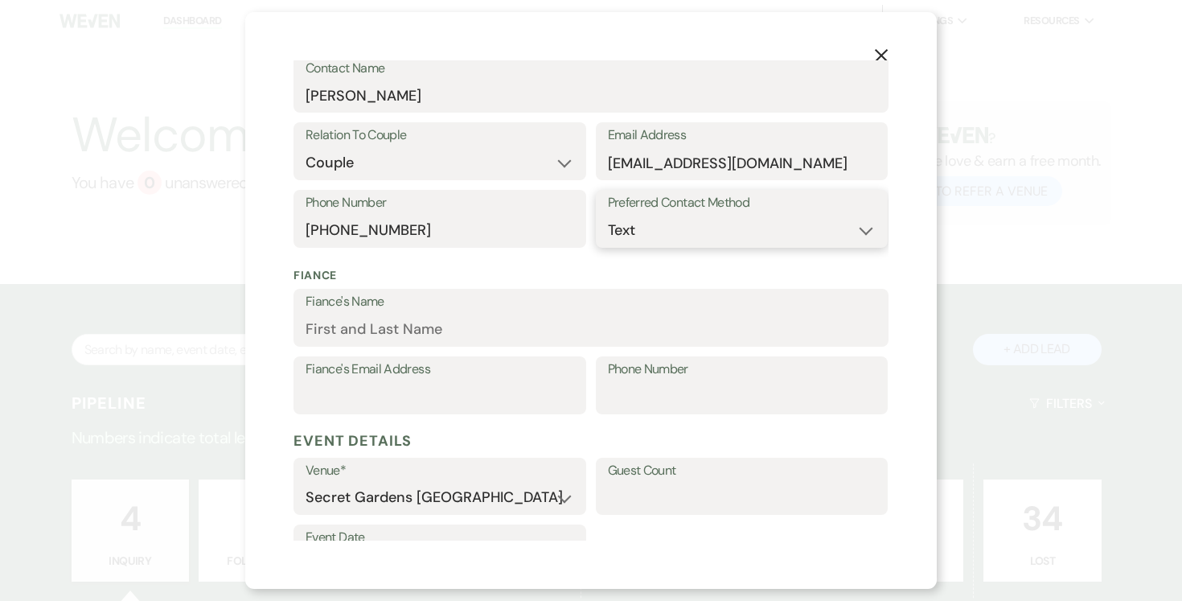
scroll to position [257, 0]
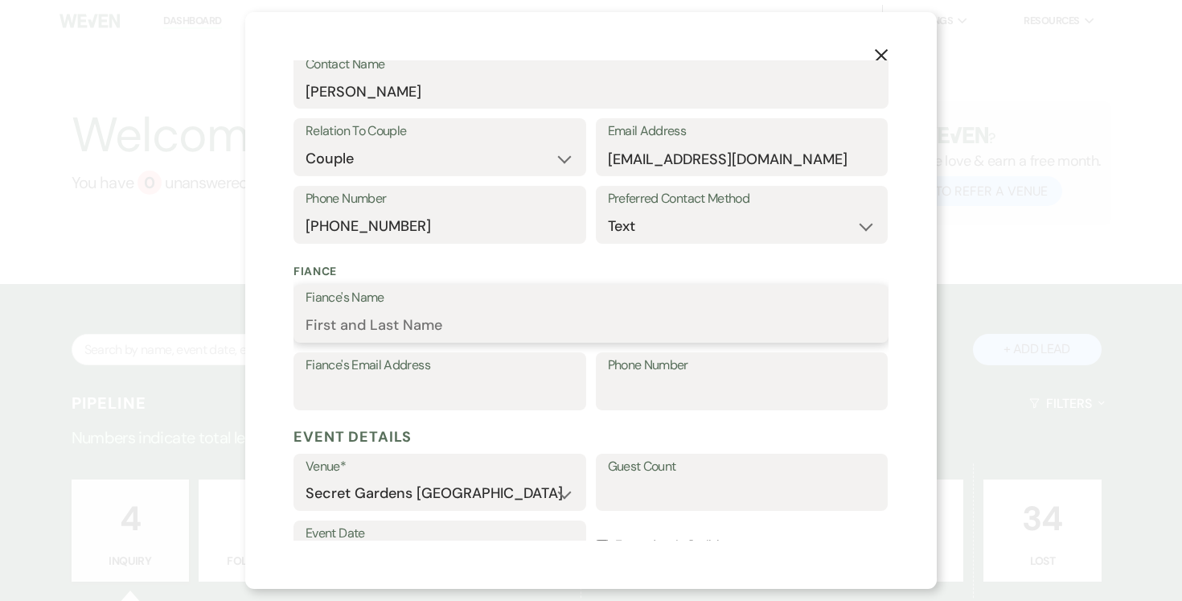
click at [462, 317] on input "Fiance's Name" at bounding box center [591, 325] width 571 height 31
type input "[PERSON_NAME]"
click at [438, 396] on input "Fiance's Email Address" at bounding box center [440, 392] width 269 height 31
click at [687, 395] on input "Phone Number" at bounding box center [742, 392] width 269 height 31
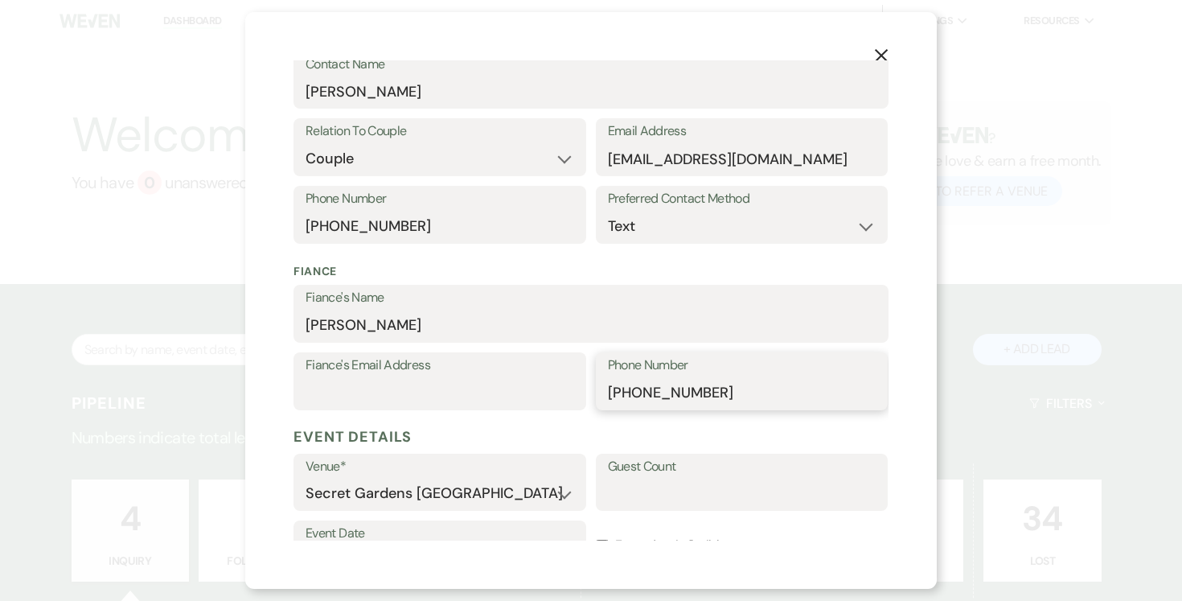
scroll to position [257, 0]
type input "[PHONE_NUMBER]"
click at [645, 499] on input "Guest Count" at bounding box center [742, 494] width 269 height 31
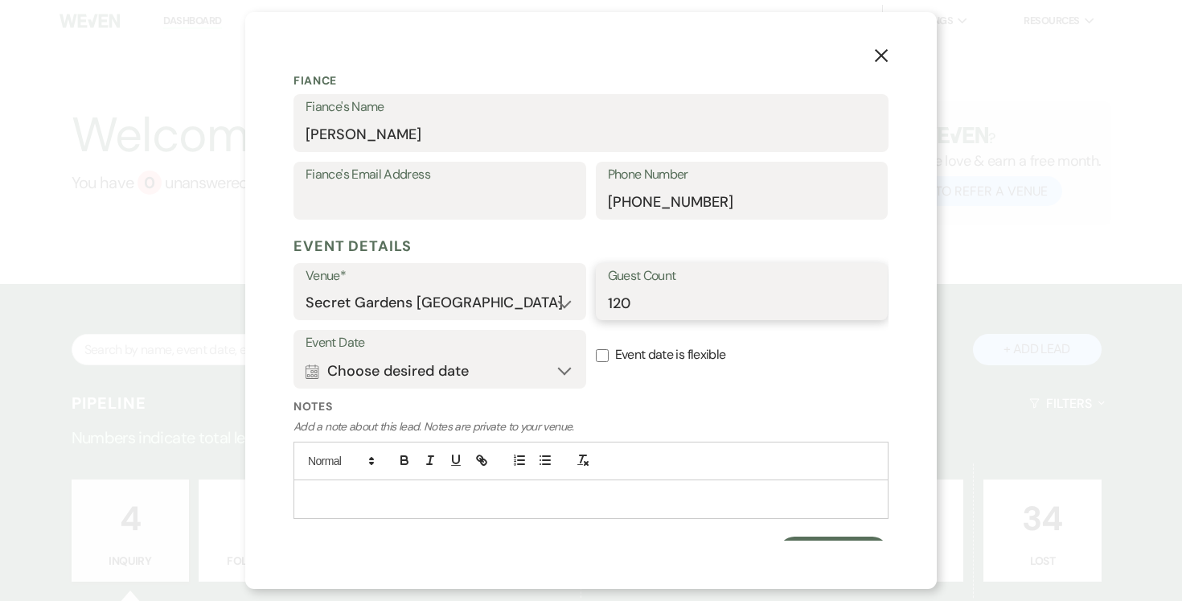
scroll to position [454, 0]
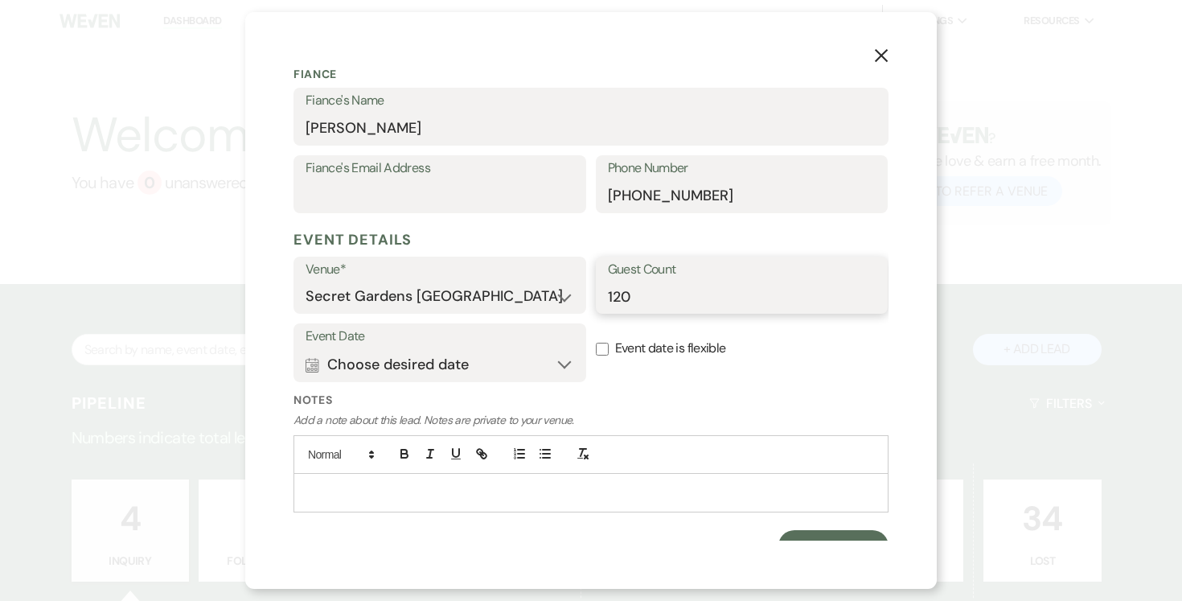
type input "120"
click at [557, 363] on button "Calendar Choose desired date Expand" at bounding box center [440, 364] width 269 height 32
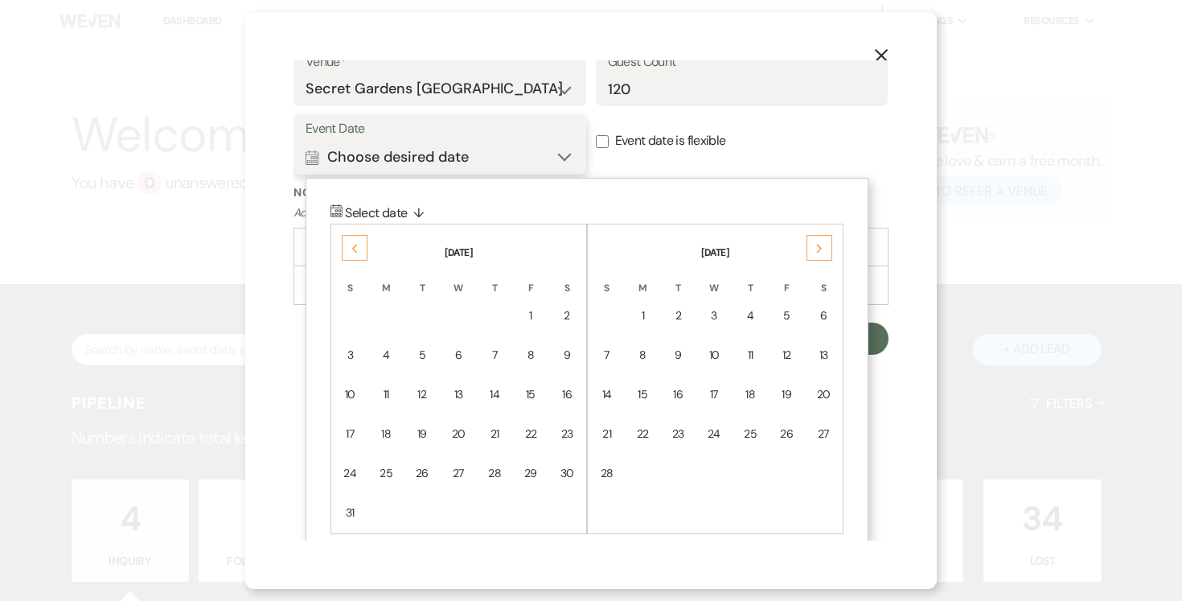
scroll to position [680, 0]
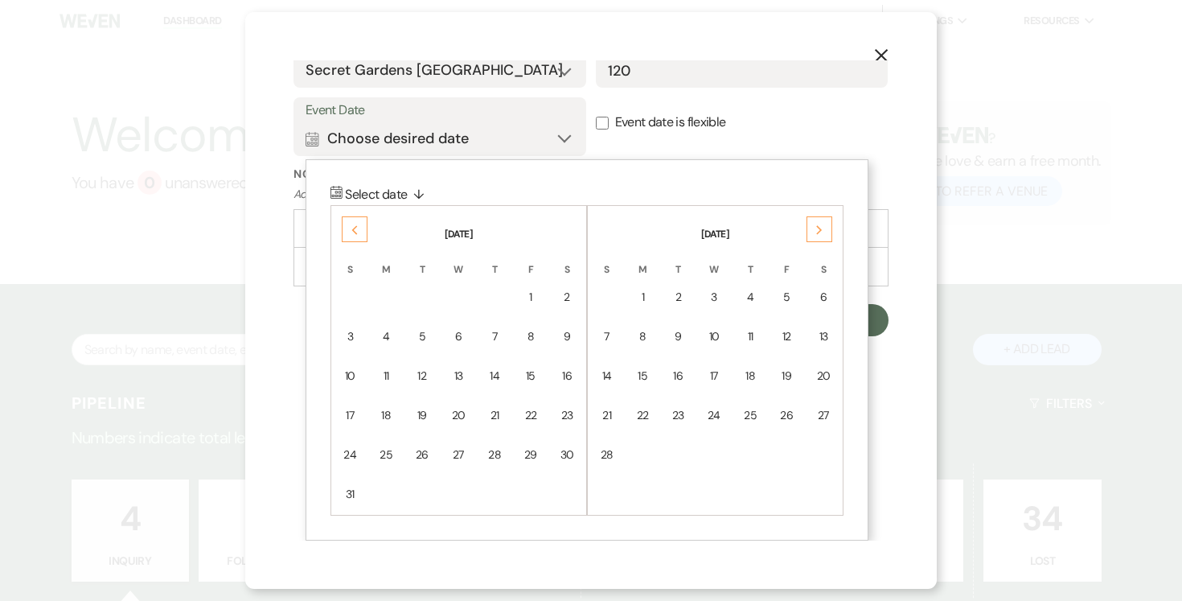
click at [354, 229] on icon "Previous" at bounding box center [355, 230] width 8 height 10
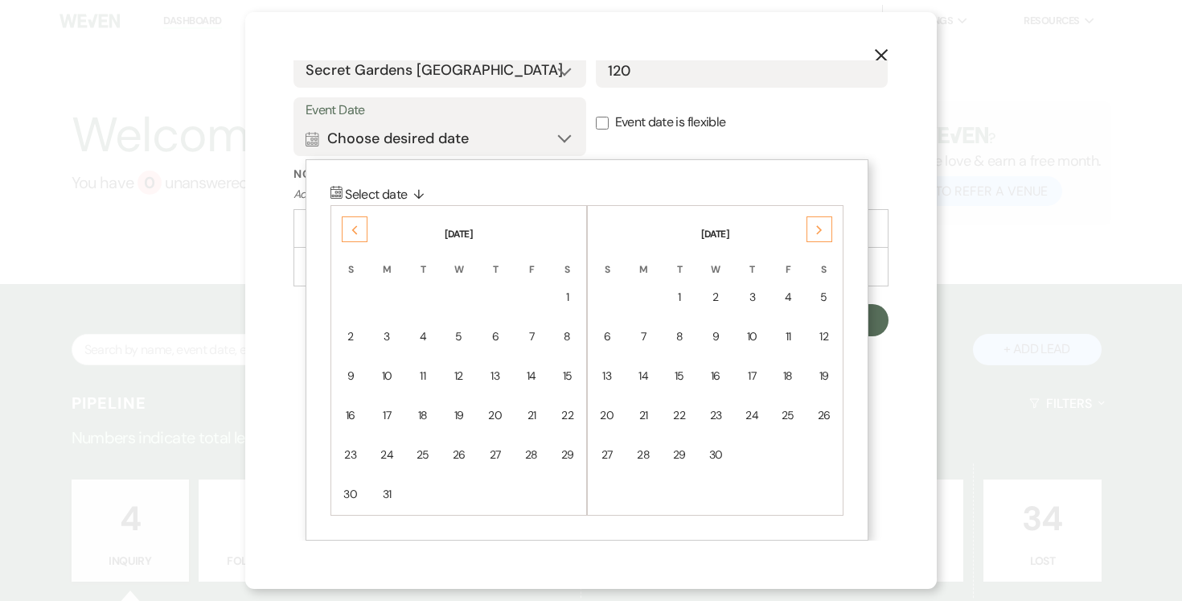
click at [354, 229] on icon "Previous" at bounding box center [355, 230] width 8 height 10
click at [354, 372] on div "12" at bounding box center [350, 376] width 14 height 17
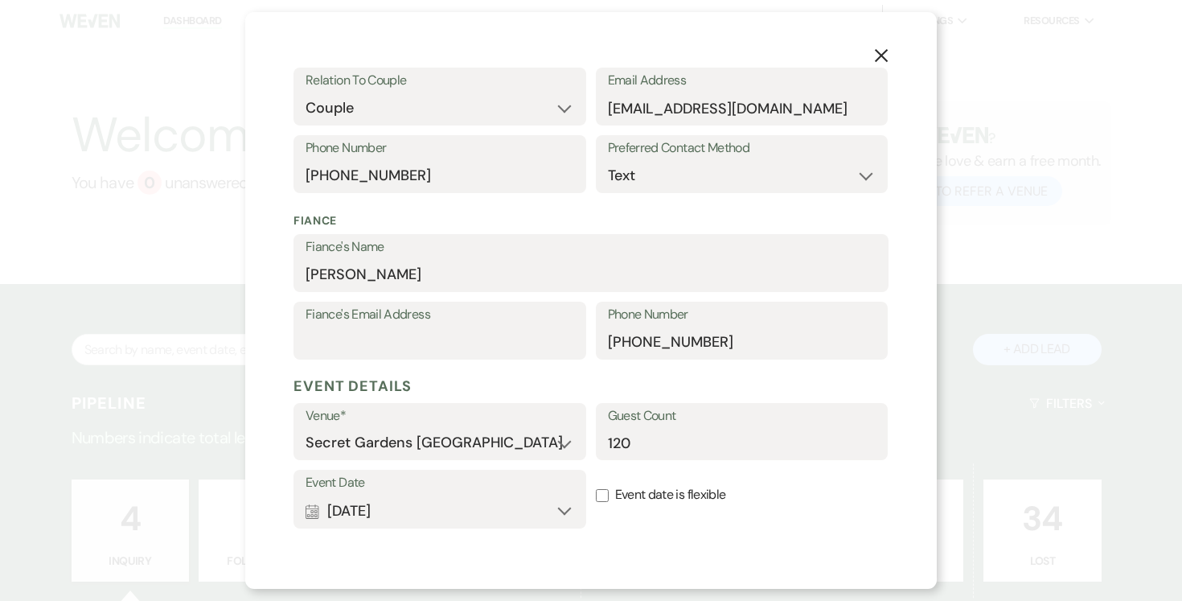
scroll to position [475, 0]
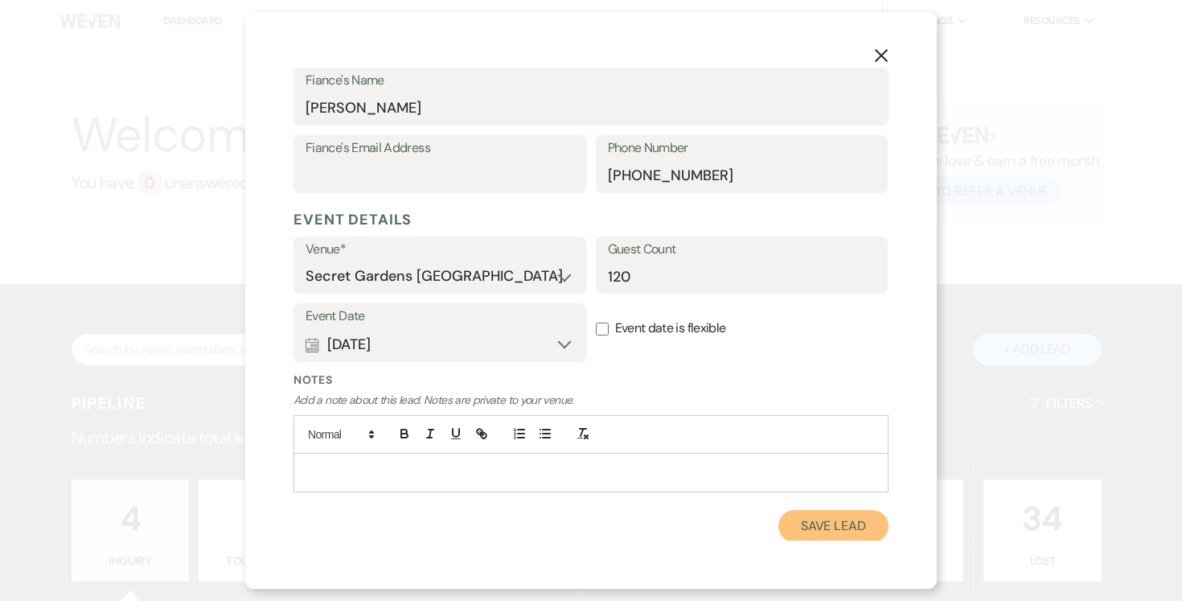
click at [853, 520] on button "Save Lead" at bounding box center [834, 526] width 110 height 32
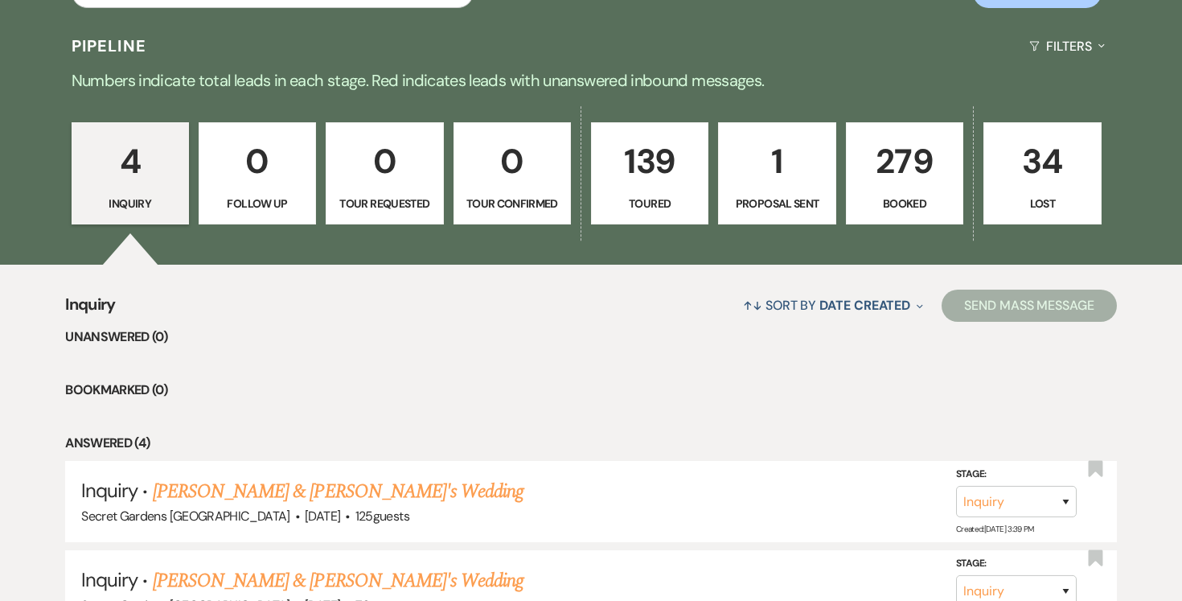
scroll to position [360, 0]
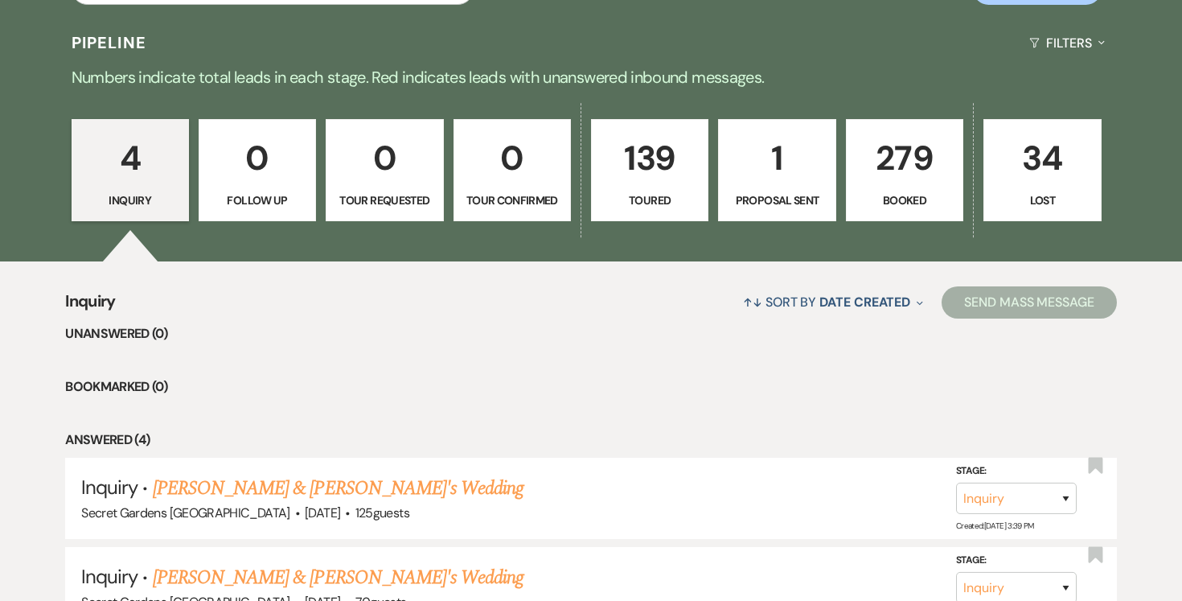
click at [654, 179] on p "139" at bounding box center [650, 158] width 97 height 54
select select "5"
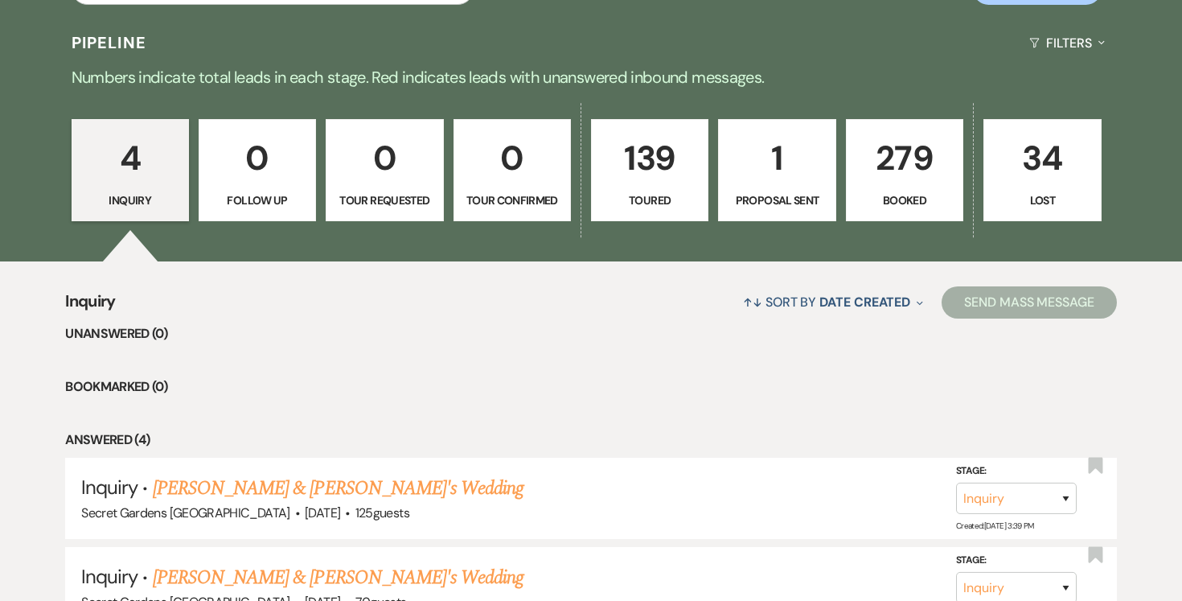
select select "5"
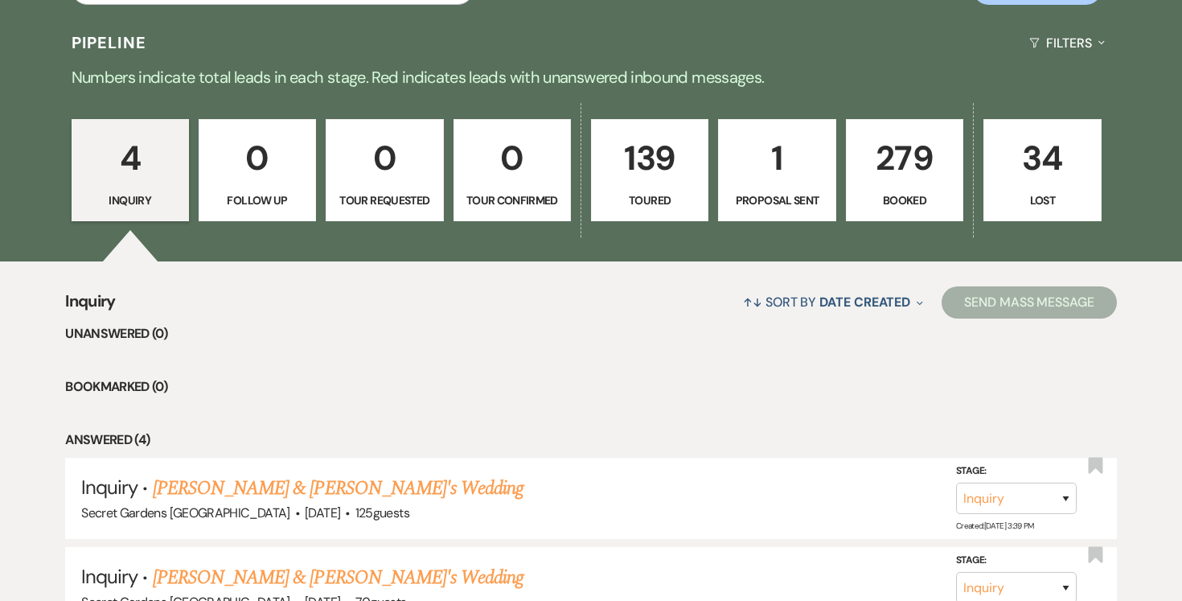
select select "5"
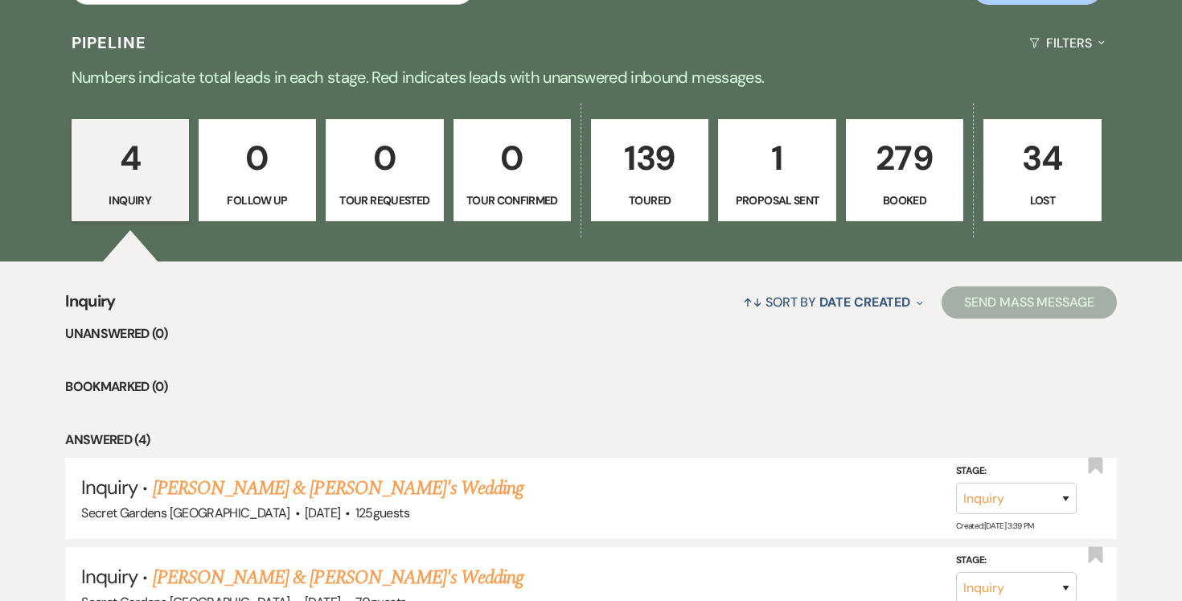
select select "5"
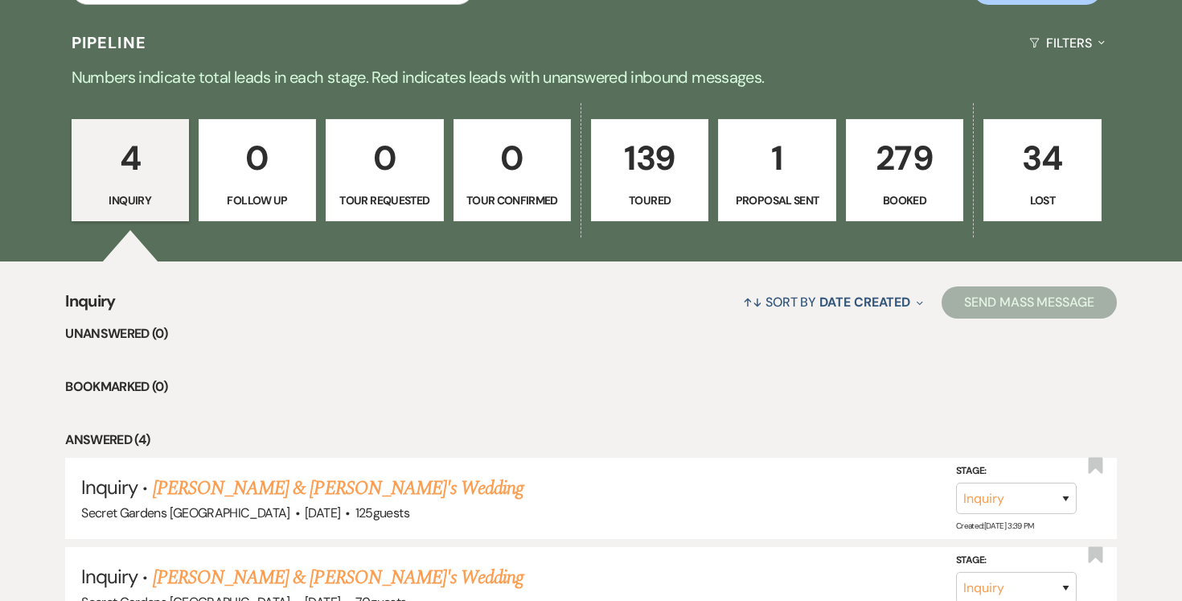
select select "5"
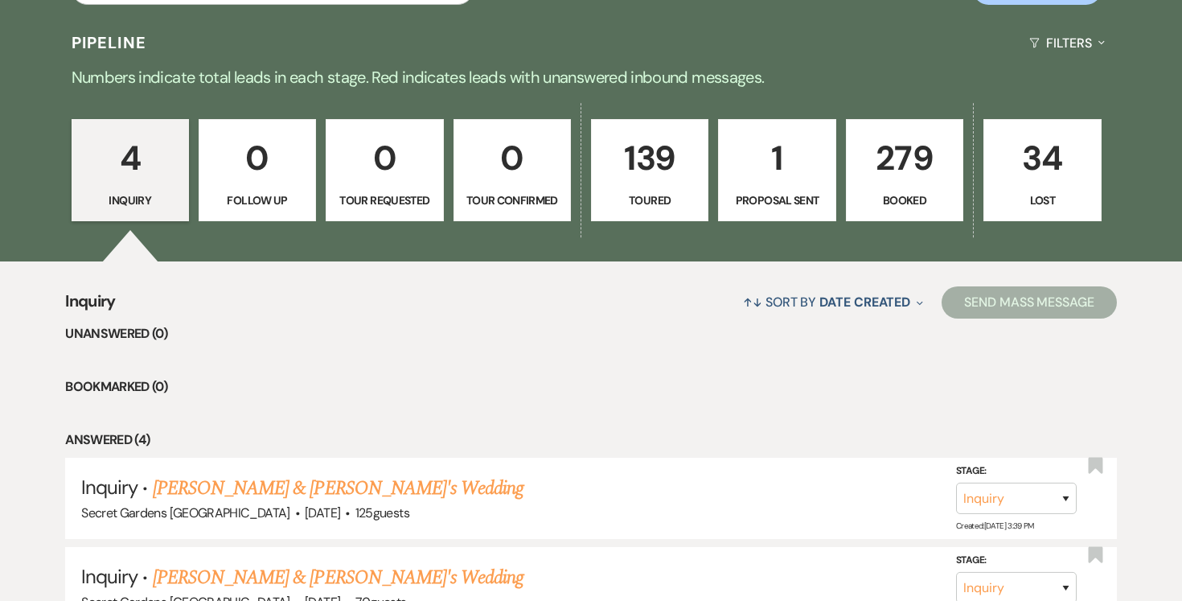
select select "5"
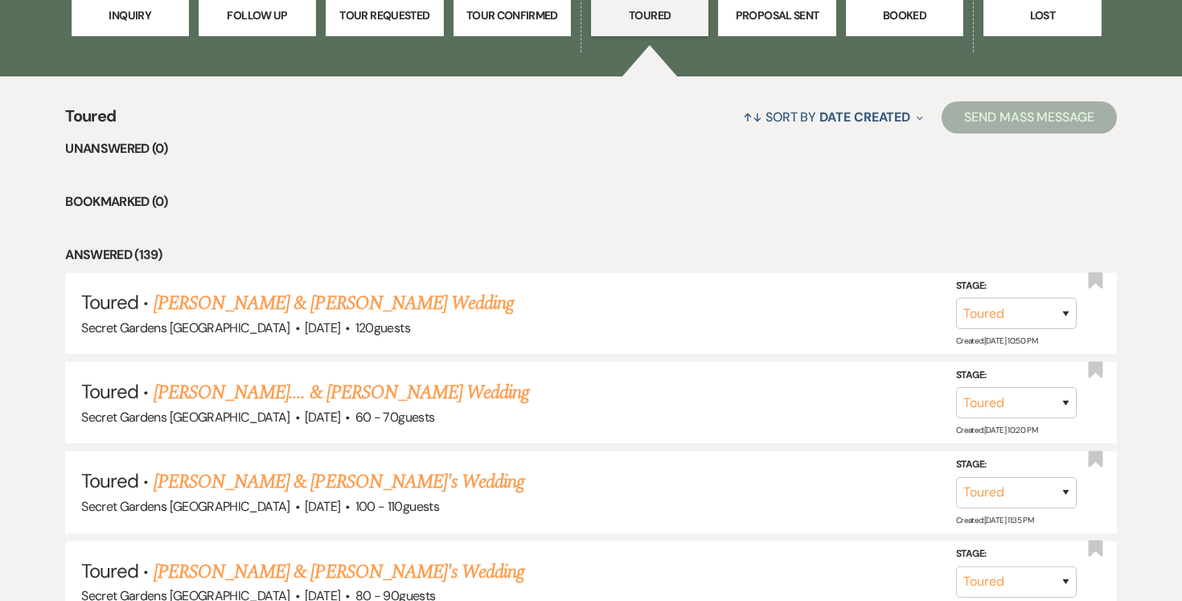
scroll to position [585, 0]
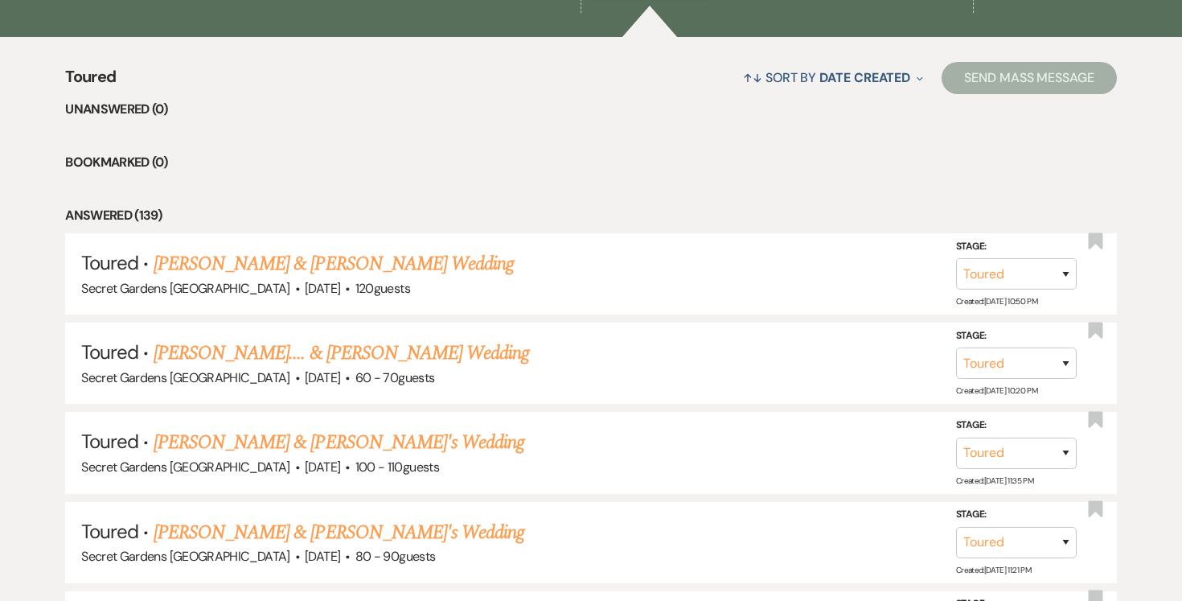
click at [385, 262] on link "[PERSON_NAME] & [PERSON_NAME] Wedding" at bounding box center [334, 263] width 360 height 29
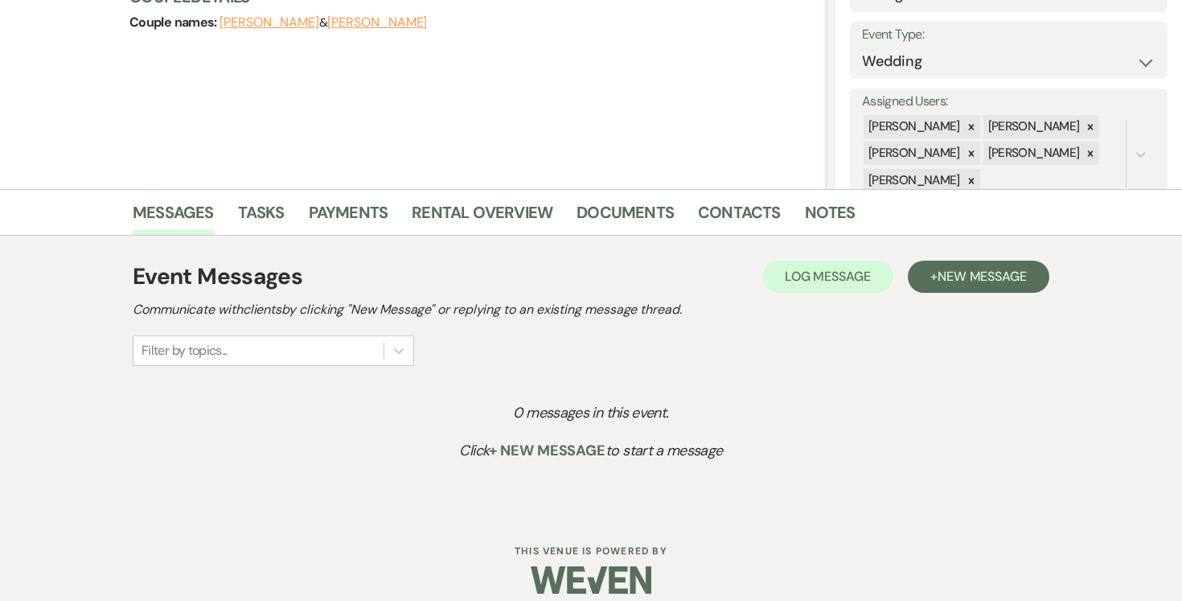
scroll to position [228, 0]
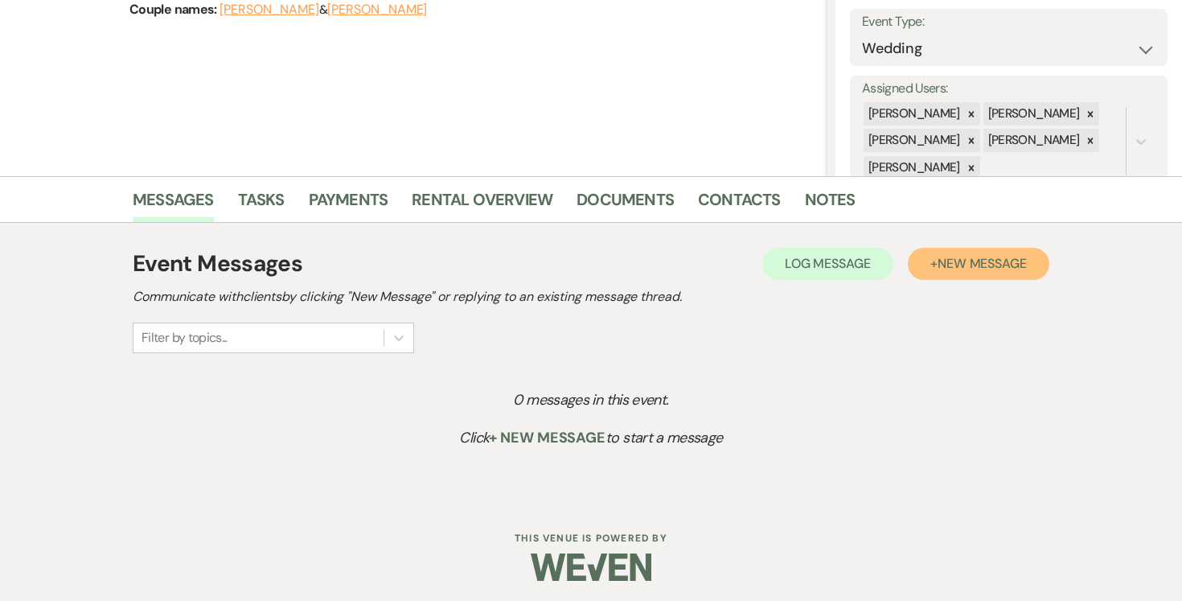
click at [1018, 269] on span "New Message" at bounding box center [982, 263] width 89 height 17
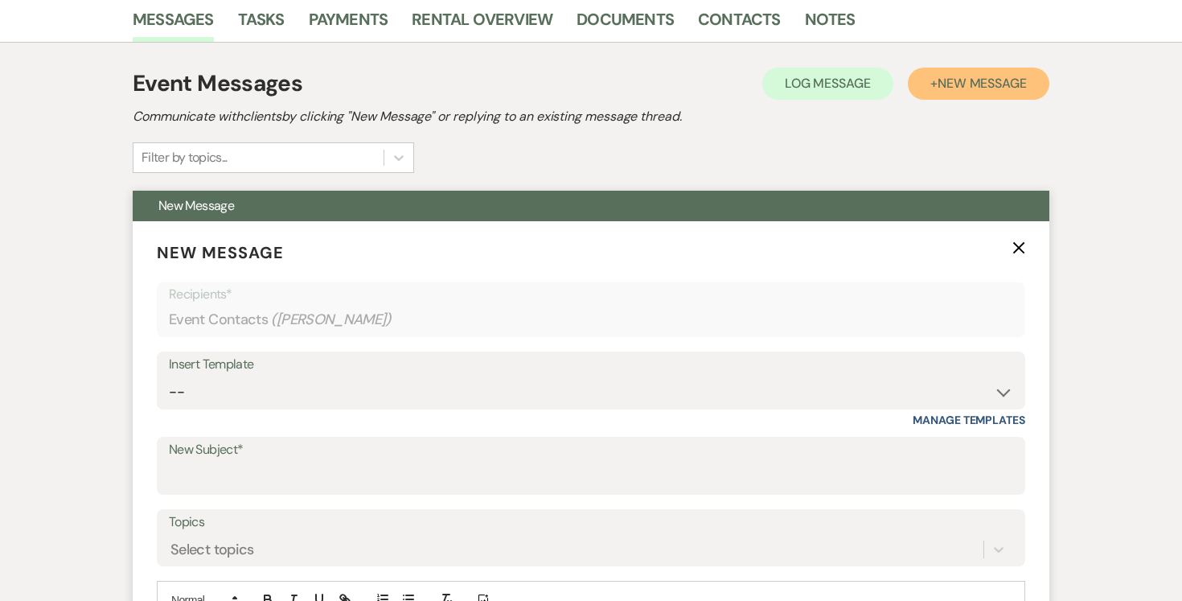
scroll to position [614, 0]
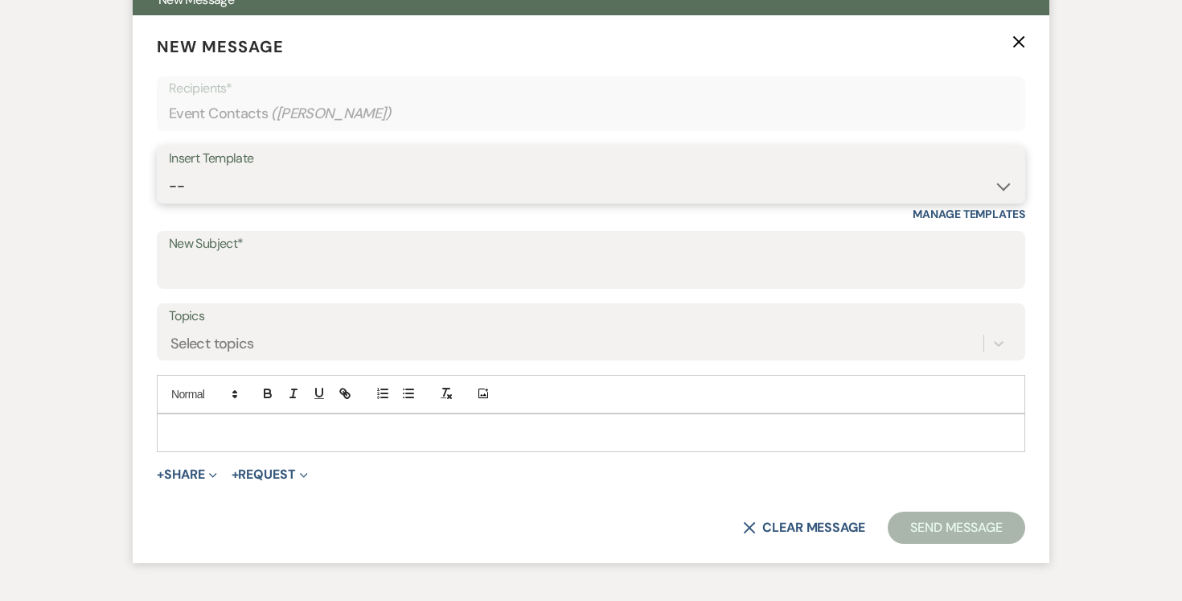
click at [1004, 185] on select "-- Weven Planning Portal Introduction (Booked Events) Tour Request Response Fol…" at bounding box center [591, 185] width 844 height 31
click at [169, 170] on select "-- Weven Planning Portal Introduction (Booked Events) Tour Request Response Fol…" at bounding box center [591, 185] width 844 height 31
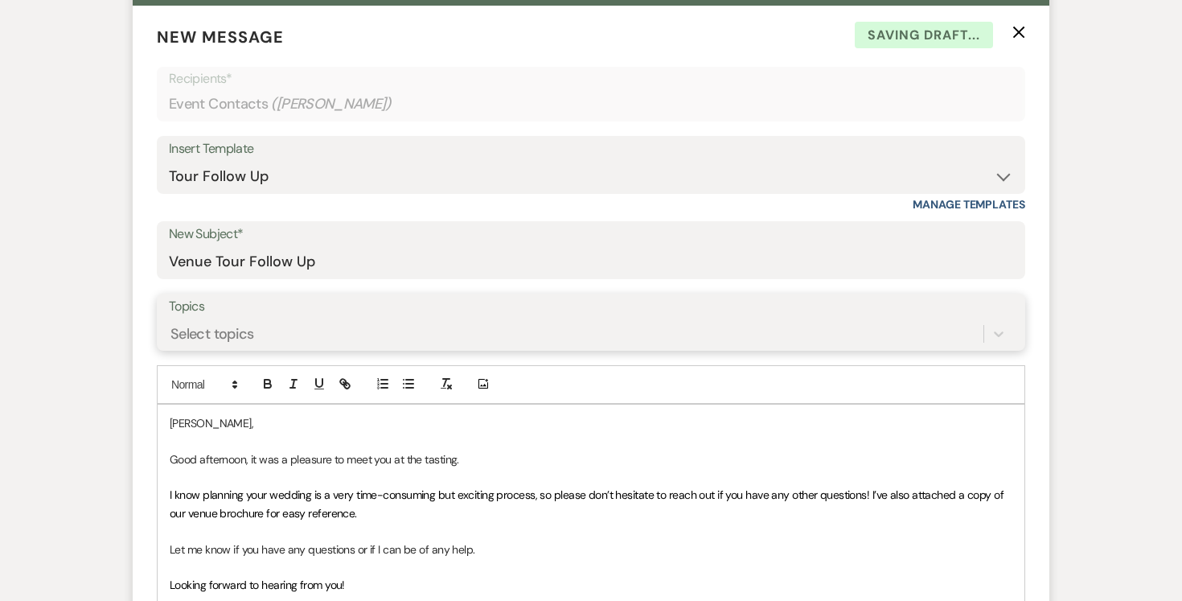
click at [571, 337] on div "Select topics" at bounding box center [576, 333] width 815 height 28
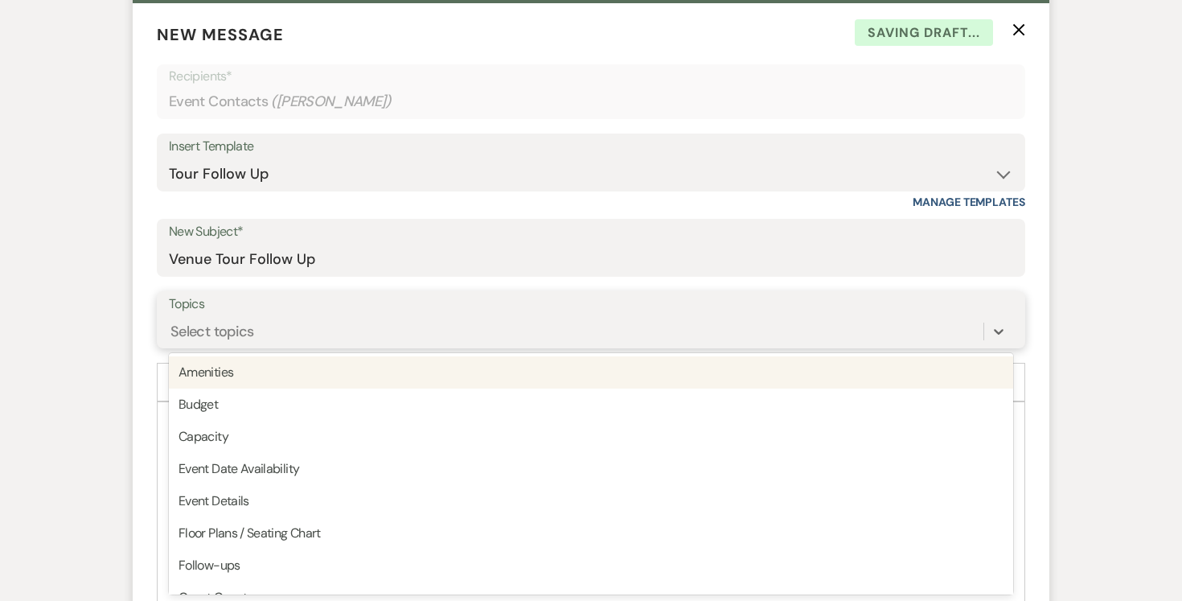
scroll to position [626, 0]
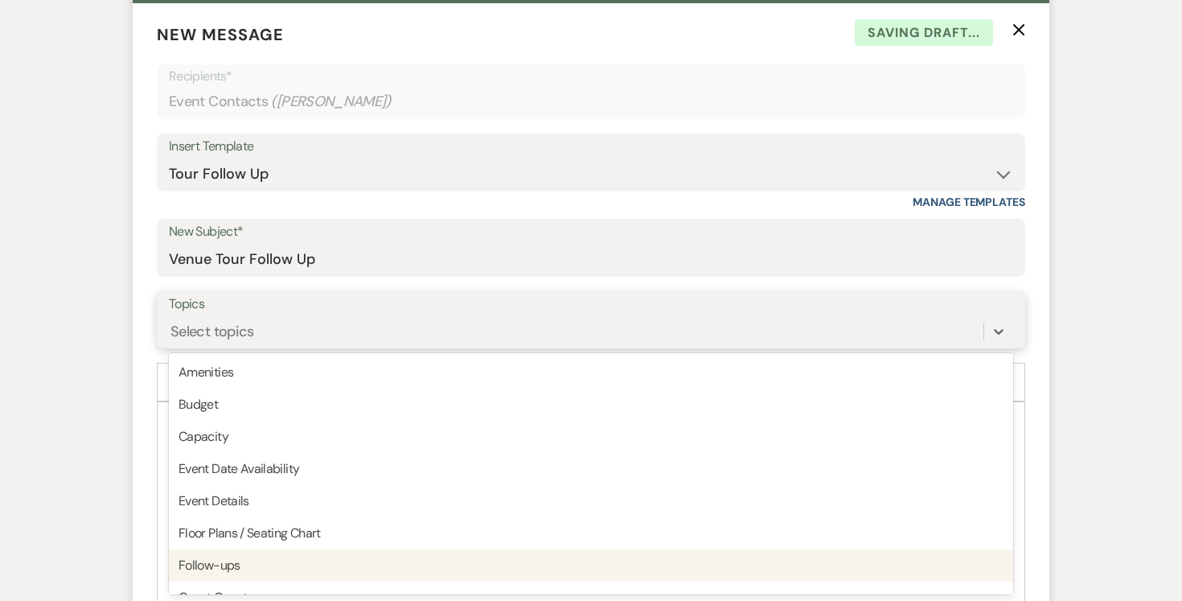
click at [564, 566] on div "Follow-ups" at bounding box center [591, 565] width 844 height 32
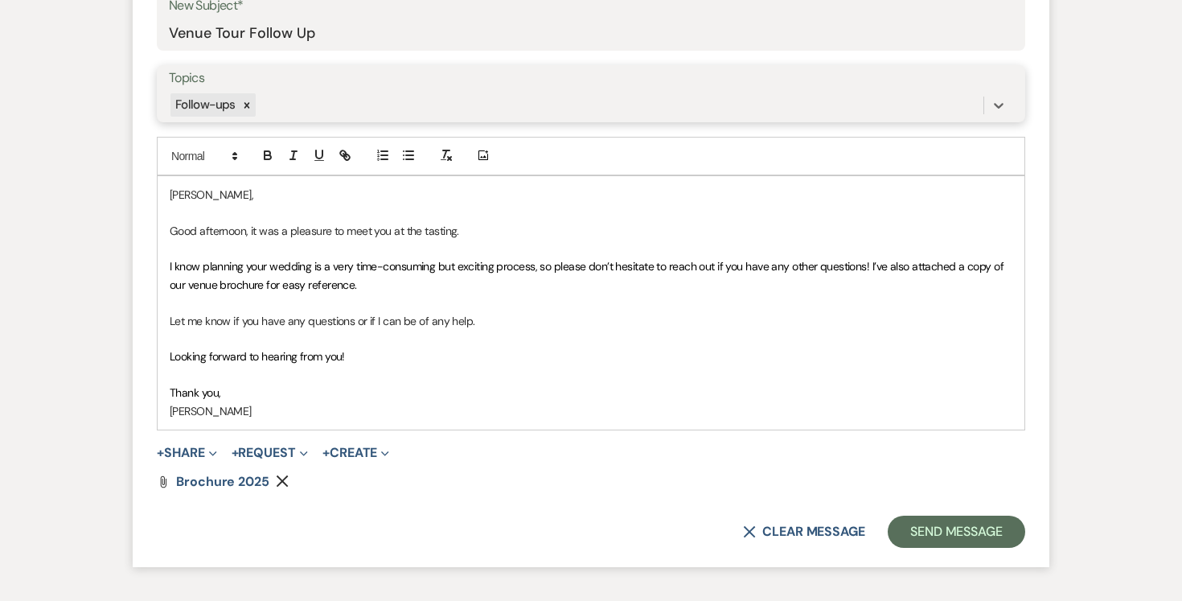
scroll to position [853, 0]
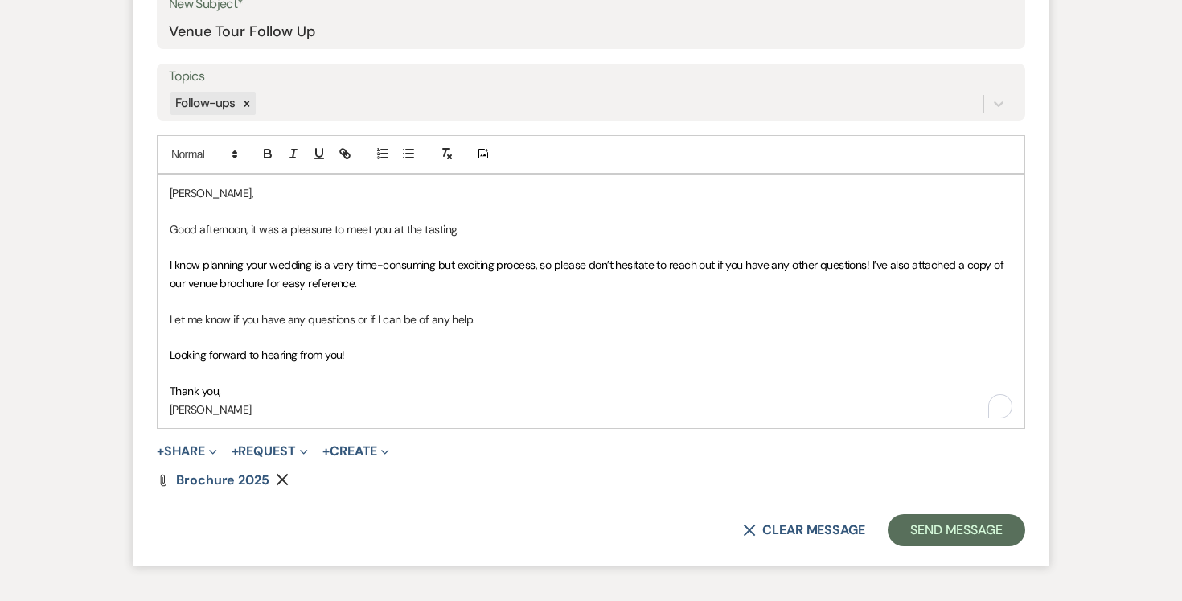
click at [221, 187] on p "[PERSON_NAME]," at bounding box center [591, 193] width 843 height 18
drag, startPoint x: 244, startPoint y: 225, endPoint x: 258, endPoint y: 228, distance: 14.8
click at [244, 225] on p "Good afternoon, it was a pleasure to meet you at the tasting." at bounding box center [591, 229] width 843 height 18
click at [257, 393] on p "Thank you," at bounding box center [591, 391] width 843 height 18
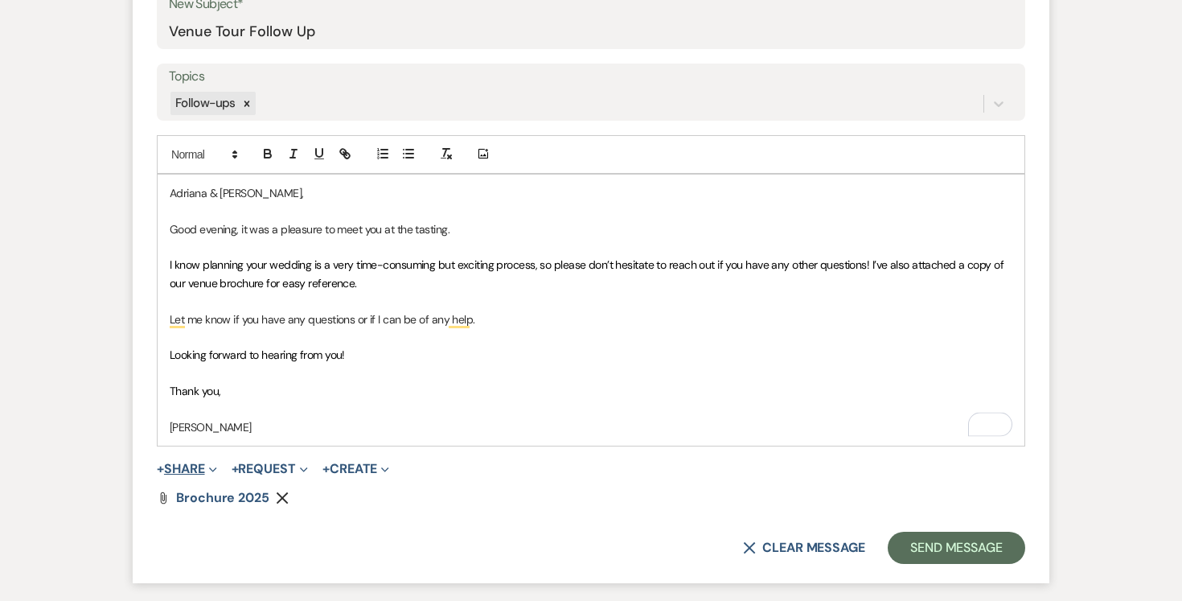
click at [198, 466] on button "+ Share Expand" at bounding box center [187, 468] width 60 height 13
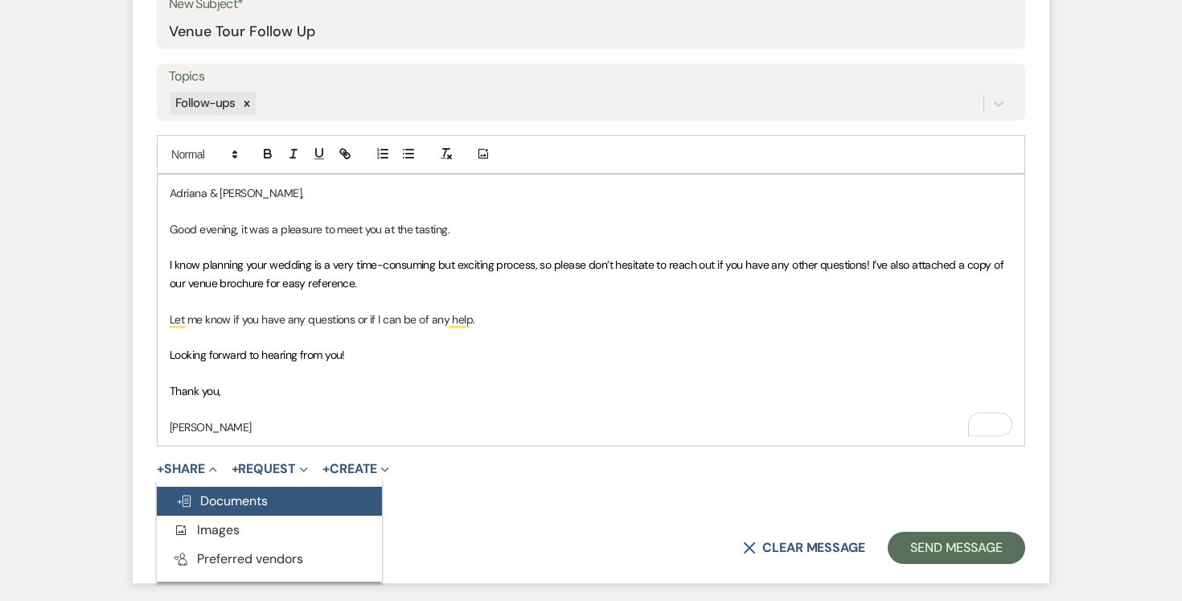
click at [287, 503] on button "Doc Upload Documents" at bounding box center [269, 501] width 225 height 29
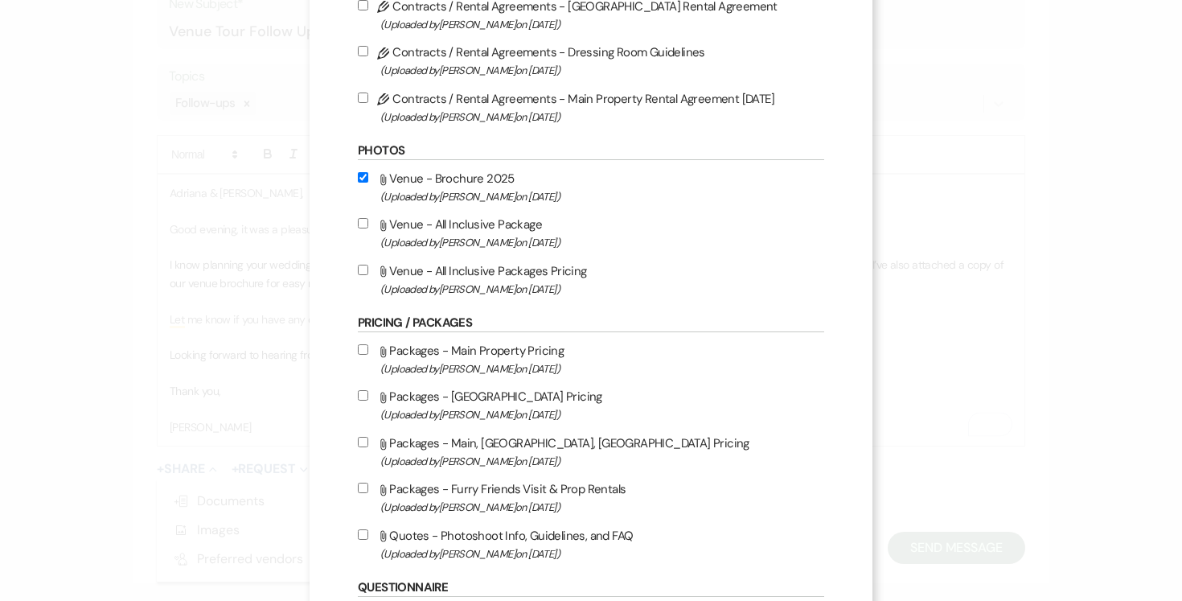
scroll to position [446, 0]
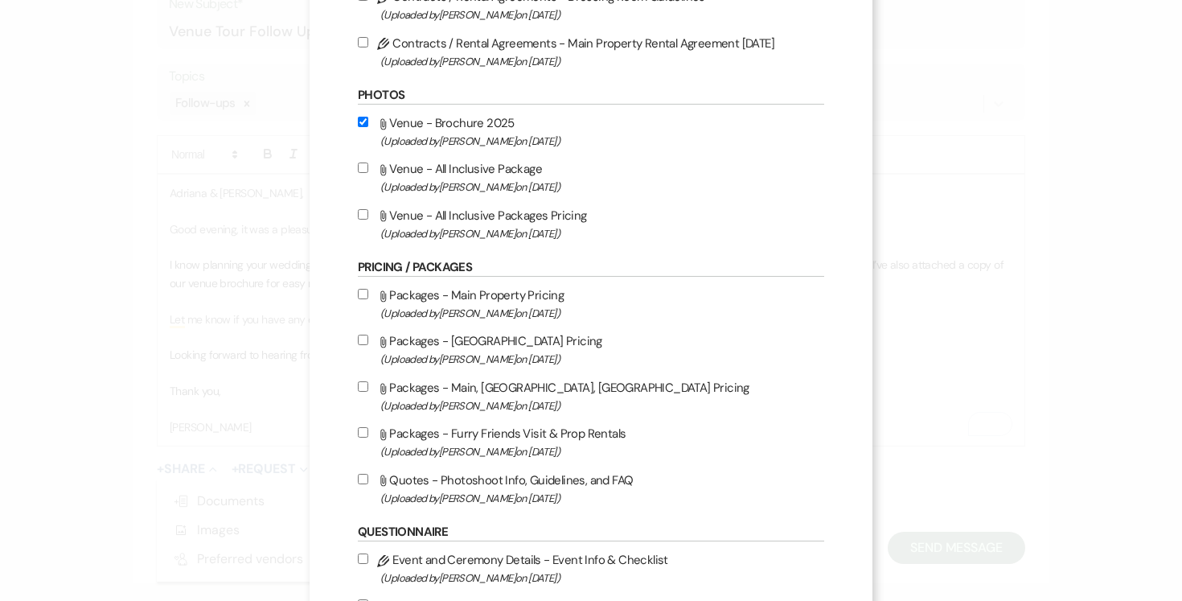
click at [362, 216] on input "Attach File Venue - All Inclusive Packages Pricing (Uploaded by [PERSON_NAME] o…" at bounding box center [363, 214] width 10 height 10
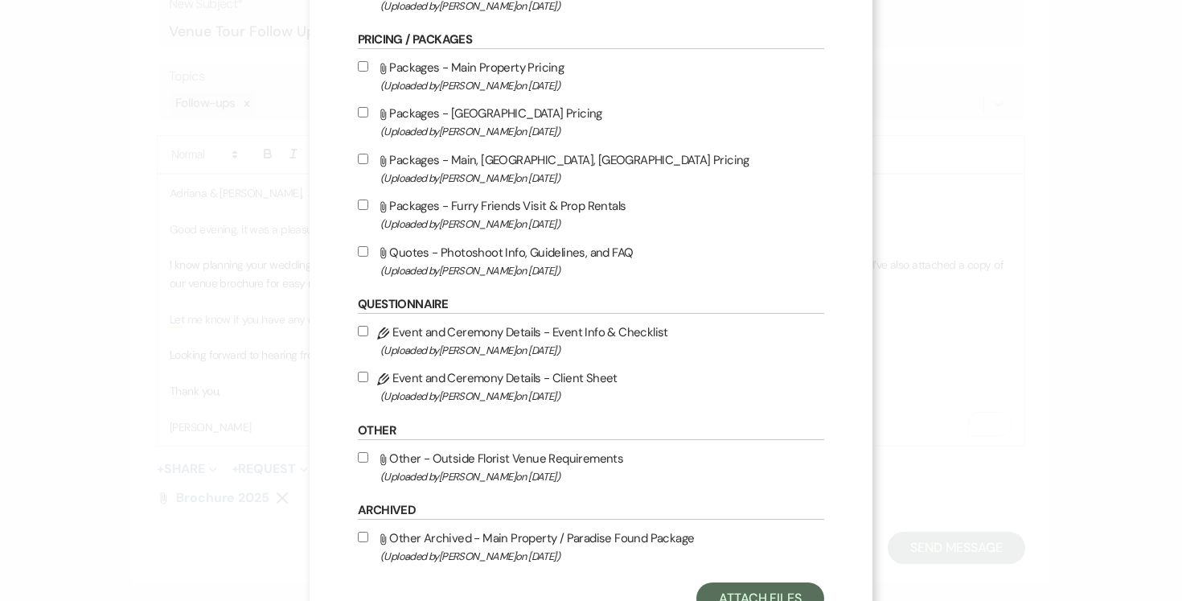
scroll to position [742, 0]
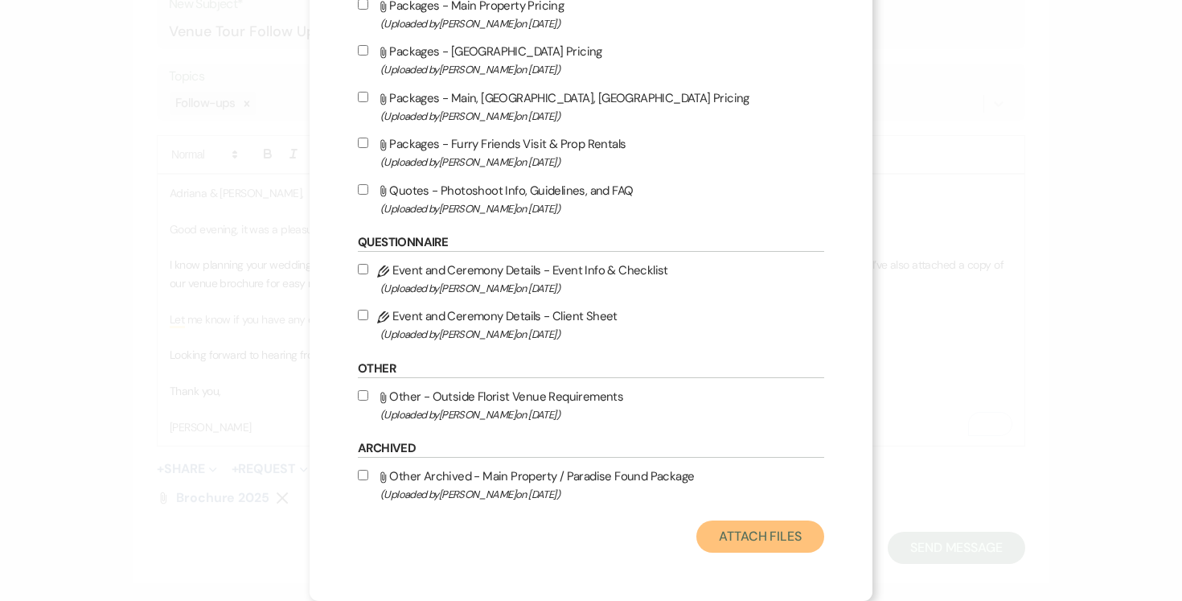
click at [754, 539] on button "Attach Files" at bounding box center [760, 536] width 128 height 32
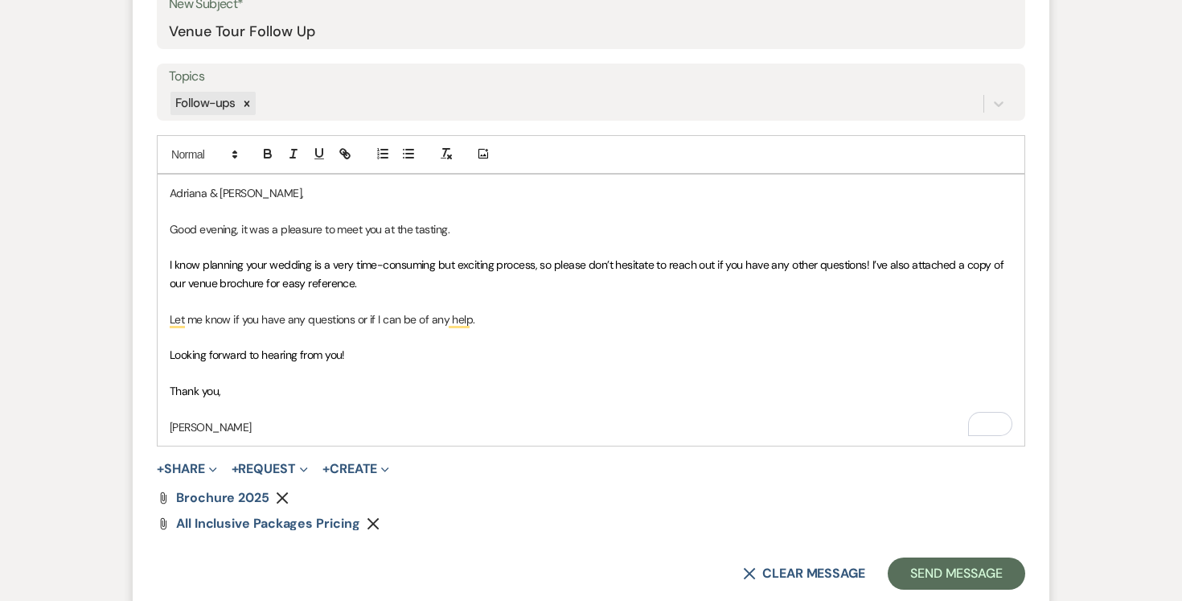
click at [340, 430] on p "[PERSON_NAME]" at bounding box center [591, 427] width 843 height 18
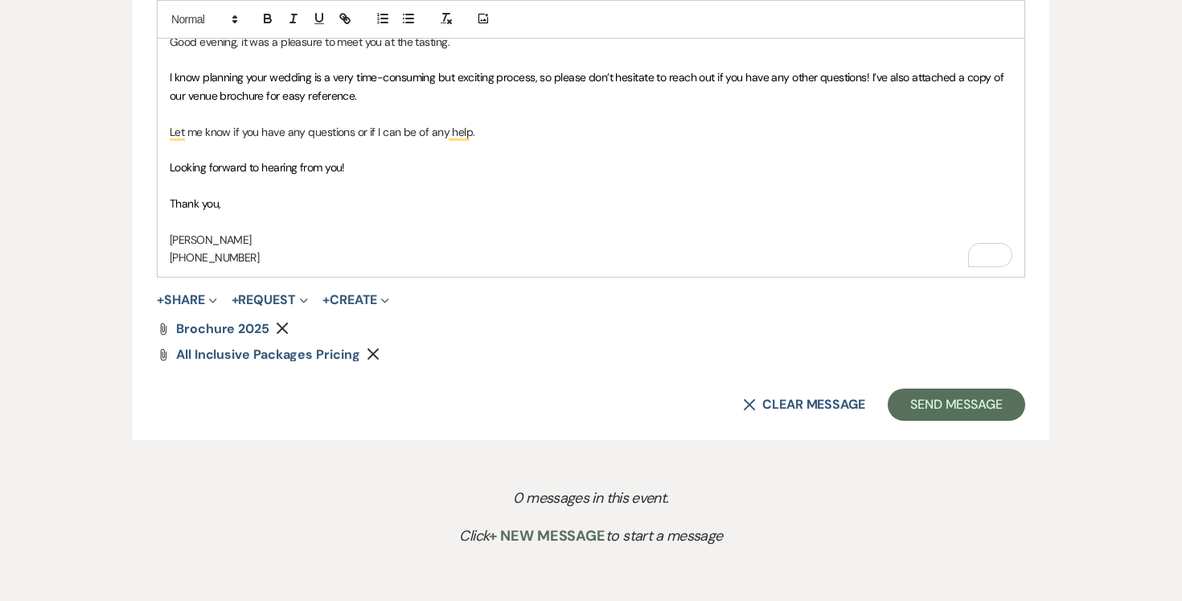
scroll to position [1054, 0]
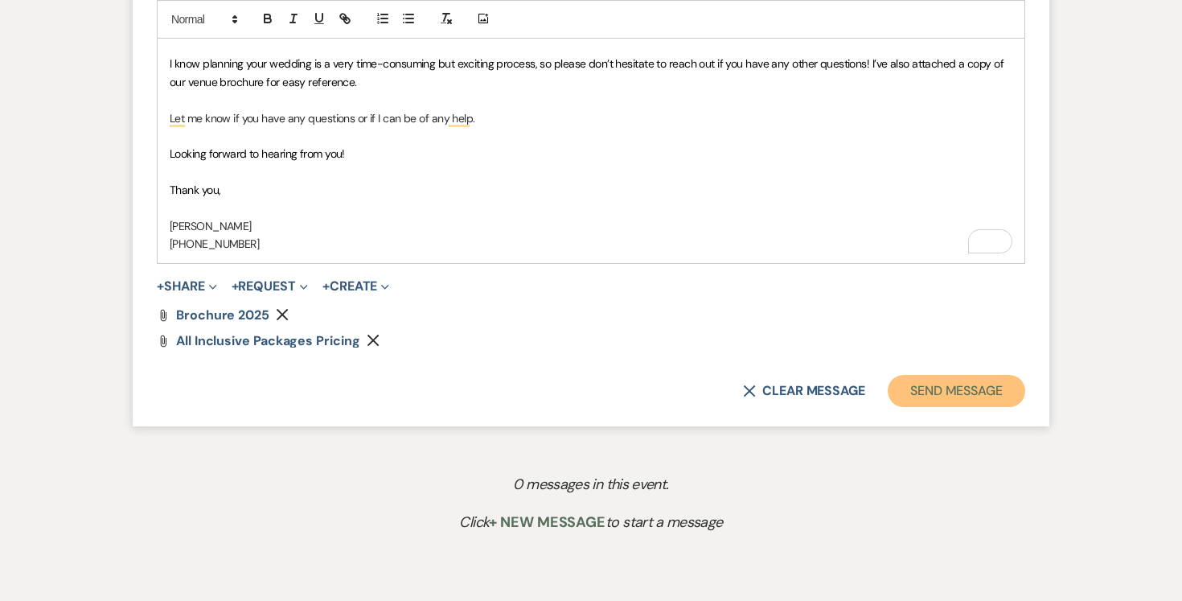
click at [977, 384] on button "Send Message" at bounding box center [957, 391] width 138 height 32
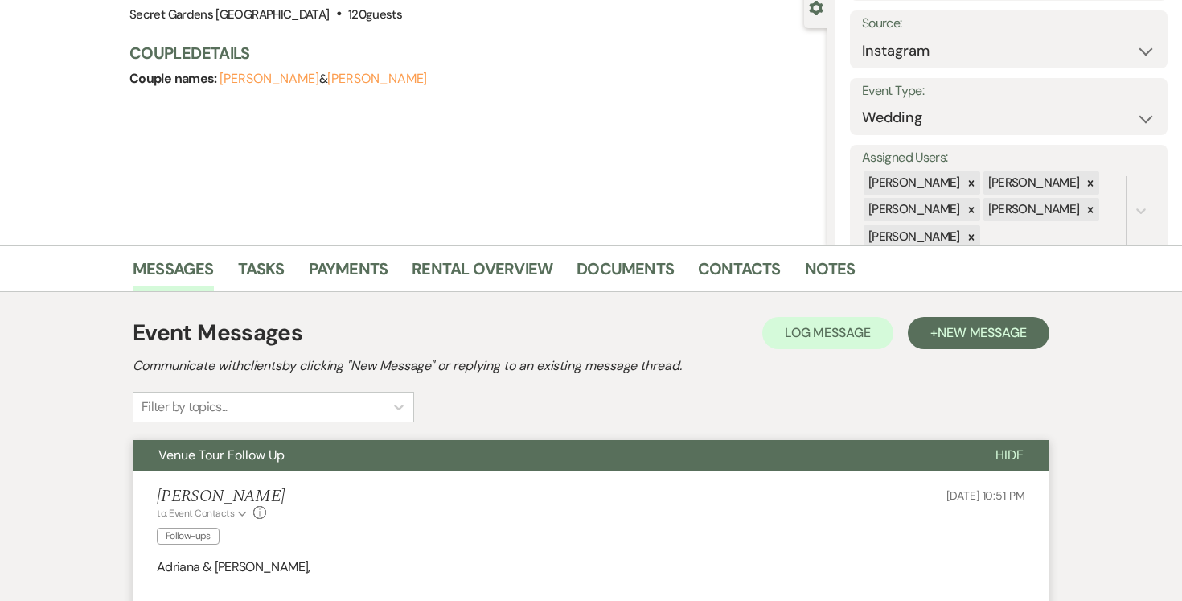
scroll to position [0, 0]
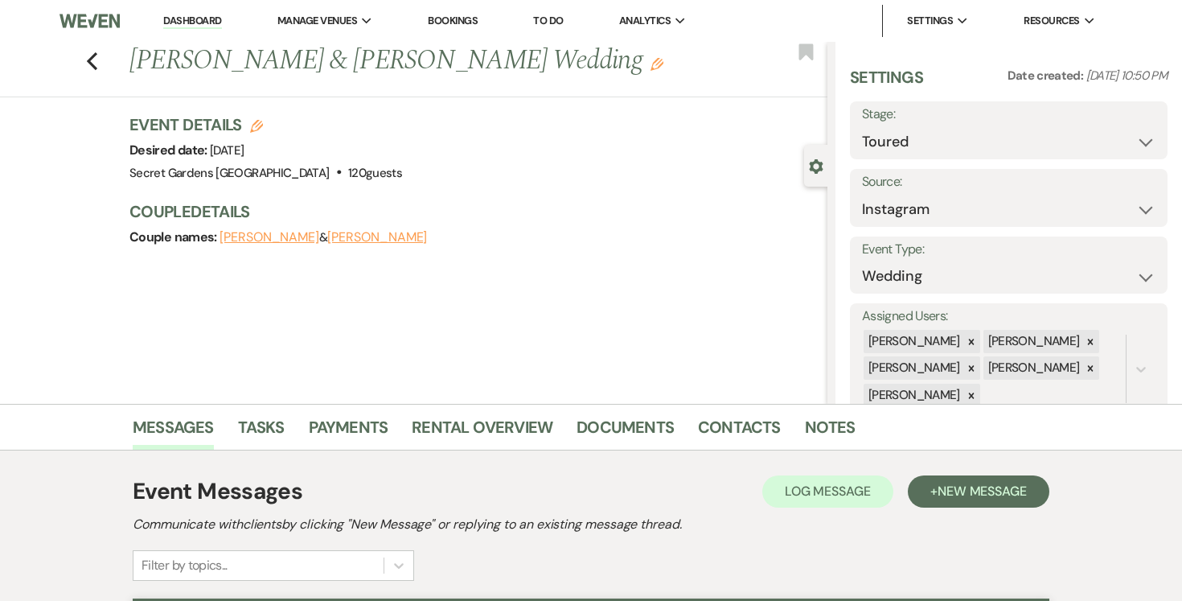
click at [189, 16] on link "Dashboard" at bounding box center [192, 21] width 58 height 15
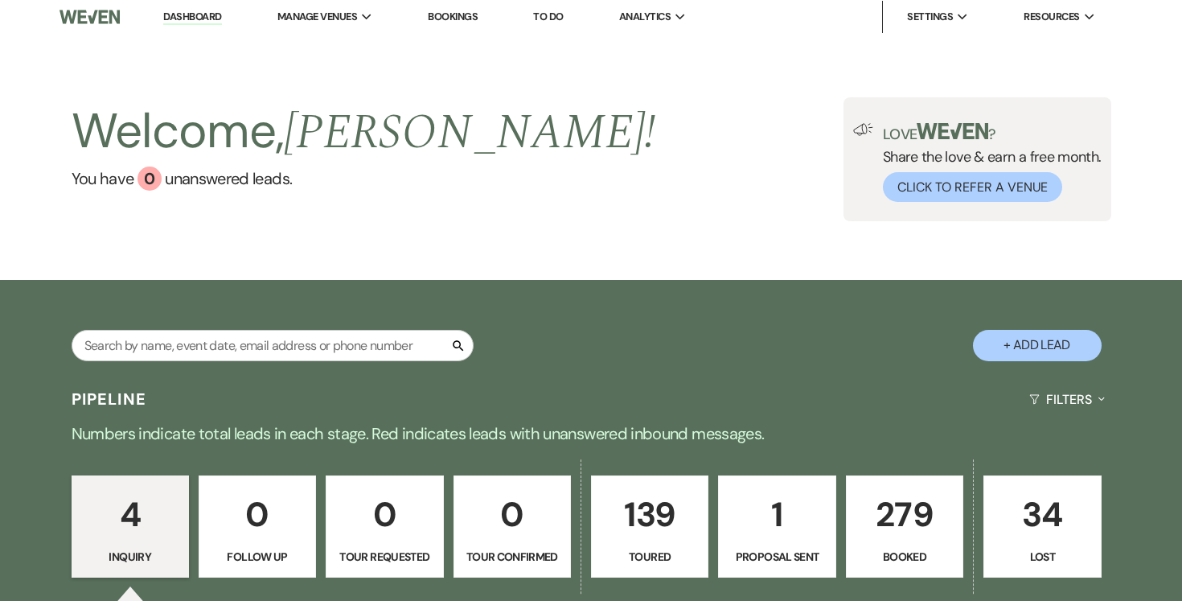
scroll to position [2, 0]
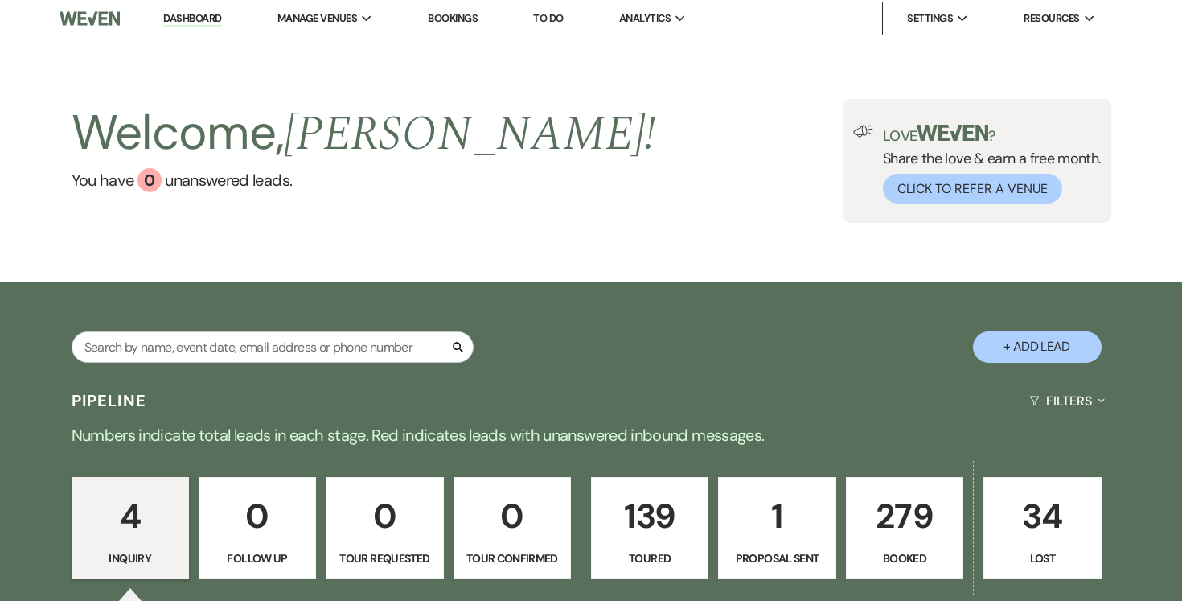
click at [1037, 346] on button "+ Add Lead" at bounding box center [1037, 346] width 129 height 31
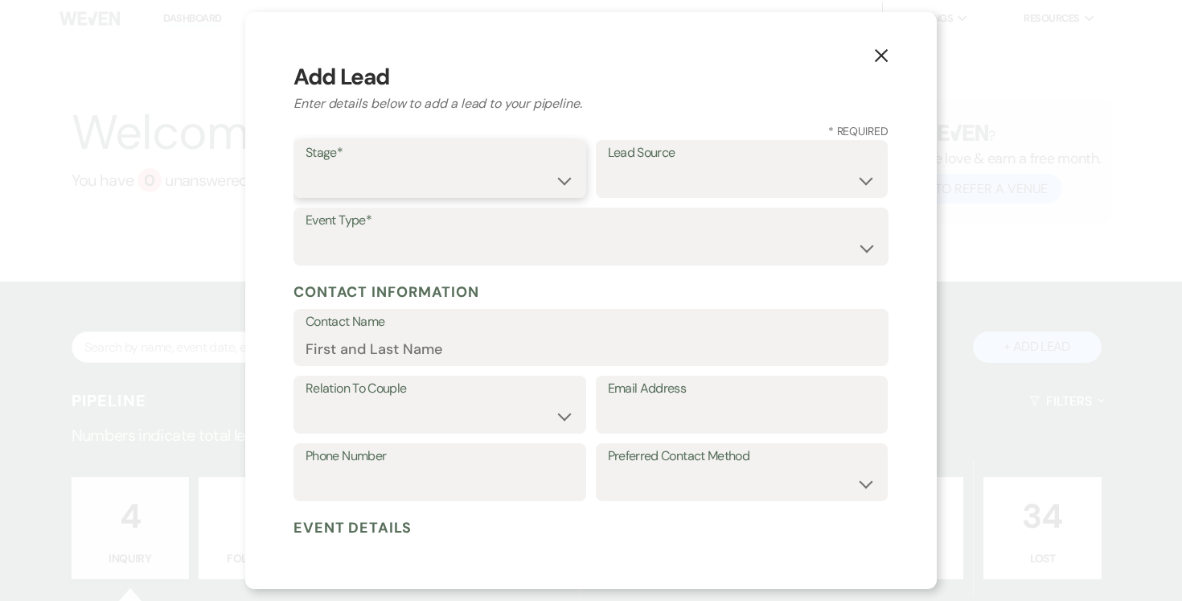
click at [557, 179] on select "Inquiry Follow Up Tour Requested Tour Confirmed Toured Proposal Sent Booked Lost" at bounding box center [440, 180] width 269 height 31
click at [306, 165] on select "Inquiry Follow Up Tour Requested Tour Confirmed Toured Proposal Sent Booked Lost" at bounding box center [440, 180] width 269 height 31
click at [849, 176] on select "Weven Venue Website Instagram Facebook Pinterest Google The Knot Wedding Wire H…" at bounding box center [742, 180] width 269 height 31
click at [608, 165] on select "Weven Venue Website Instagram Facebook Pinterest Google The Knot Wedding Wire H…" at bounding box center [742, 180] width 269 height 31
click at [729, 253] on select "Wedding Anniversary Party Baby Shower Bachelorette / Bachelor Party Birthday Pa…" at bounding box center [591, 247] width 571 height 31
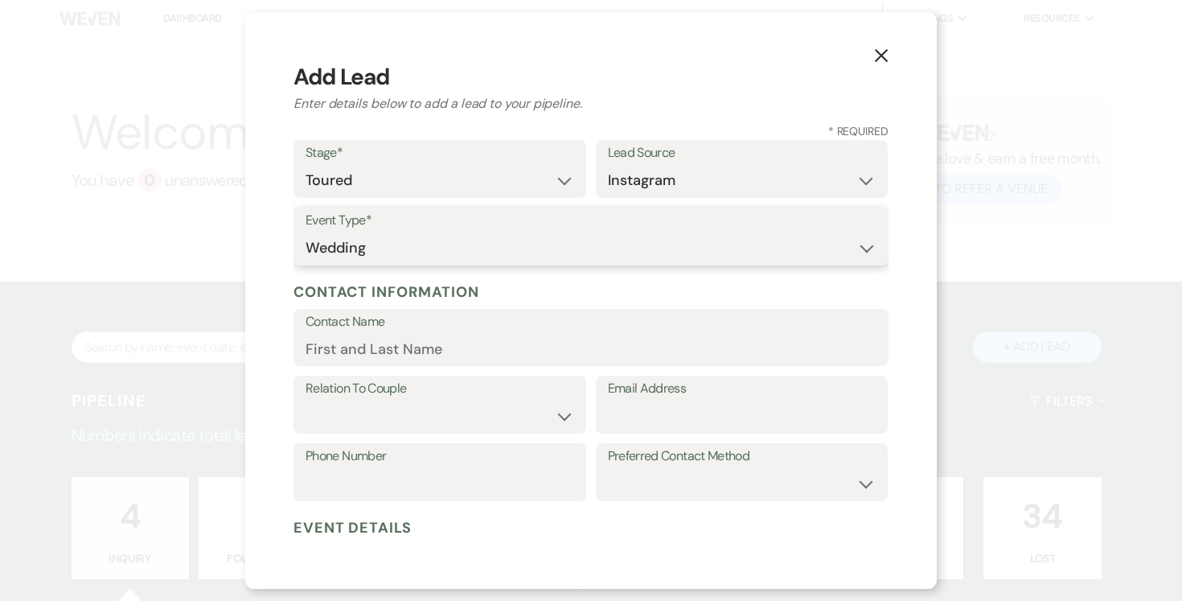
click at [306, 232] on select "Wedding Anniversary Party Baby Shower Bachelorette / Bachelor Party Birthday Pa…" at bounding box center [591, 247] width 571 height 31
click at [456, 348] on input "Contact Name" at bounding box center [591, 348] width 571 height 31
click at [506, 410] on select "Couple Planner Parent of Couple Family Member Friend Other" at bounding box center [440, 416] width 269 height 31
click at [306, 401] on select "Couple Planner Parent of Couple Family Member Friend Other" at bounding box center [440, 416] width 269 height 31
click at [737, 414] on input "Email Address" at bounding box center [742, 416] width 269 height 31
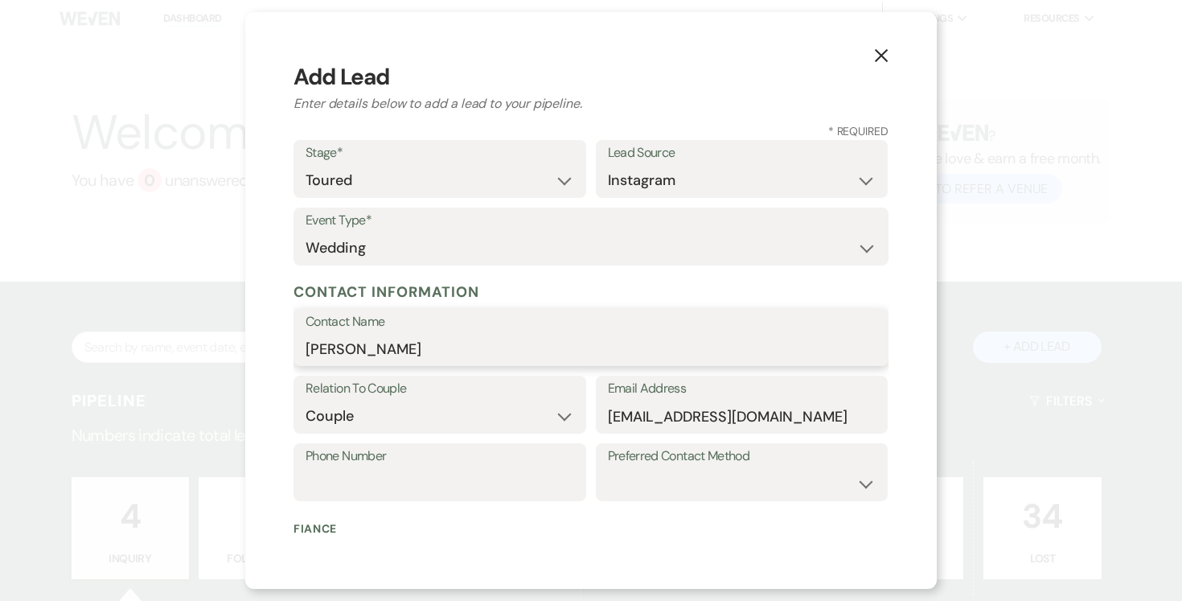
click at [424, 351] on input "[PERSON_NAME]" at bounding box center [591, 348] width 571 height 31
click at [547, 479] on input "Phone Number" at bounding box center [440, 483] width 269 height 31
click at [844, 474] on select "Email Phone Text" at bounding box center [742, 483] width 269 height 31
click at [608, 468] on select "Email Phone Text" at bounding box center [742, 483] width 269 height 31
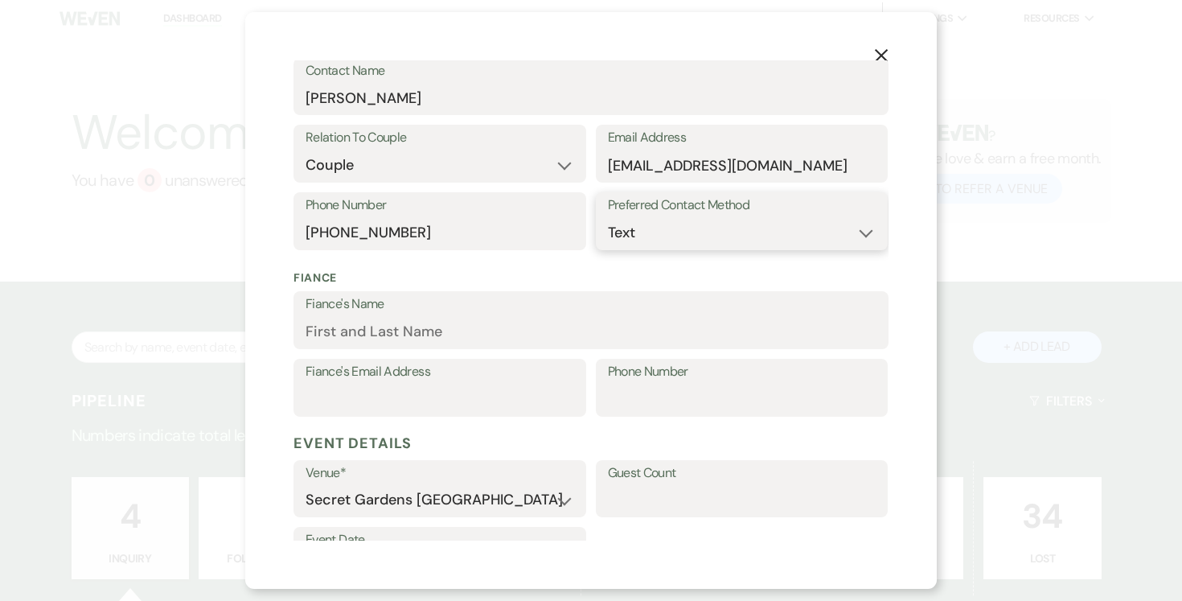
scroll to position [259, 0]
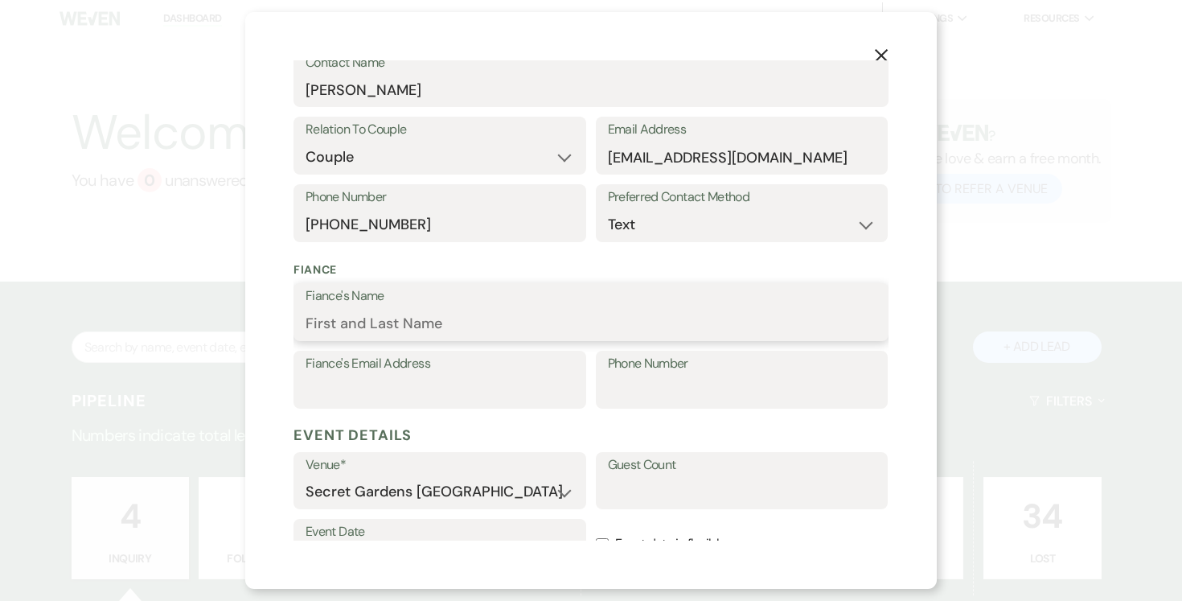
click at [479, 314] on input "Fiance's Name" at bounding box center [591, 323] width 571 height 31
click at [444, 392] on input "Fiance's Email Address" at bounding box center [440, 391] width 269 height 31
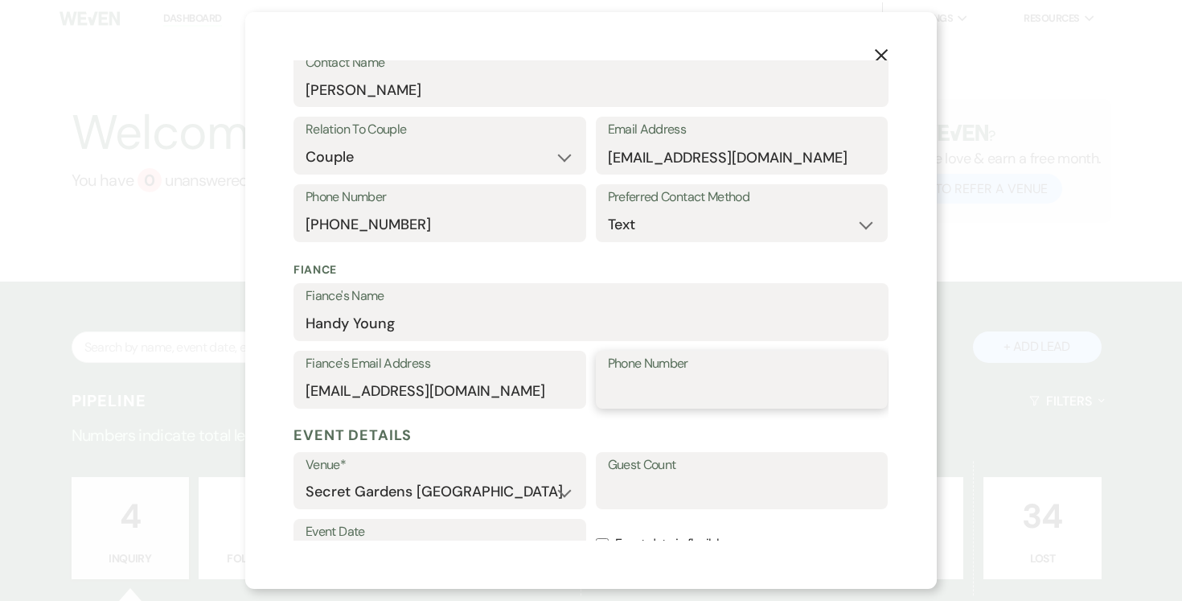
click at [688, 393] on input "Phone Number" at bounding box center [742, 391] width 269 height 31
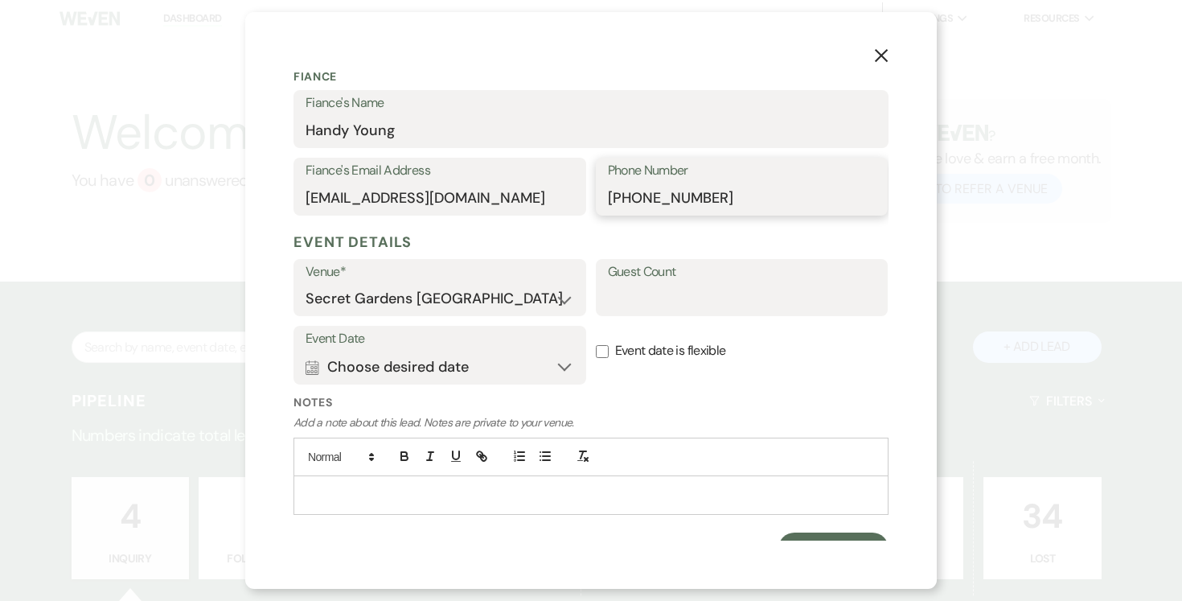
scroll to position [457, 0]
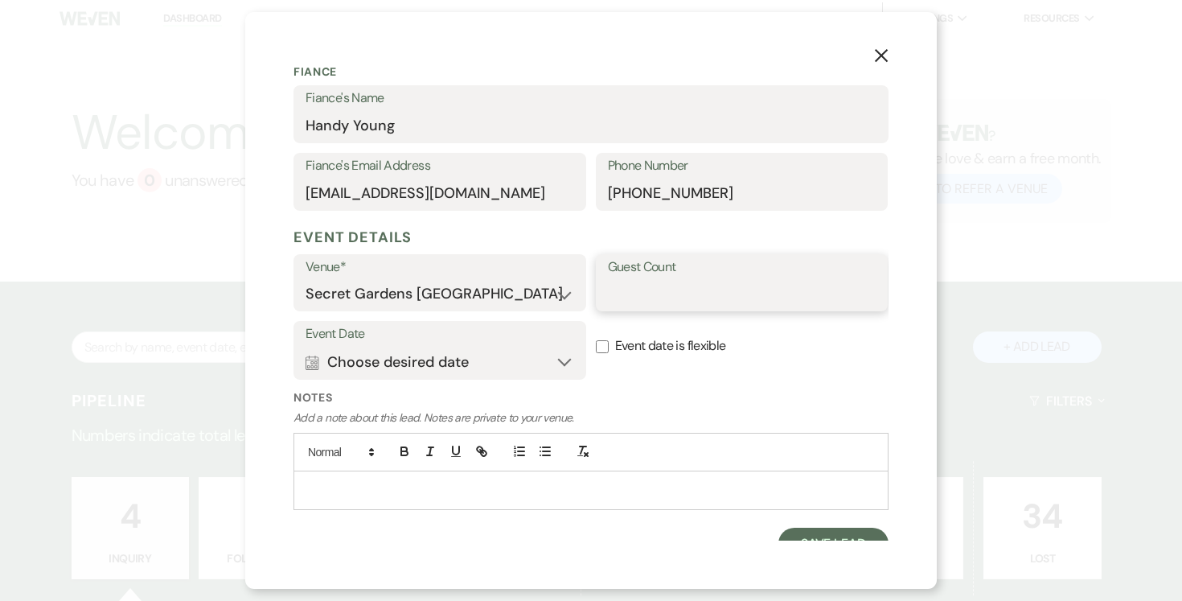
click at [689, 281] on input "Guest Count" at bounding box center [742, 293] width 269 height 31
click at [565, 360] on button "Calendar Choose desired date Expand" at bounding box center [440, 362] width 269 height 32
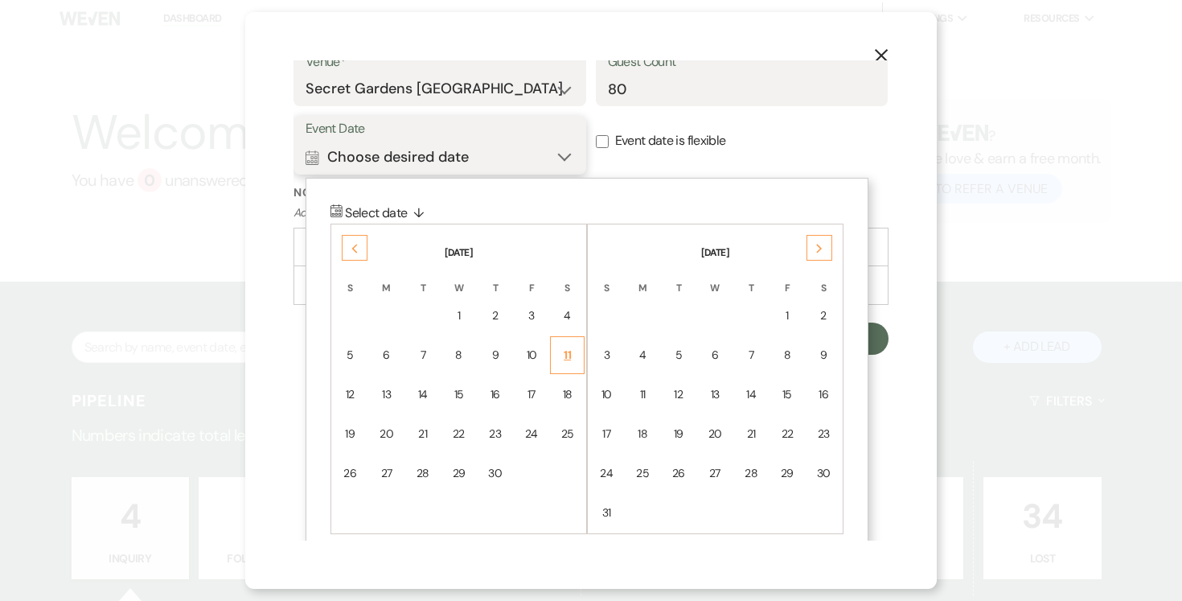
scroll to position [680, 0]
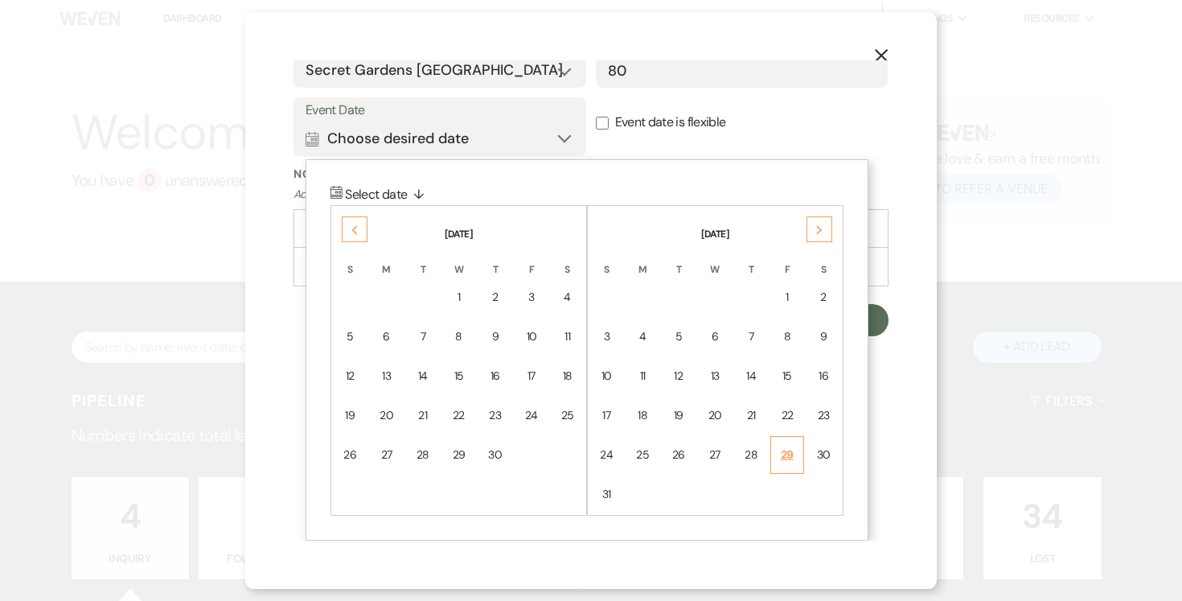
click at [783, 453] on div "29" at bounding box center [788, 454] width 14 height 17
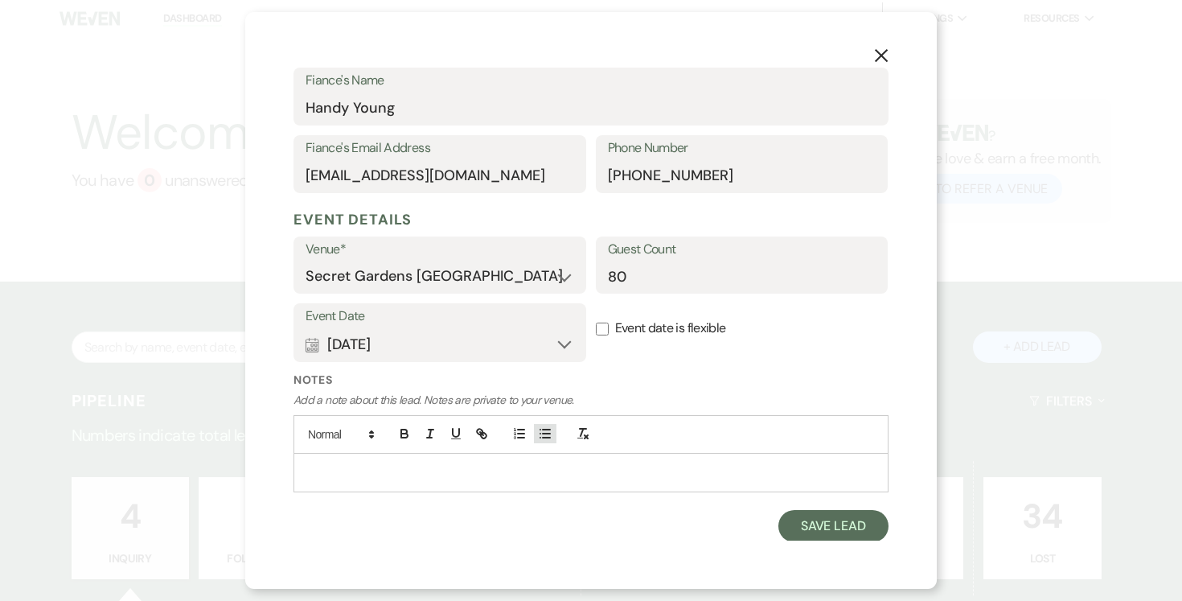
click at [548, 438] on icon "button" at bounding box center [545, 433] width 14 height 14
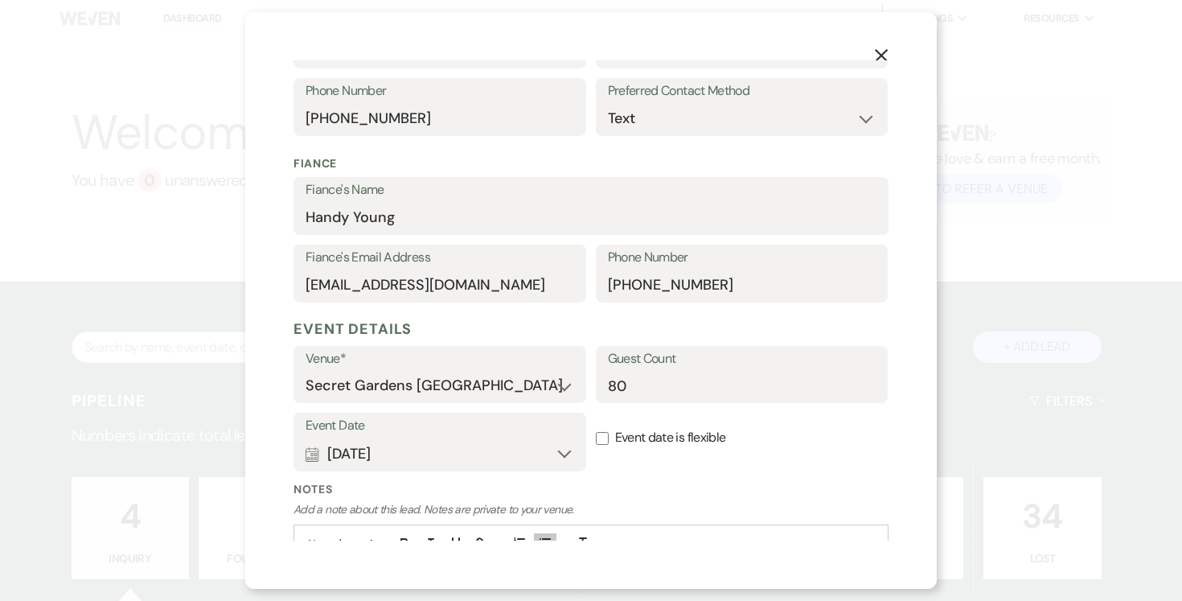
scroll to position [493, 0]
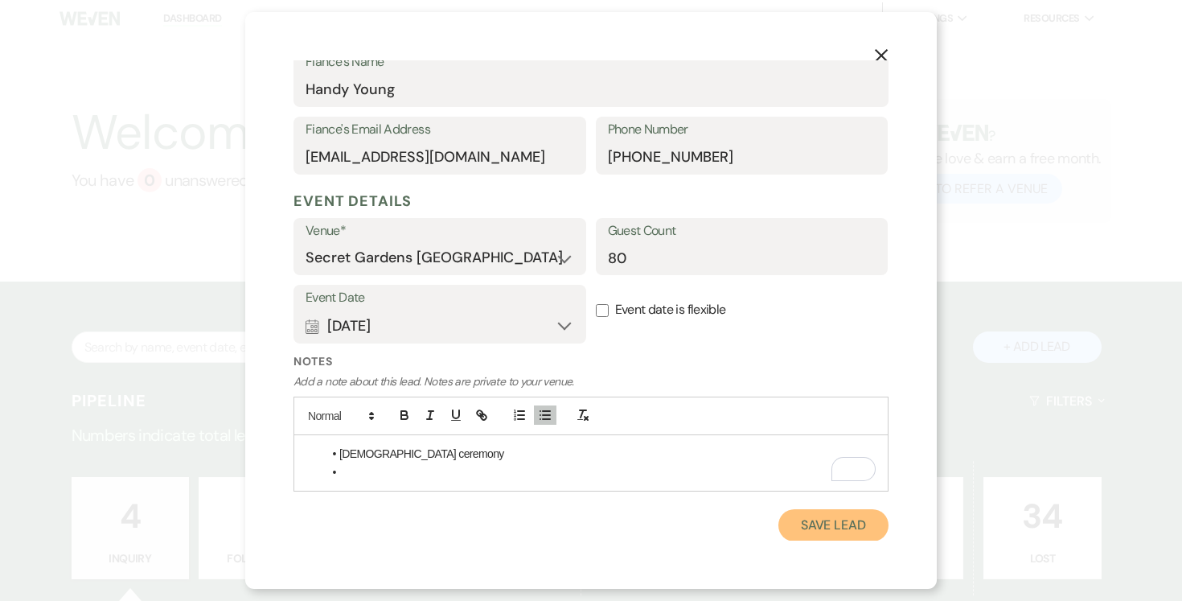
click at [827, 520] on button "Save Lead" at bounding box center [834, 525] width 110 height 32
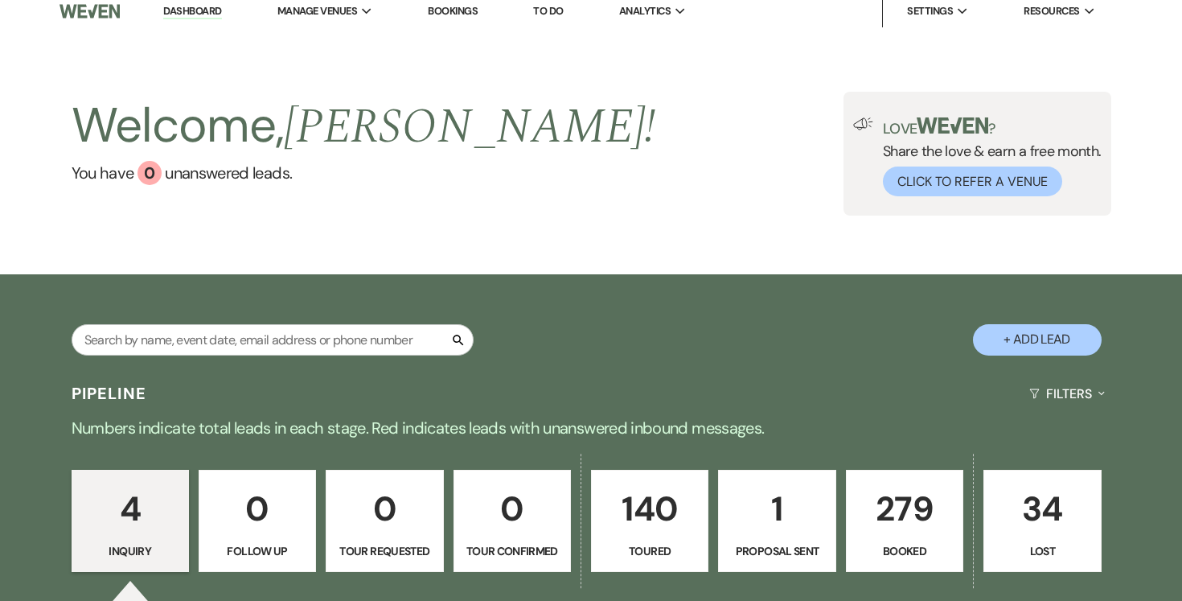
click at [660, 516] on p "140" at bounding box center [650, 509] width 97 height 54
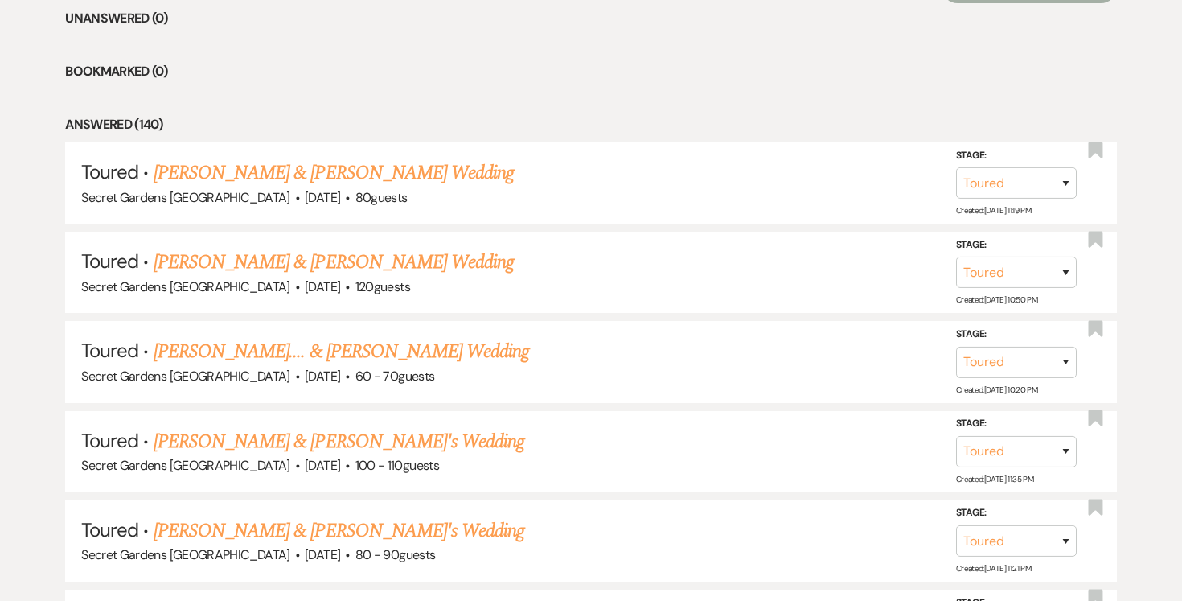
scroll to position [680, 0]
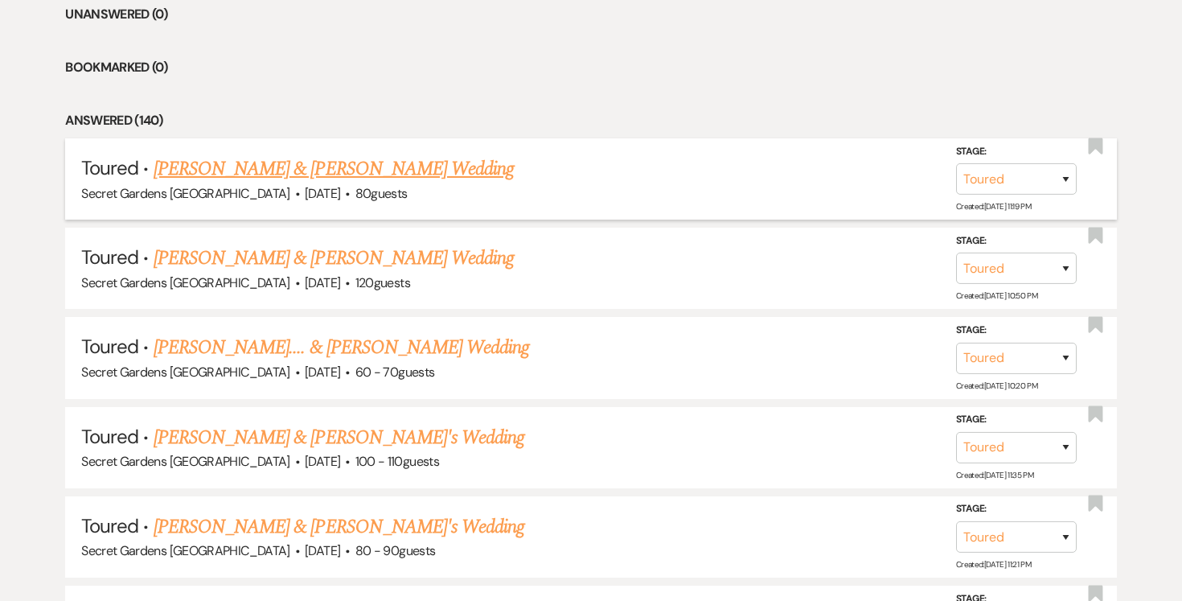
click at [380, 168] on link "[PERSON_NAME] & [PERSON_NAME] Wedding" at bounding box center [334, 168] width 360 height 29
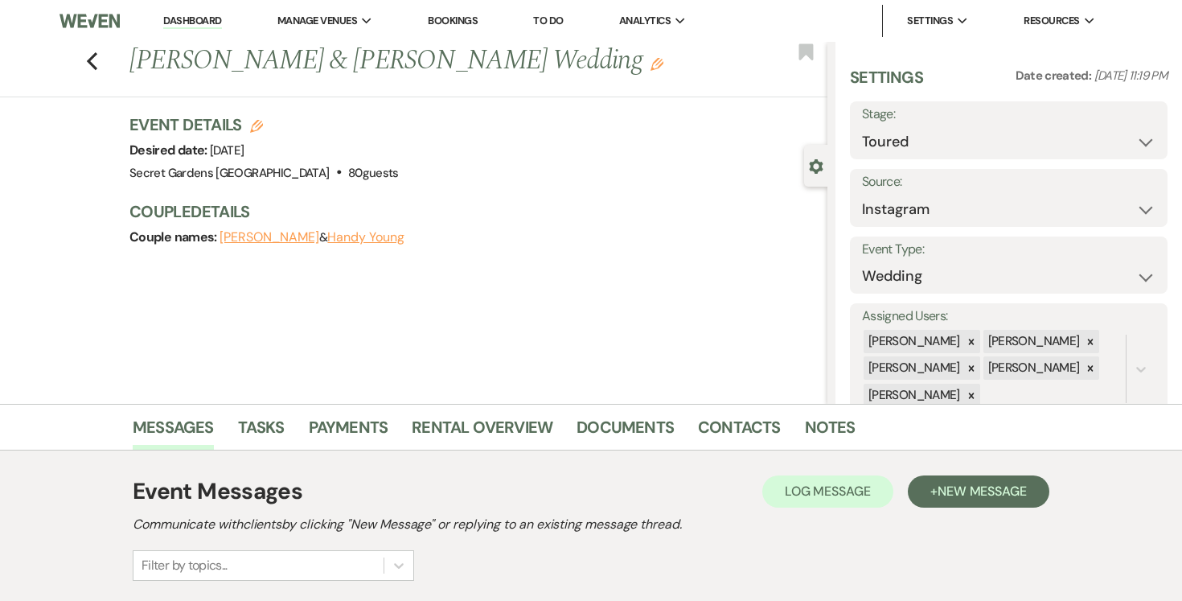
scroll to position [232, 0]
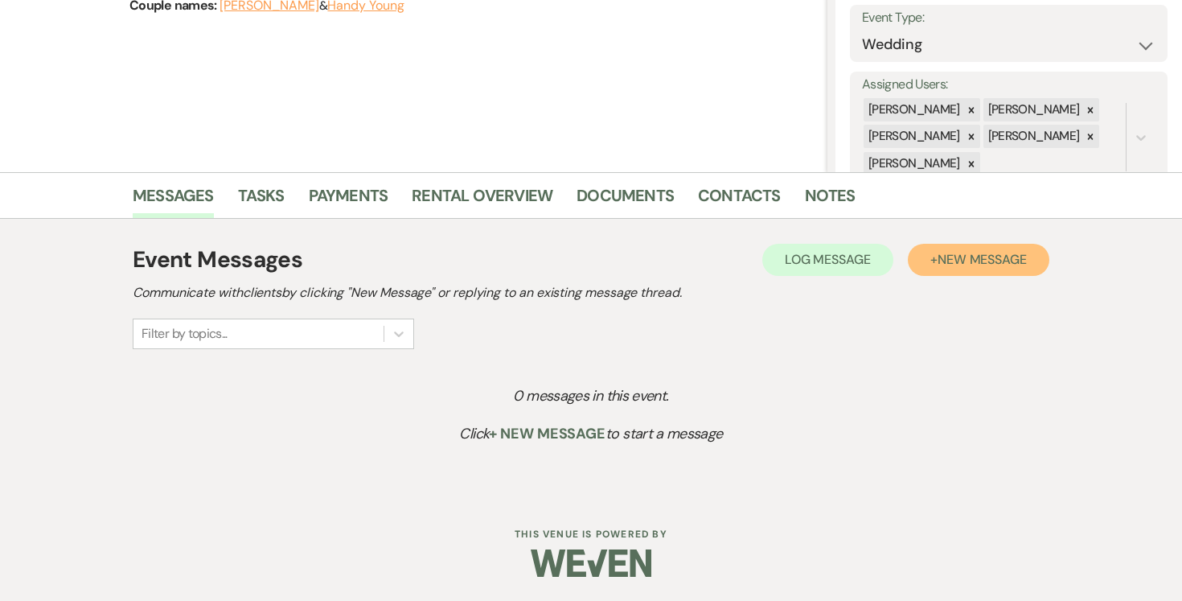
click at [969, 257] on span "New Message" at bounding box center [982, 259] width 89 height 17
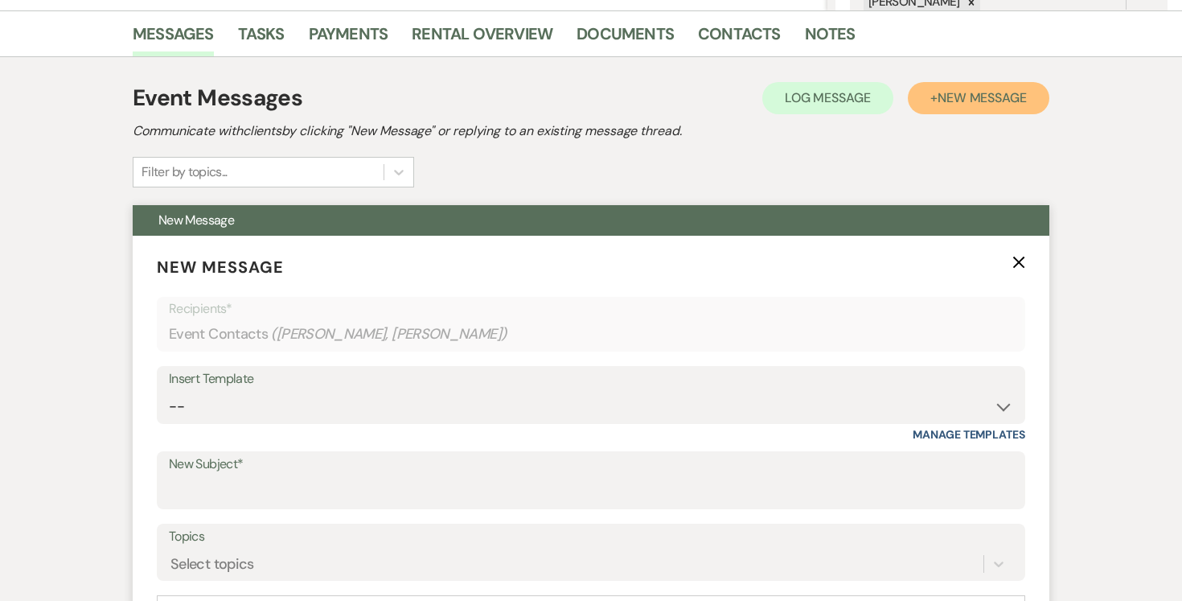
scroll to position [439, 0]
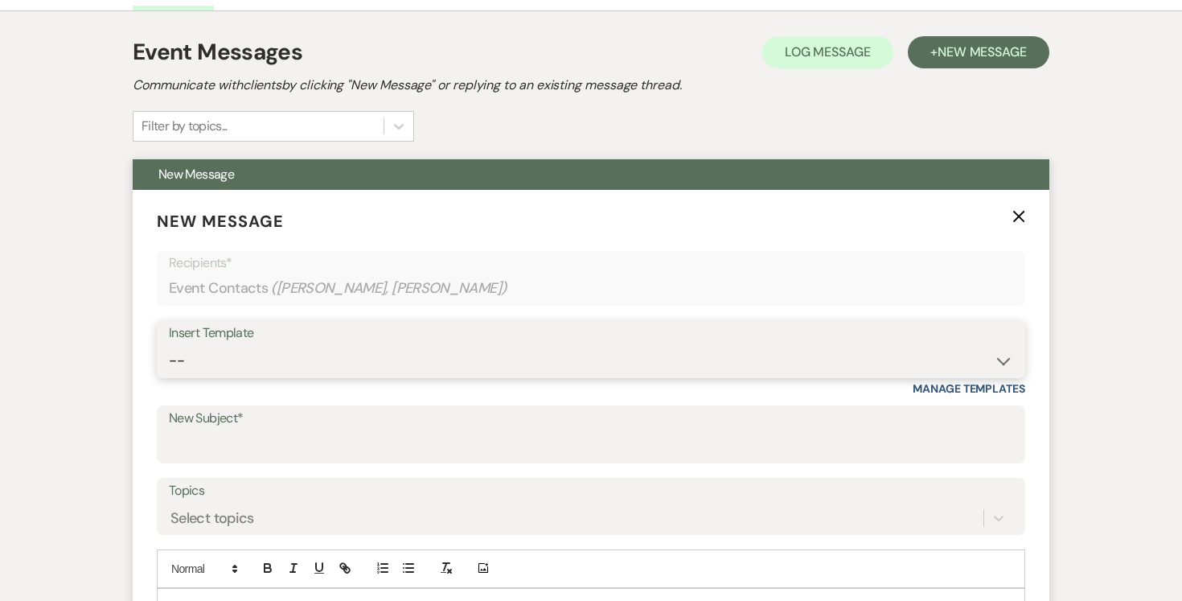
click at [1004, 356] on select "-- Weven Planning Portal Introduction (Booked Events) Tour Request Response Fol…" at bounding box center [591, 360] width 844 height 31
click at [169, 345] on select "-- Weven Planning Portal Introduction (Booked Events) Tour Request Response Fol…" at bounding box center [591, 360] width 844 height 31
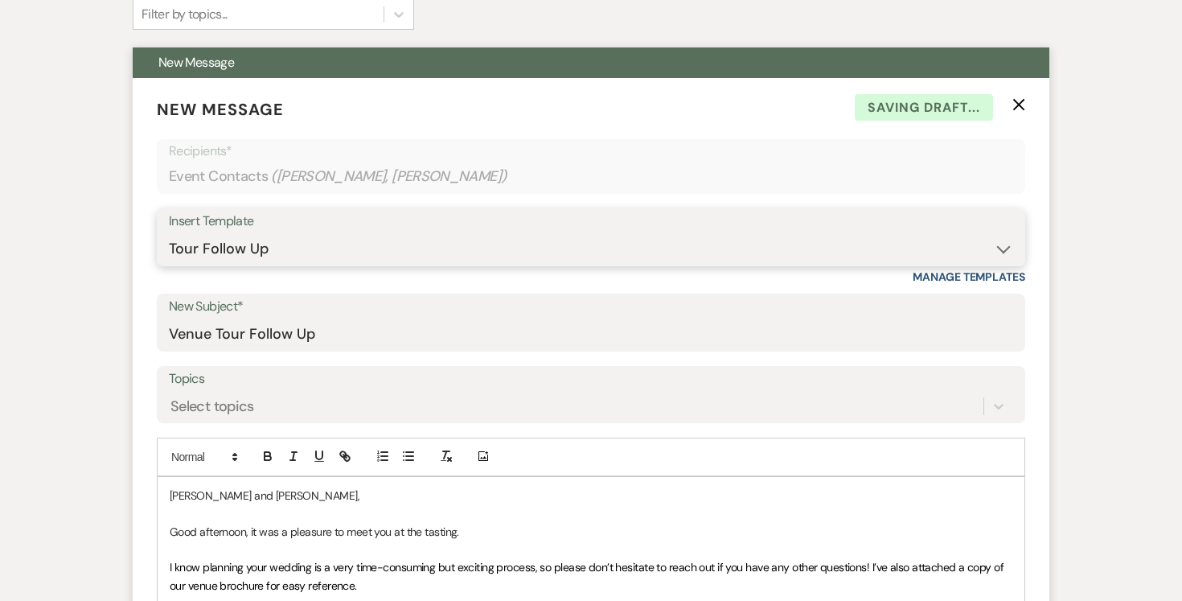
scroll to position [647, 0]
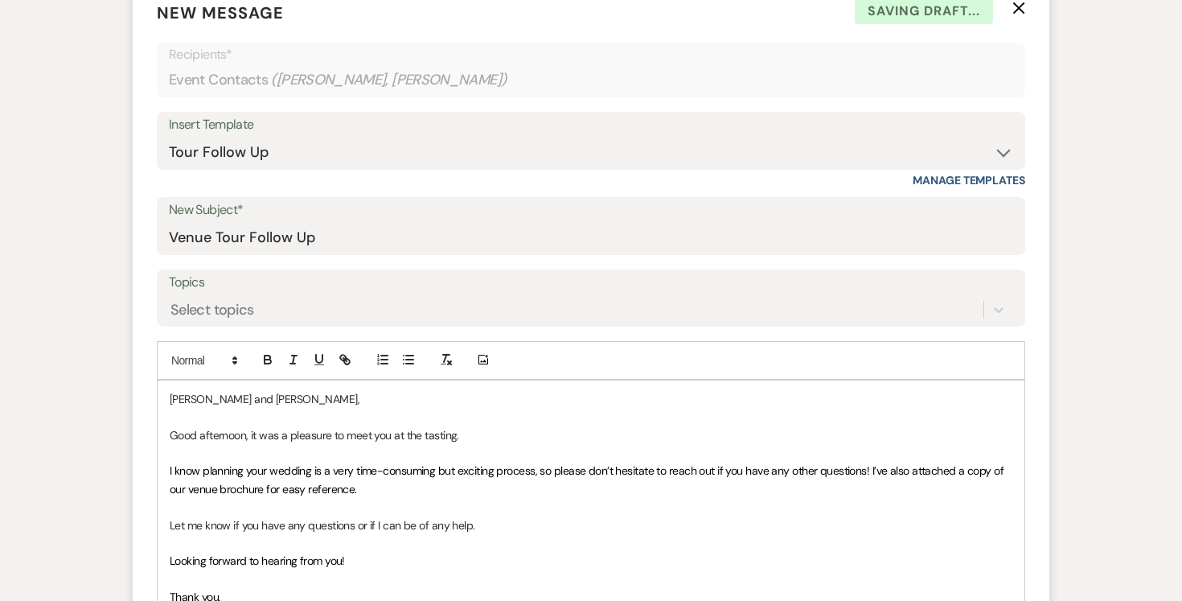
click at [663, 289] on label "Topics" at bounding box center [591, 282] width 844 height 23
click at [172, 298] on input "Topics" at bounding box center [171, 309] width 2 height 22
click at [627, 290] on label "Topics" at bounding box center [591, 282] width 844 height 23
click at [172, 298] on input "Topics" at bounding box center [171, 309] width 2 height 22
click at [995, 310] on icon at bounding box center [999, 310] width 16 height 16
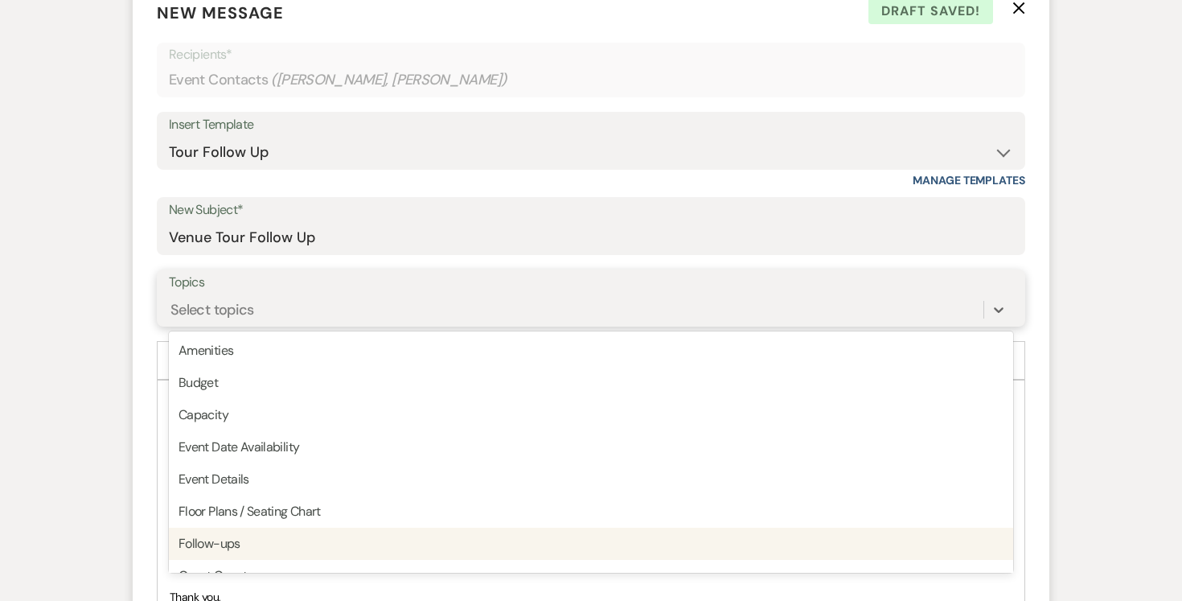
scroll to position [654, 0]
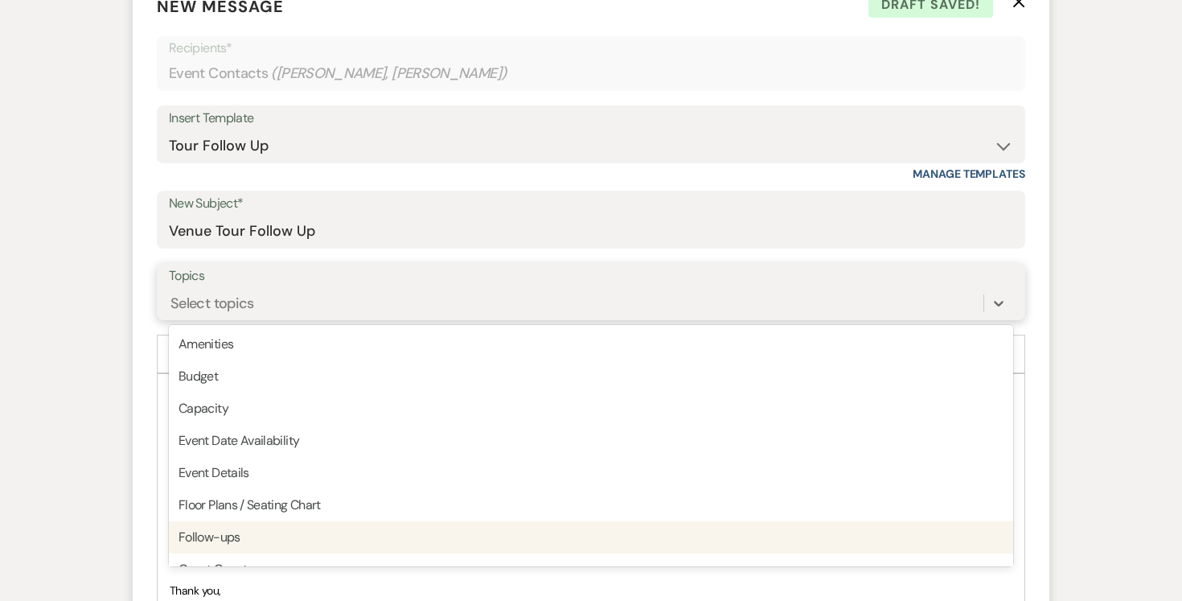
click at [766, 537] on div "Follow-ups" at bounding box center [591, 537] width 844 height 32
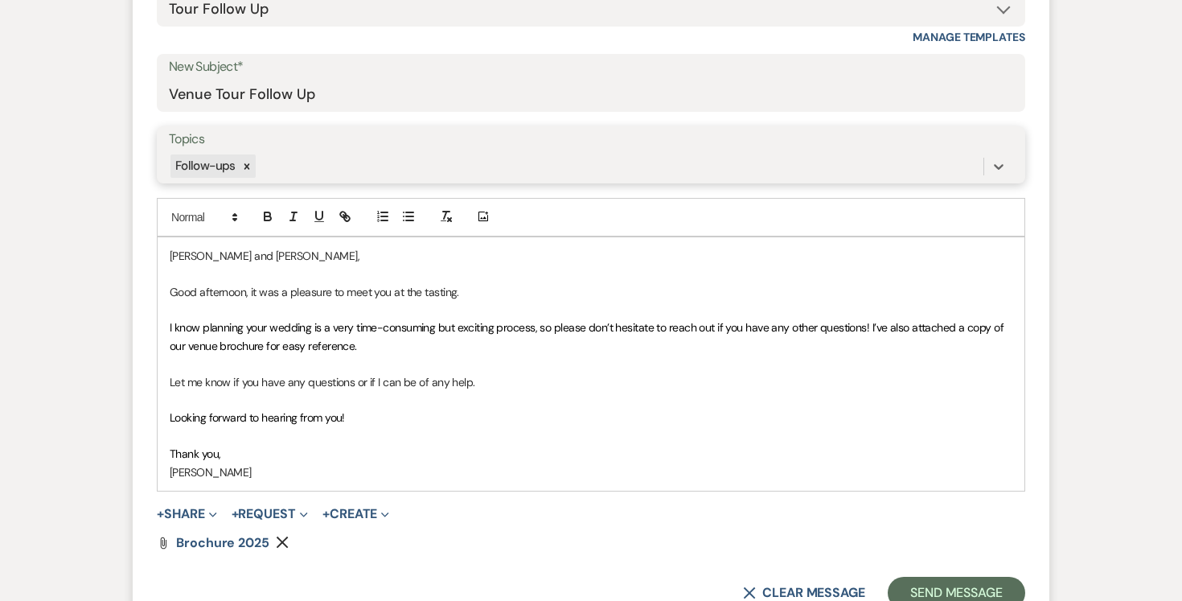
scroll to position [816, 0]
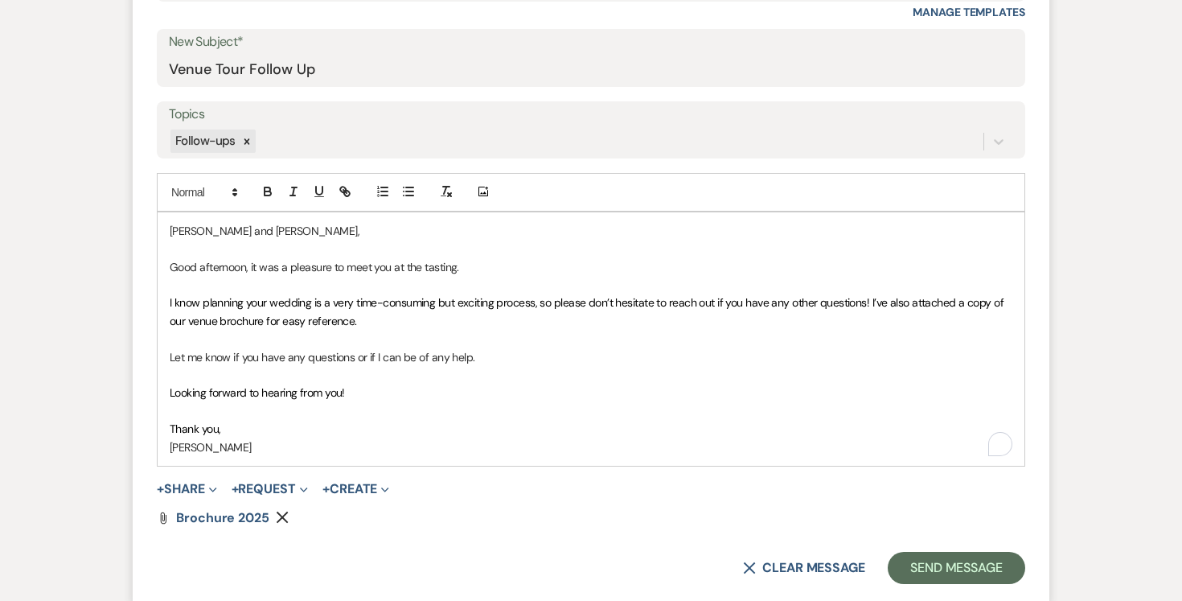
drag, startPoint x: 244, startPoint y: 263, endPoint x: 266, endPoint y: 265, distance: 22.6
click at [244, 263] on p "Good afternoon, it was a pleasure to meet you at the tasting." at bounding box center [591, 267] width 843 height 18
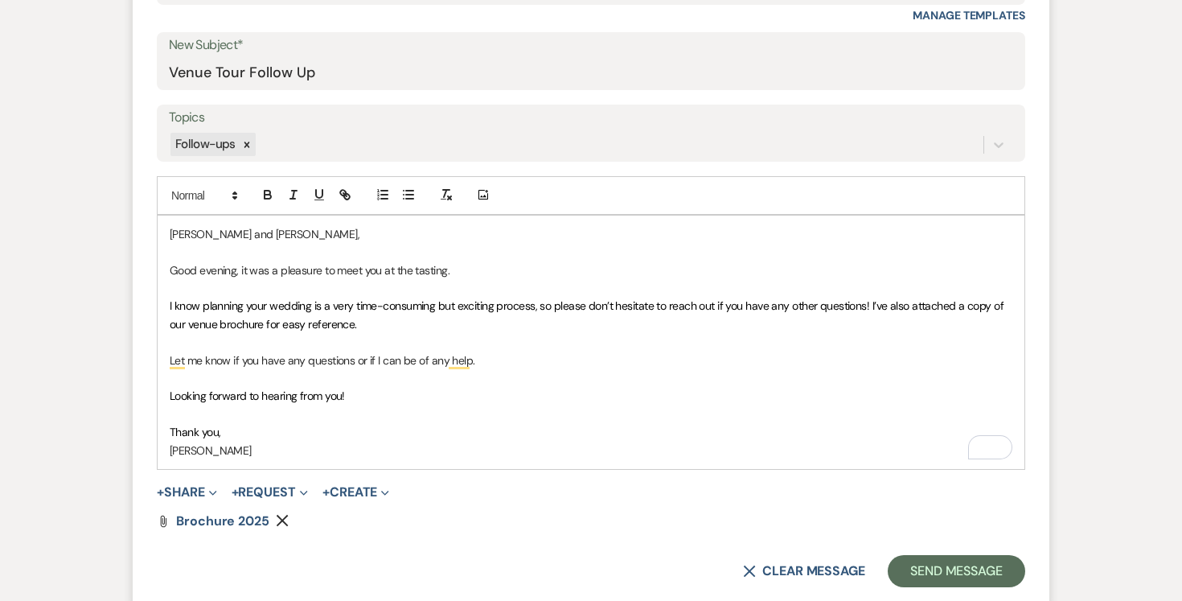
click at [308, 426] on p "Thank you," at bounding box center [591, 432] width 843 height 18
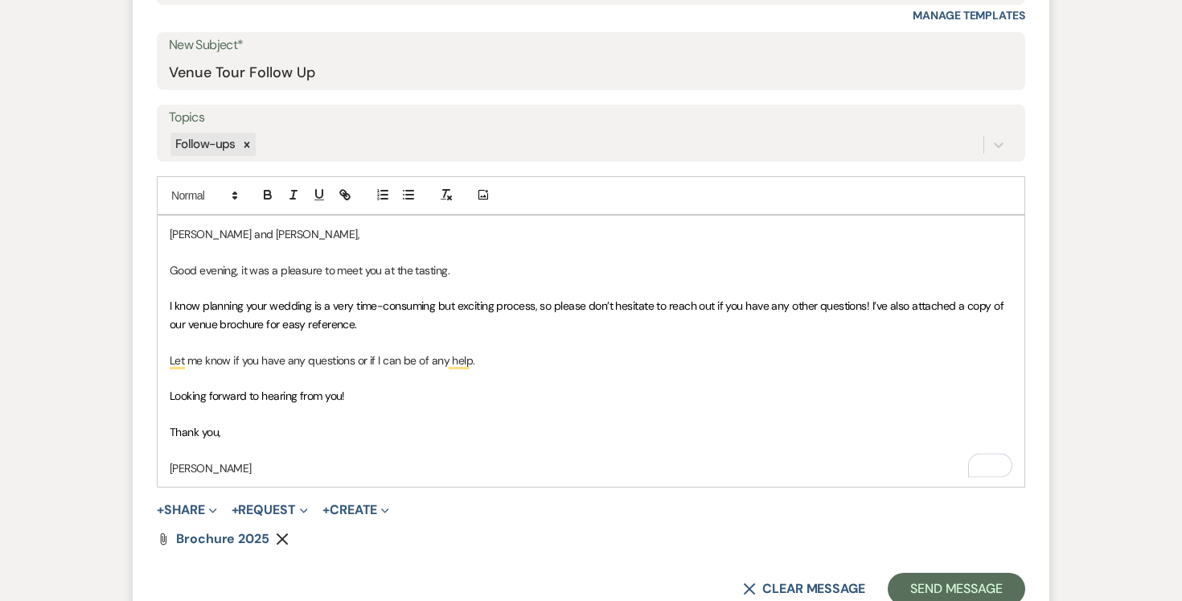
click at [331, 470] on p "[PERSON_NAME]" at bounding box center [591, 468] width 843 height 18
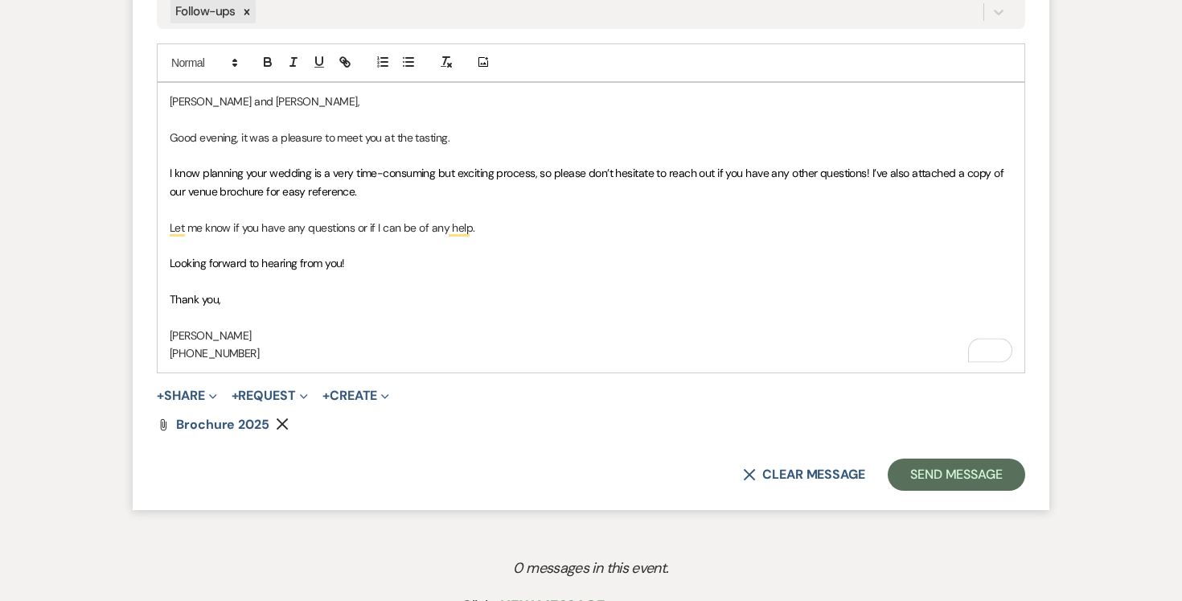
scroll to position [947, 0]
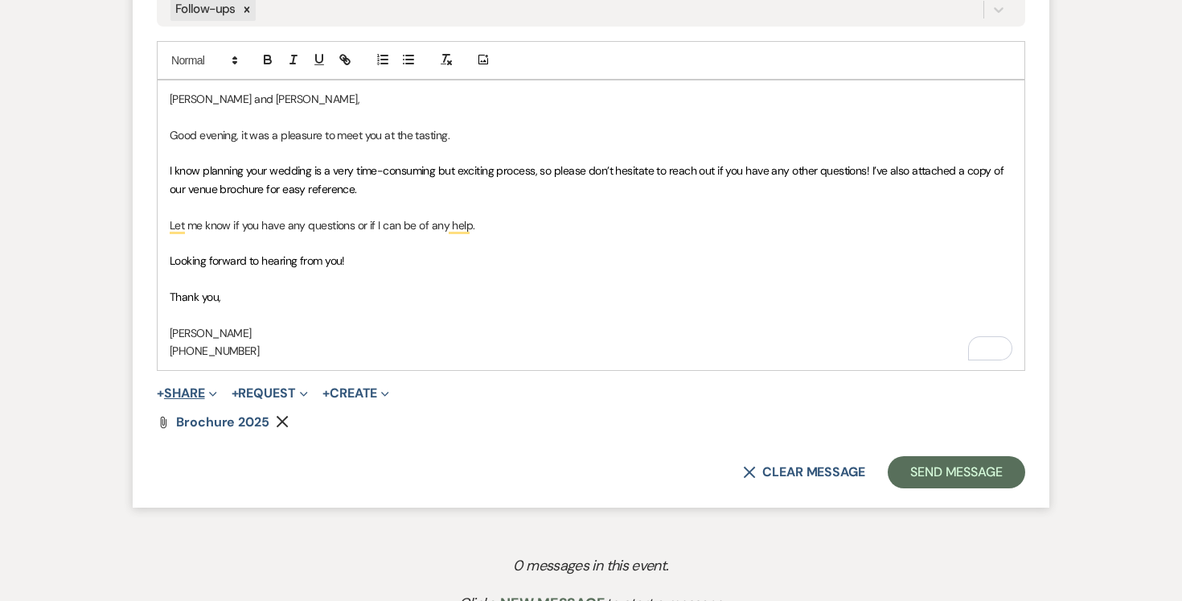
click at [195, 387] on button "+ Share Expand" at bounding box center [187, 393] width 60 height 13
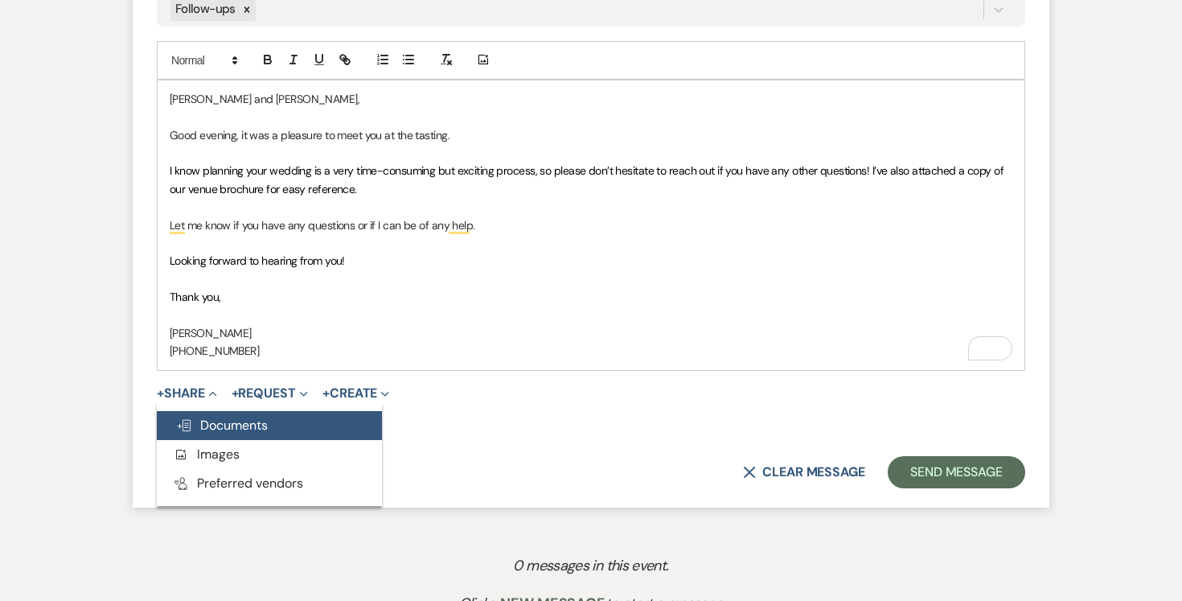
click at [234, 425] on span "Doc Upload Documents" at bounding box center [222, 425] width 92 height 17
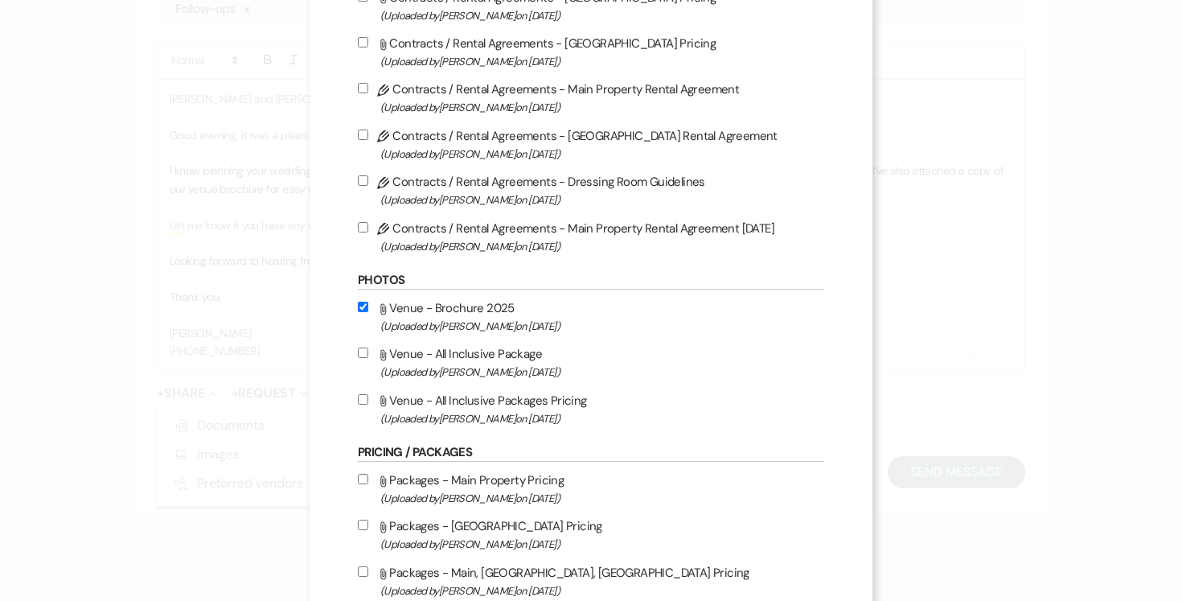
scroll to position [277, 0]
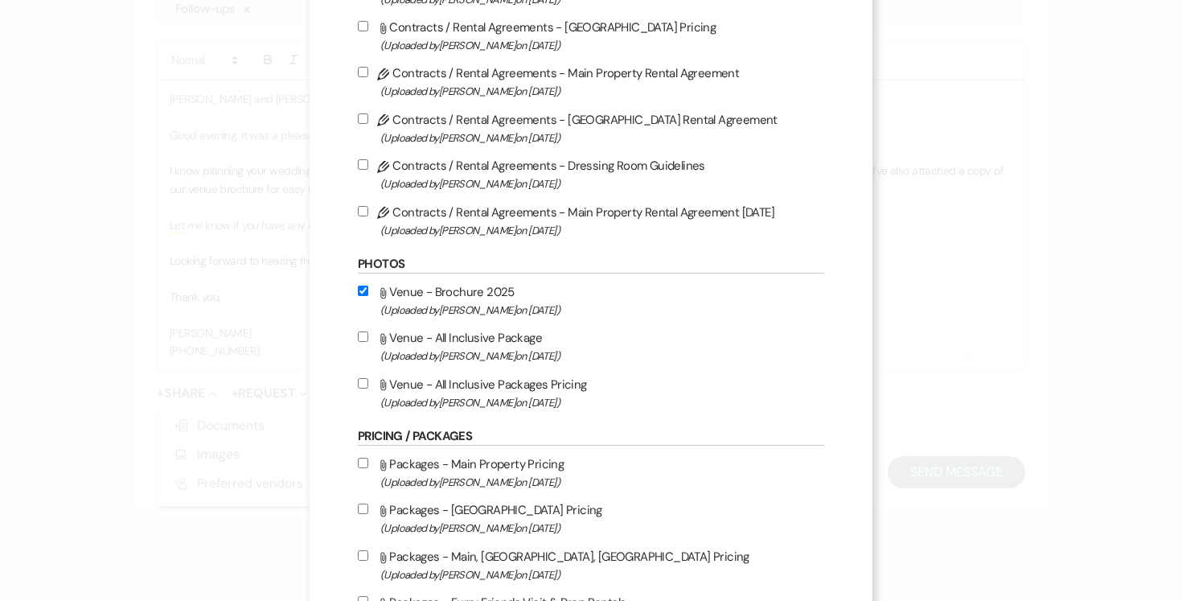
click at [364, 386] on input "Attach File Venue - All Inclusive Packages Pricing (Uploaded by [PERSON_NAME] o…" at bounding box center [363, 383] width 10 height 10
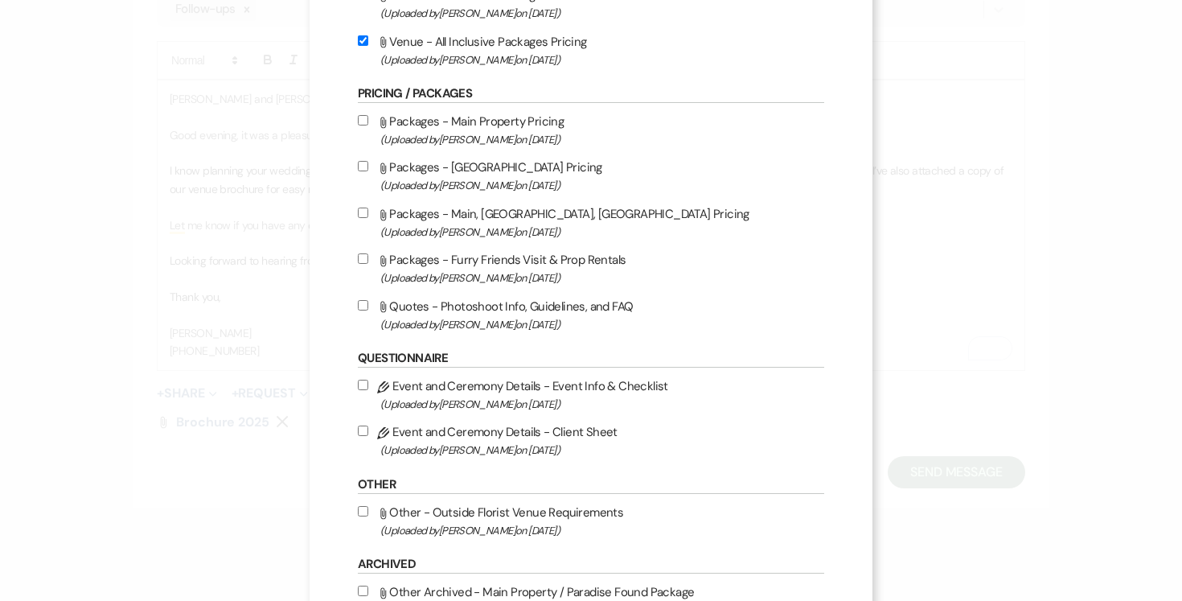
scroll to position [742, 0]
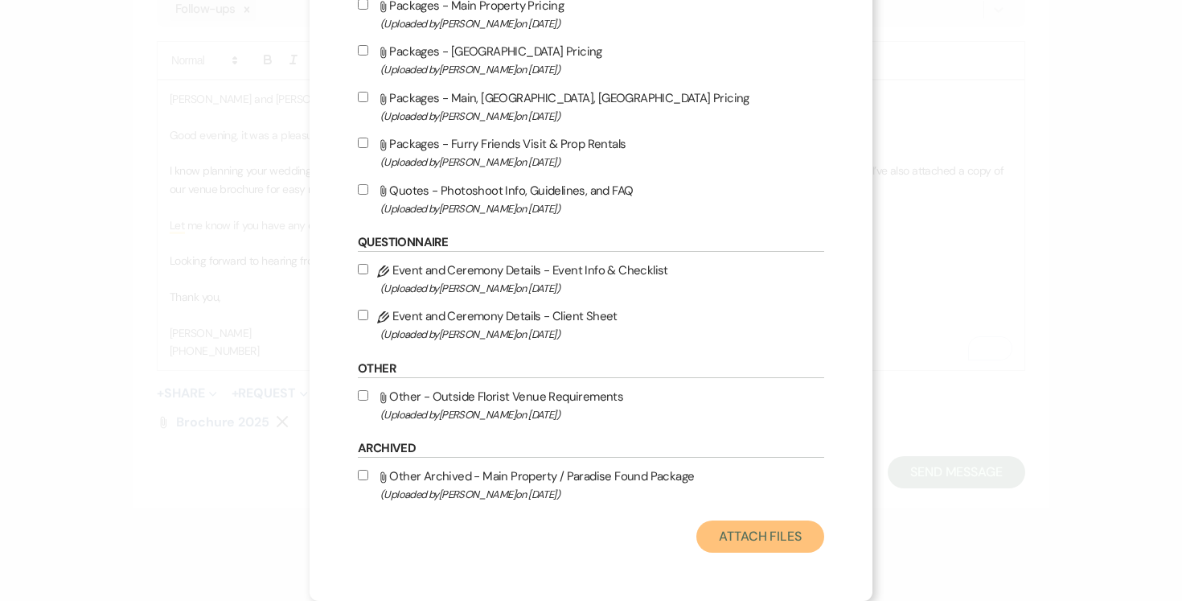
click at [759, 530] on button "Attach Files" at bounding box center [760, 536] width 128 height 32
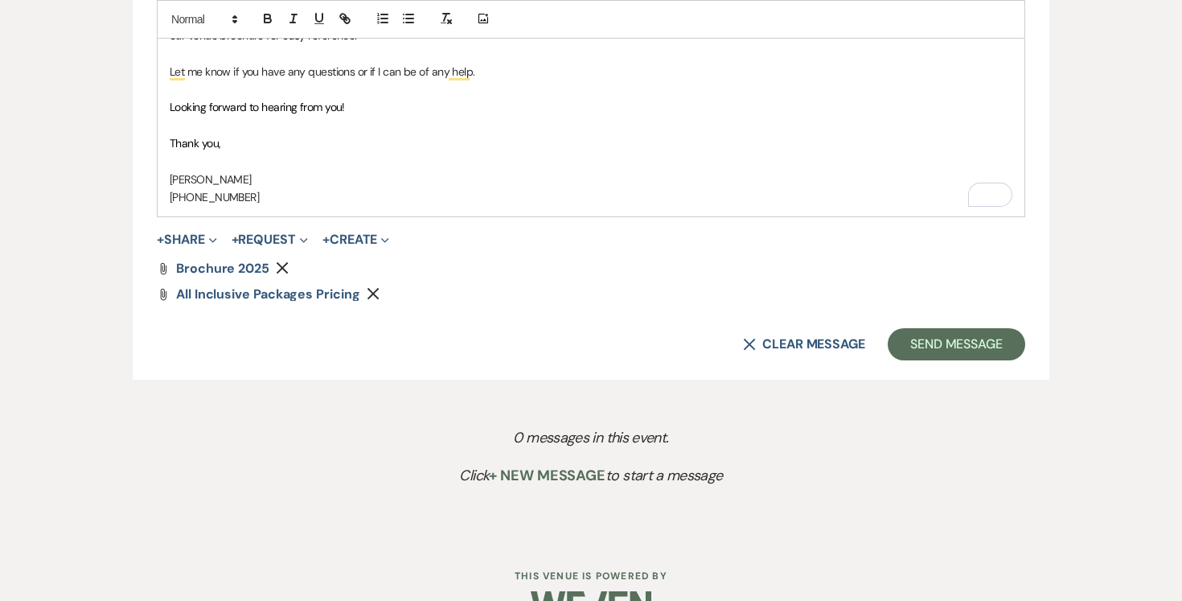
scroll to position [1142, 0]
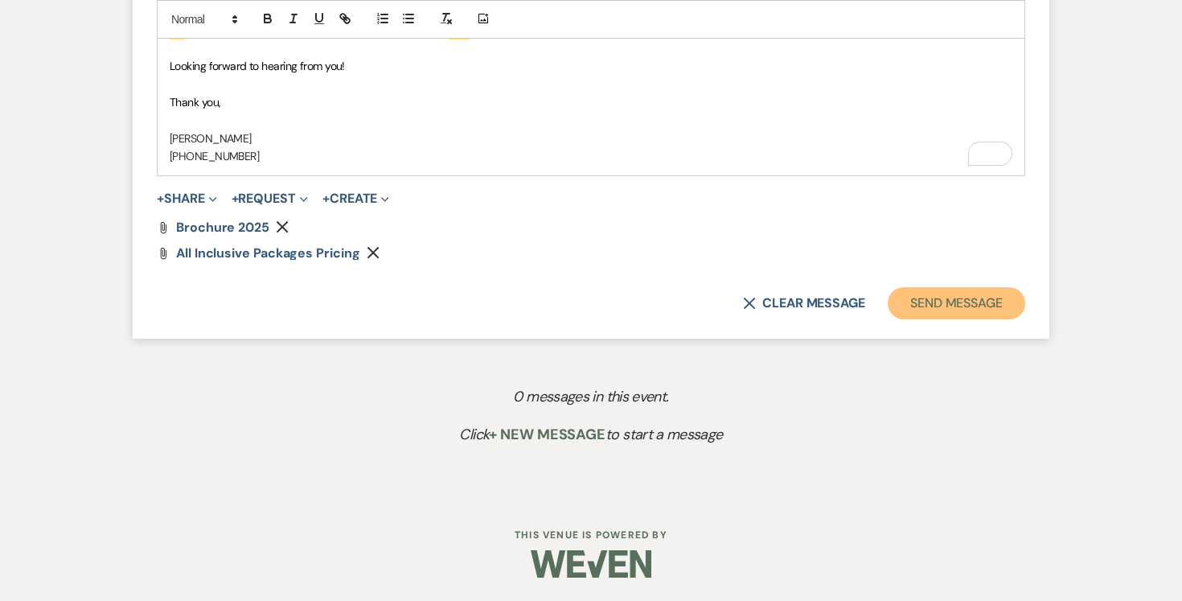
click at [989, 306] on button "Send Message" at bounding box center [957, 303] width 138 height 32
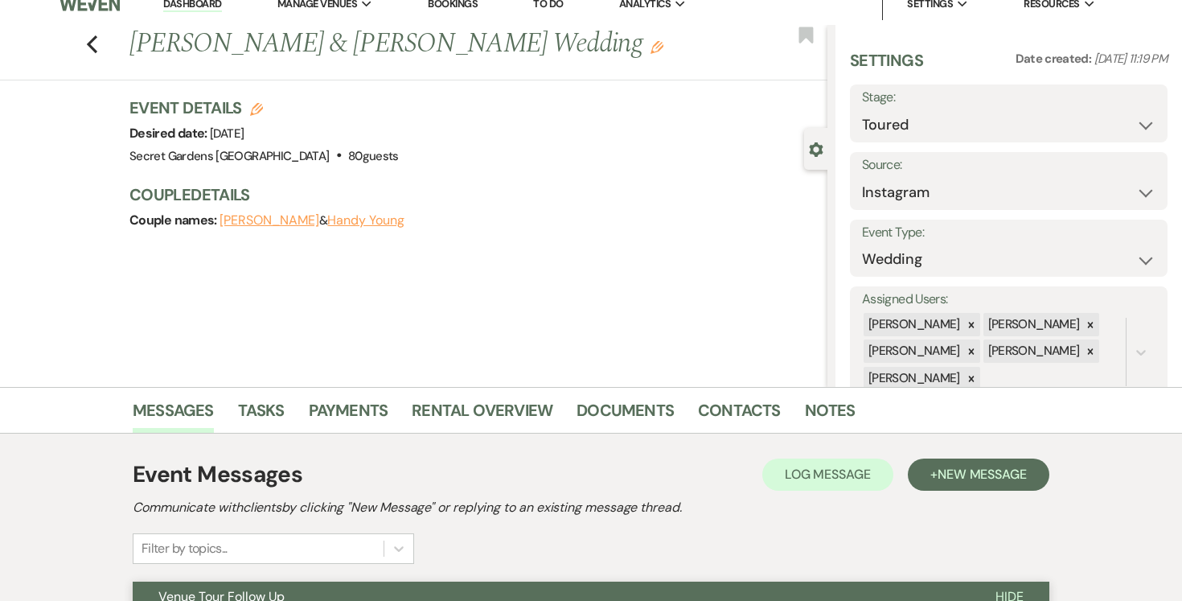
scroll to position [0, 0]
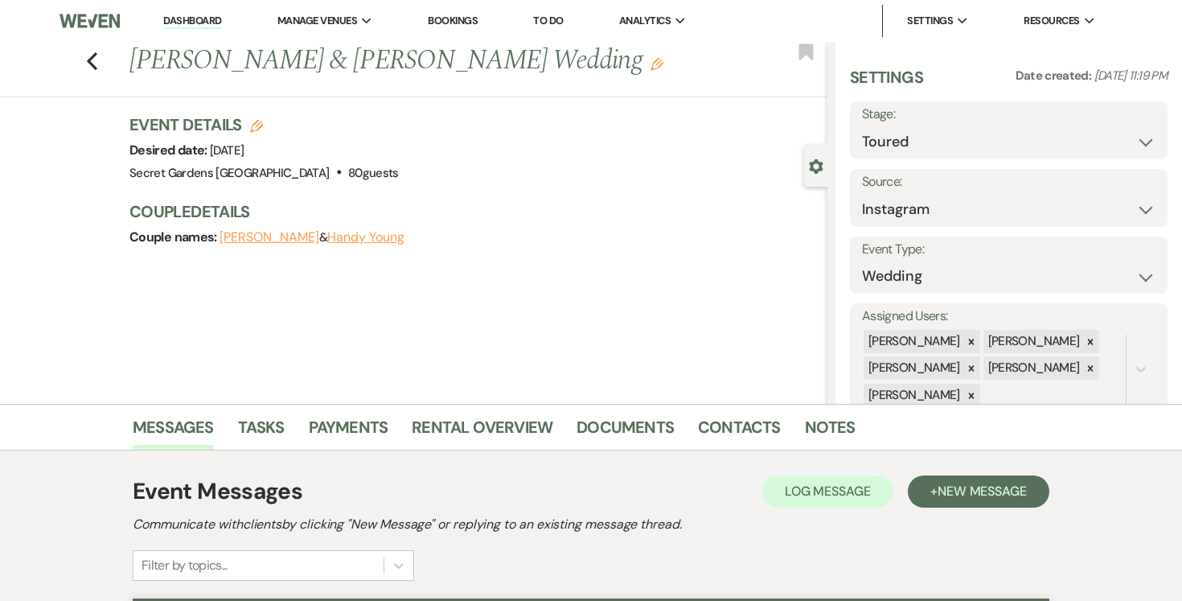
click at [194, 21] on link "Dashboard" at bounding box center [192, 21] width 58 height 15
